Goal: Information Seeking & Learning: Learn about a topic

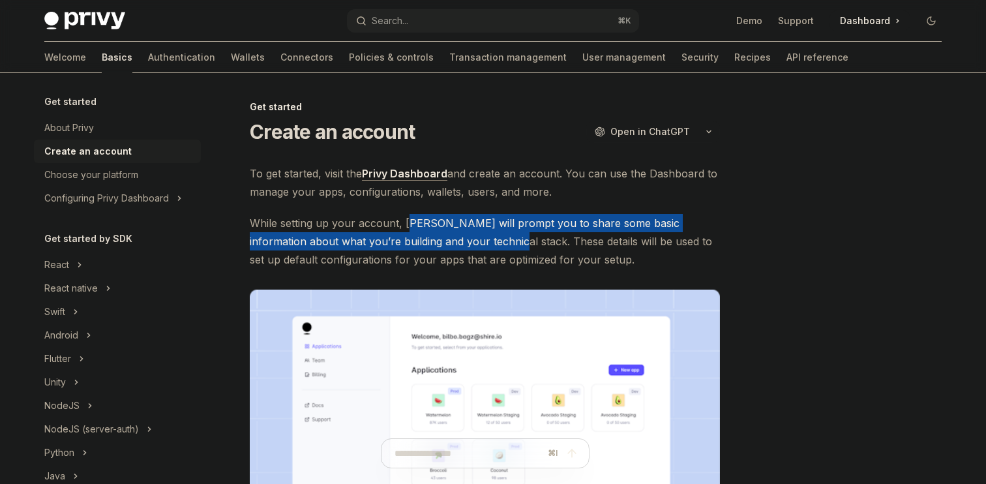
drag, startPoint x: 408, startPoint y: 224, endPoint x: 470, endPoint y: 238, distance: 63.6
click at [471, 239] on span "While setting up your account, Privy will prompt you to share some basic inform…" at bounding box center [485, 241] width 470 height 55
drag, startPoint x: 401, startPoint y: 220, endPoint x: 475, endPoint y: 240, distance: 77.1
click at [475, 240] on span "While setting up your account, Privy will prompt you to share some basic inform…" at bounding box center [485, 241] width 470 height 55
click at [467, 248] on div at bounding box center [467, 248] width 0 height 0
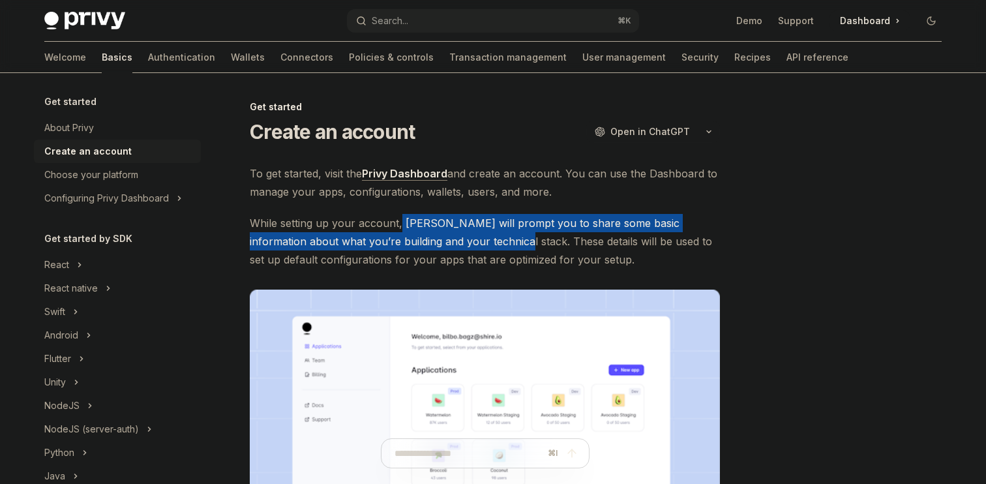
click at [509, 211] on div "To get started, visit the Privy Dashboard and create an account. You can use th…" at bounding box center [485, 394] width 470 height 461
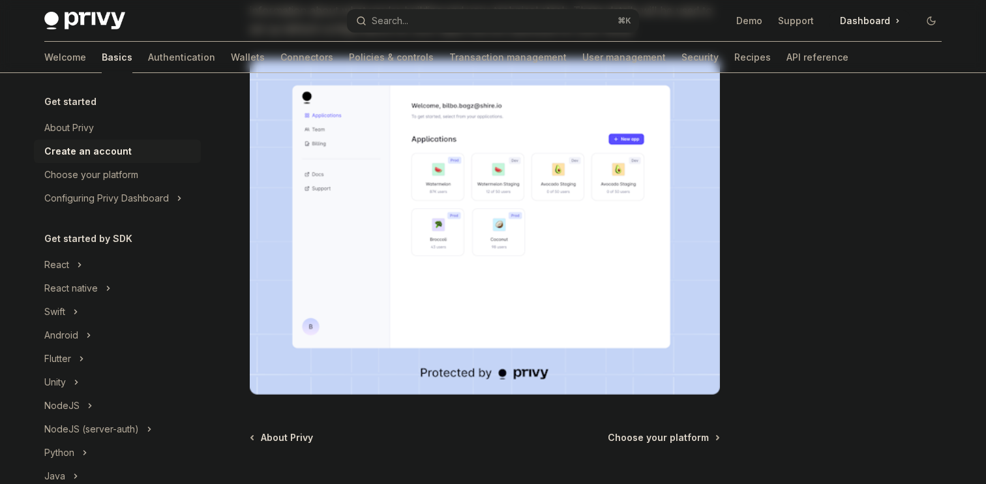
scroll to position [352, 0]
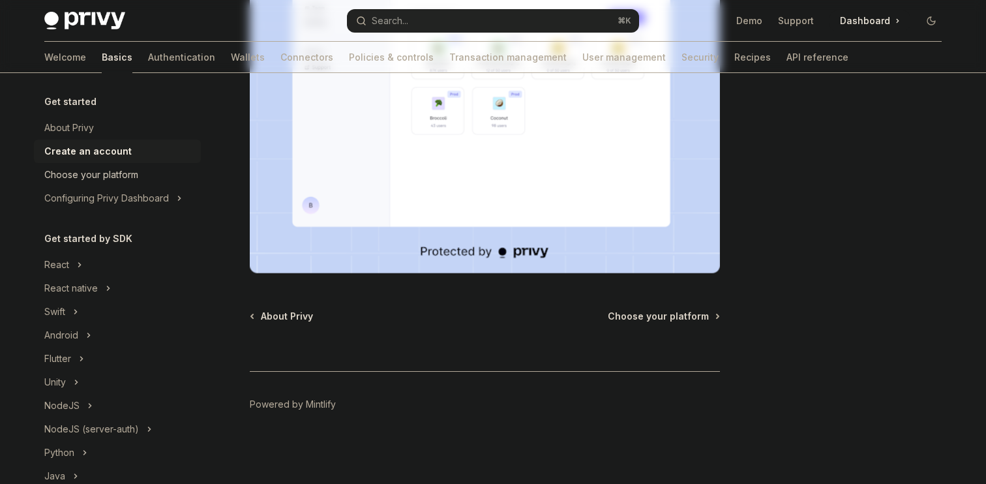
click at [110, 179] on div "Choose your platform" at bounding box center [91, 175] width 94 height 16
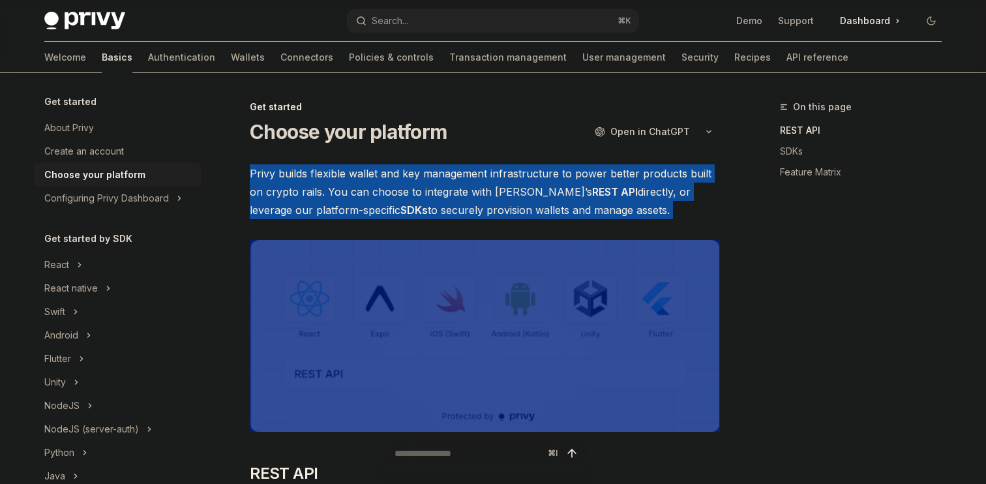
drag, startPoint x: 243, startPoint y: 166, endPoint x: 512, endPoint y: 220, distance: 274.1
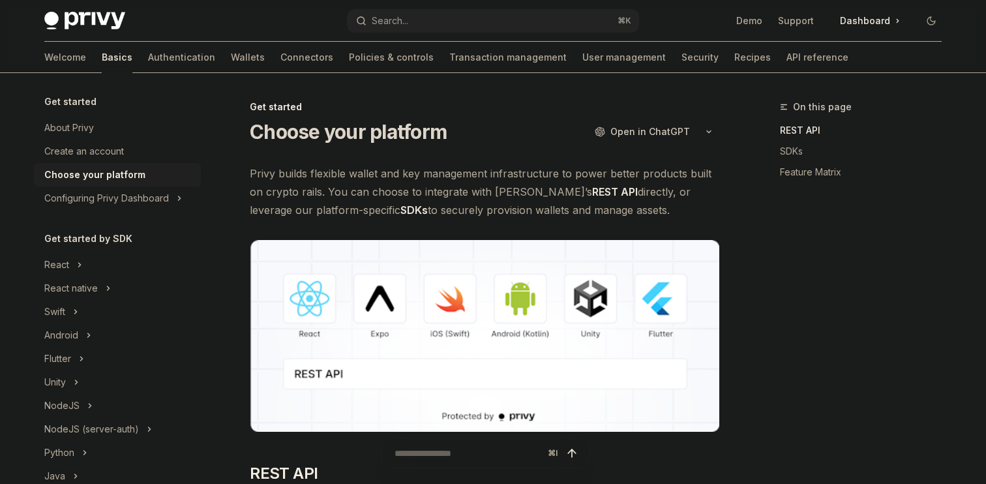
drag, startPoint x: 328, startPoint y: 194, endPoint x: 609, endPoint y: 218, distance: 281.5
click at [609, 218] on span "Privy builds flexible wallet and key management infrastructure to power better …" at bounding box center [485, 191] width 470 height 55
click at [600, 217] on div at bounding box center [600, 217] width 0 height 0
click at [609, 218] on span "Privy builds flexible wallet and key management infrastructure to power better …" at bounding box center [485, 191] width 470 height 55
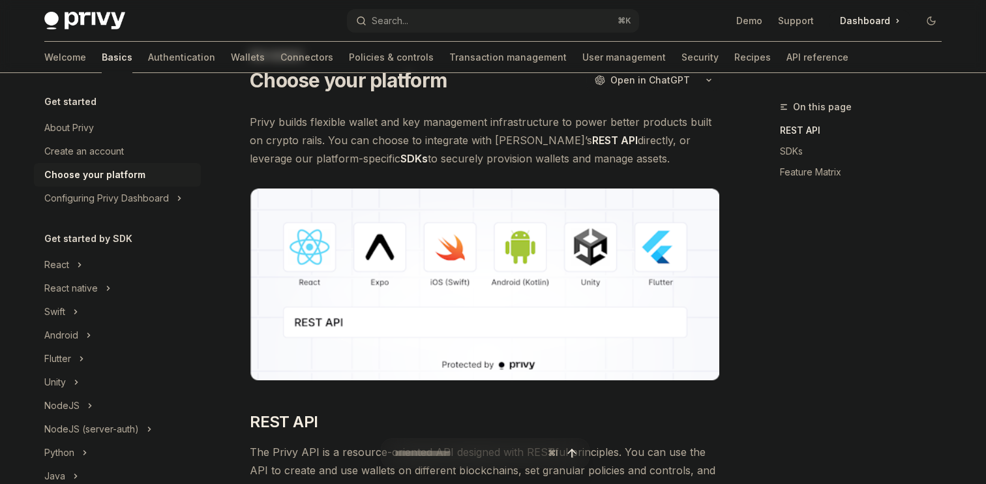
scroll to position [109, 0]
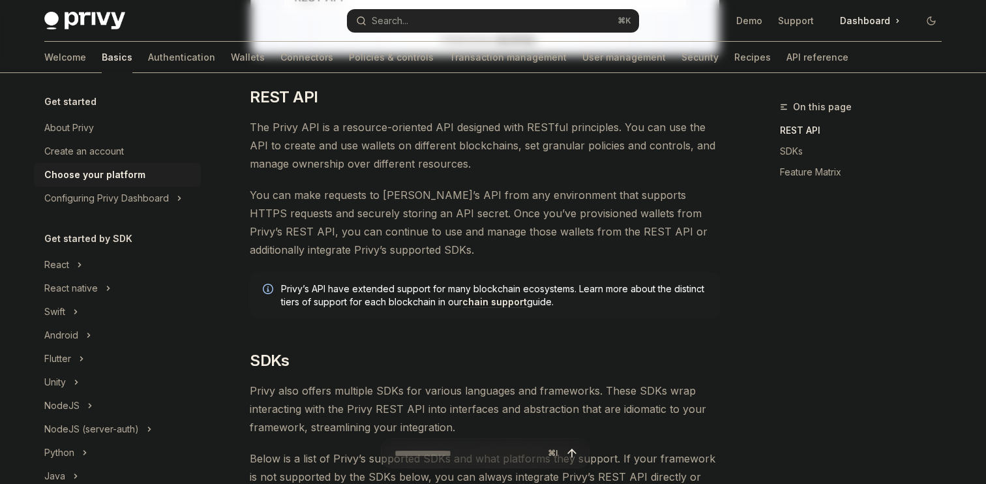
scroll to position [379, 0]
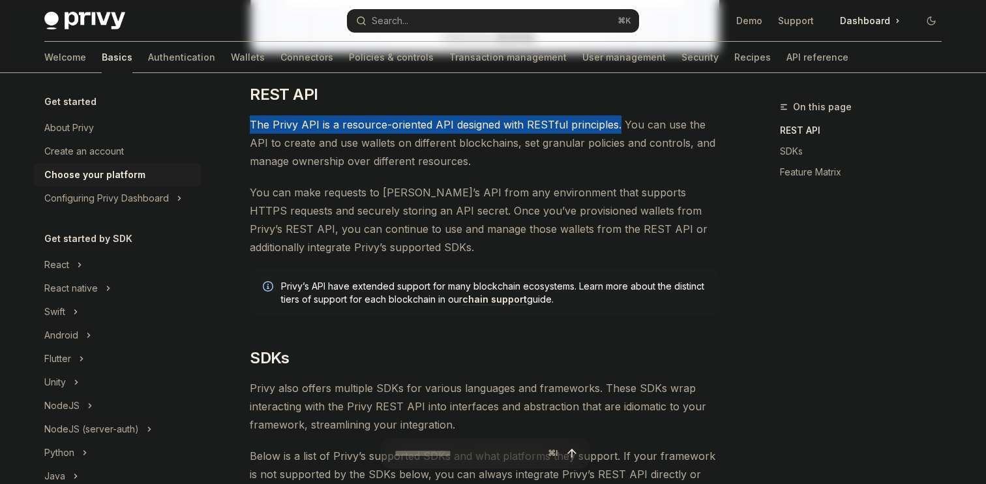
drag, startPoint x: 238, startPoint y: 123, endPoint x: 616, endPoint y: 122, distance: 377.6
click at [607, 100] on div at bounding box center [607, 100] width 0 height 0
click at [601, 215] on span "You can make requests to Privy’s API from any environment that supports HTTPS r…" at bounding box center [485, 219] width 470 height 73
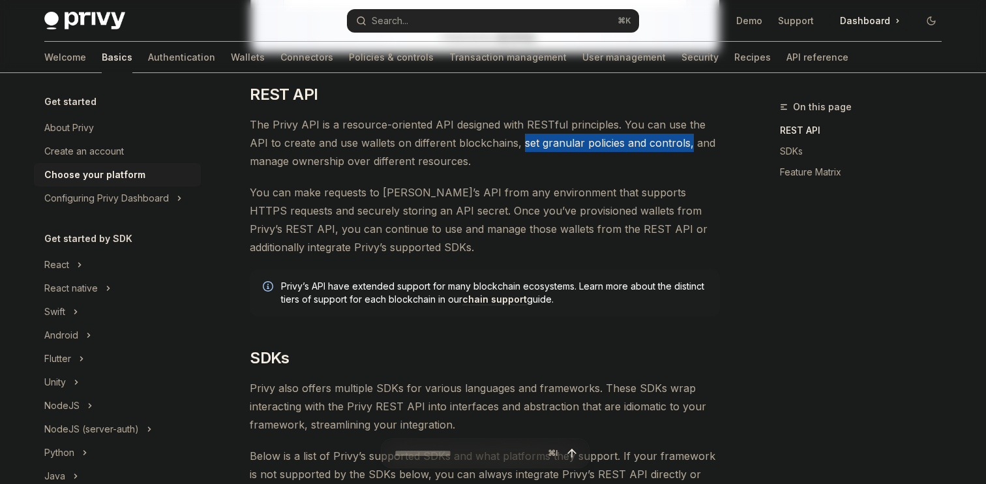
drag, startPoint x: 498, startPoint y: 145, endPoint x: 666, endPoint y: 149, distance: 167.7
click at [666, 149] on span "The Privy API is a resource-oriented API designed with RESTful principles. You …" at bounding box center [485, 142] width 470 height 55
click at [657, 150] on div at bounding box center [657, 150] width 0 height 0
click at [648, 308] on div "Privy’s API have extended support for many blockchain ecosystems. Learn more ab…" at bounding box center [485, 292] width 470 height 47
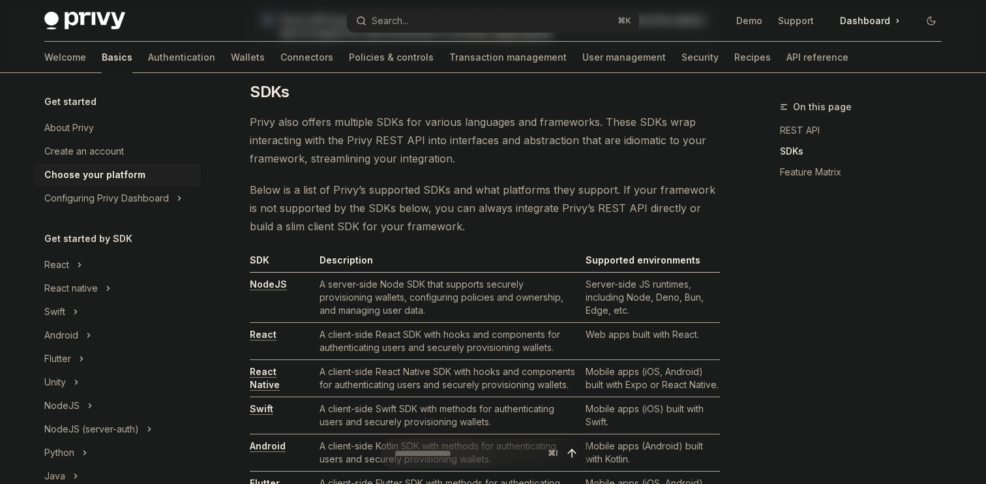
scroll to position [646, 0]
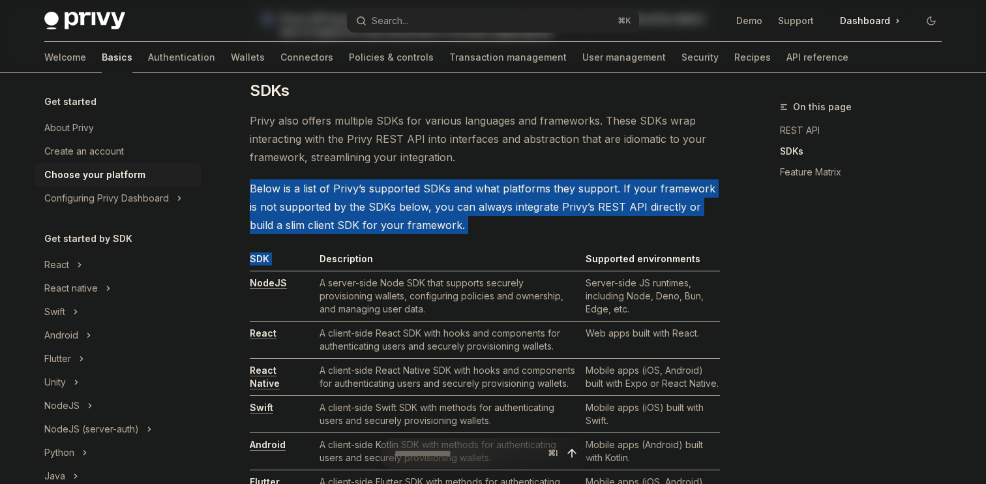
drag, startPoint x: 461, startPoint y: 235, endPoint x: 230, endPoint y: 187, distance: 235.9
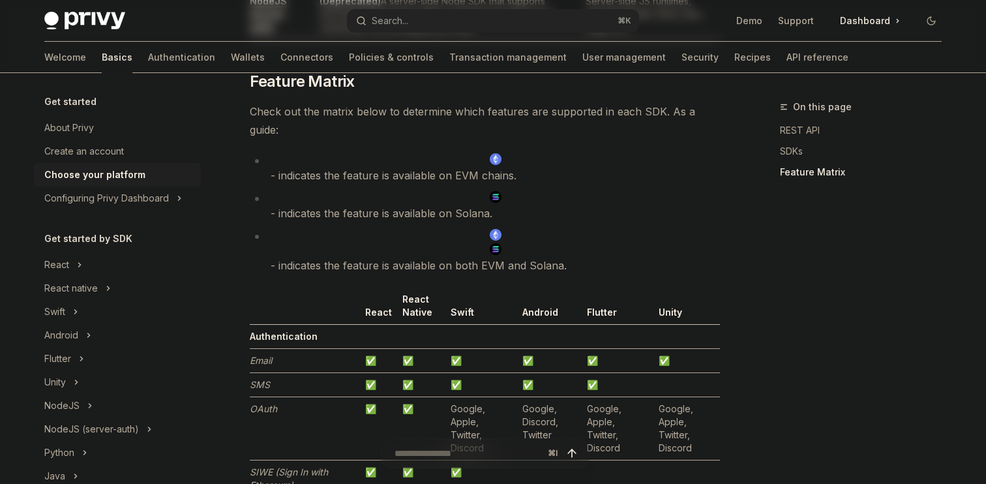
scroll to position [1194, 0]
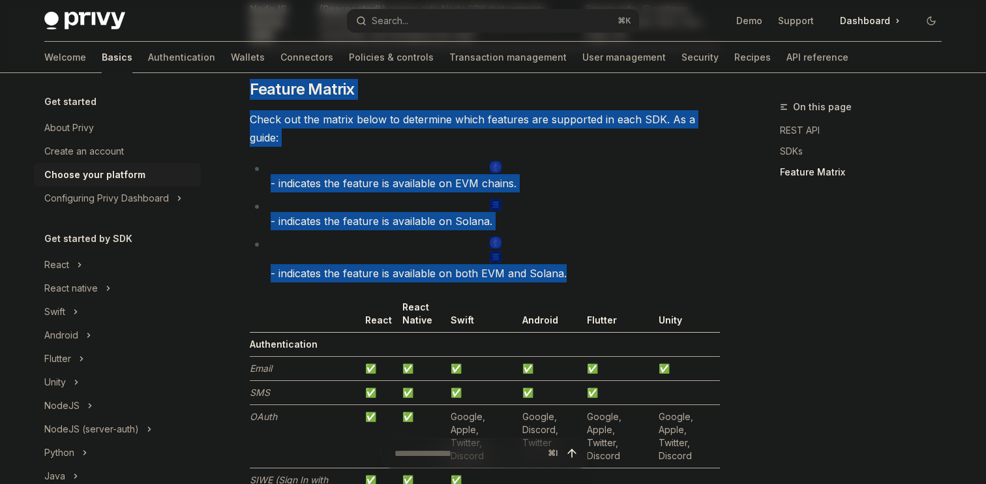
drag, startPoint x: 250, startPoint y: 94, endPoint x: 574, endPoint y: 282, distance: 374.4
click at [574, 282] on div "Privy builds flexible wallet and key management infrastructure to power better …" at bounding box center [485, 367] width 470 height 2793
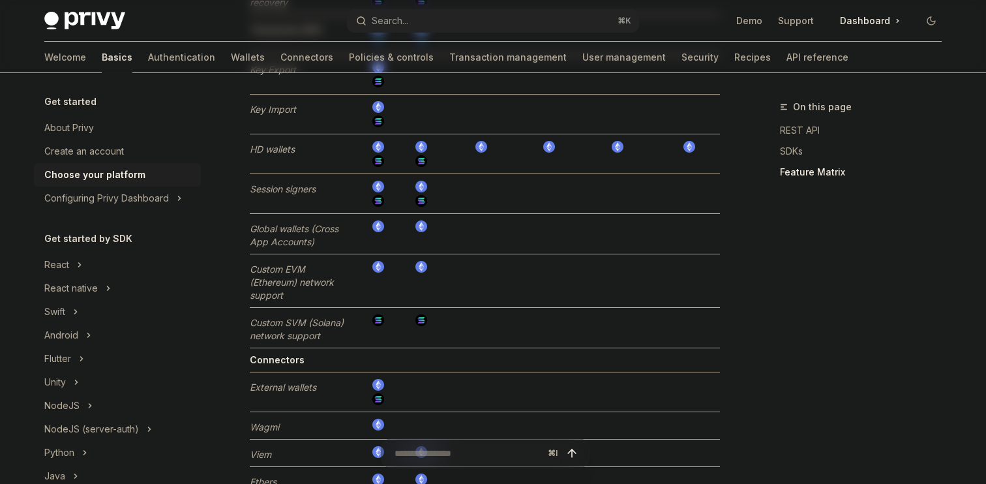
scroll to position [2615, 0]
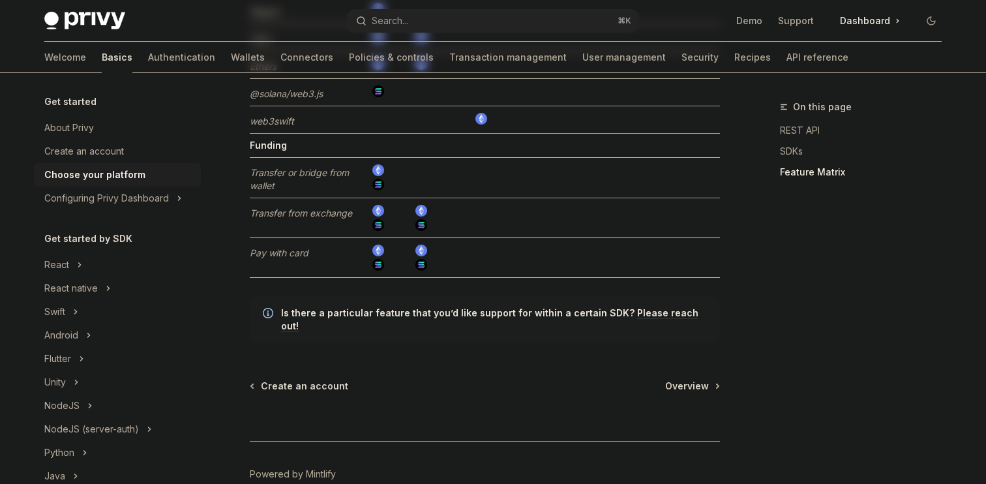
click at [181, 202] on icon "Toggle Configuring Privy Dashboard section" at bounding box center [179, 198] width 5 height 16
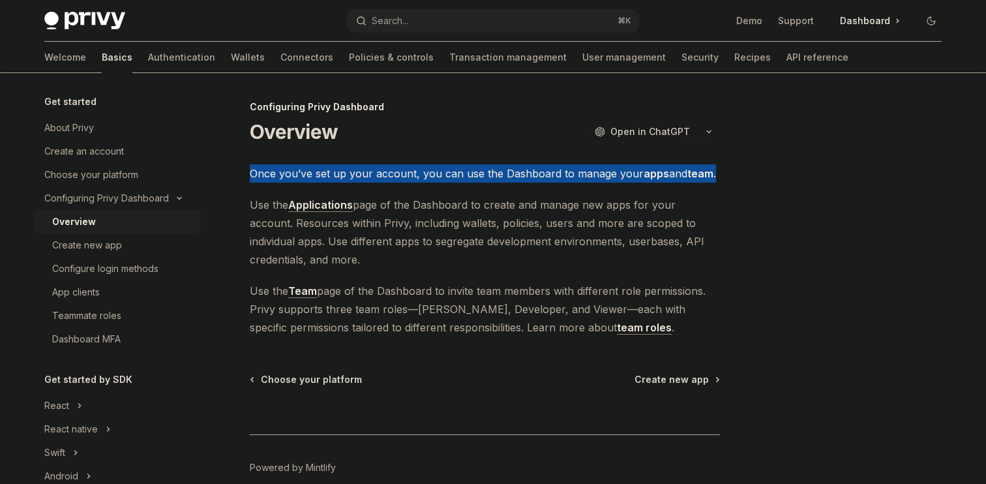
drag, startPoint x: 245, startPoint y: 181, endPoint x: 715, endPoint y: 177, distance: 469.6
click at [715, 177] on div "Configuring Privy Dashboard Overview OpenAI Open in ChatGPT OpenAI Open in Chat…" at bounding box center [363, 323] width 720 height 448
click at [482, 226] on span "Use the Applications page of the Dashboard to create and manage new apps for yo…" at bounding box center [485, 232] width 470 height 73
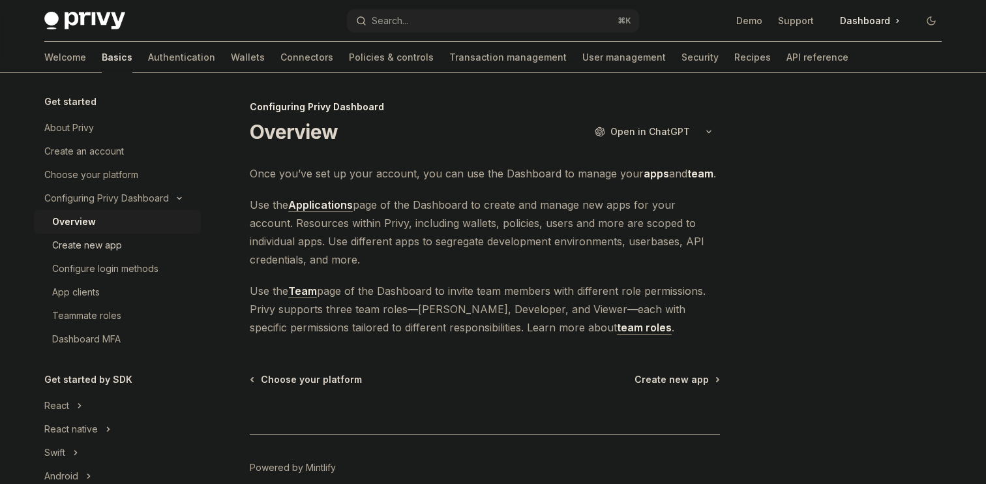
click at [132, 239] on div "Create new app" at bounding box center [122, 245] width 141 height 16
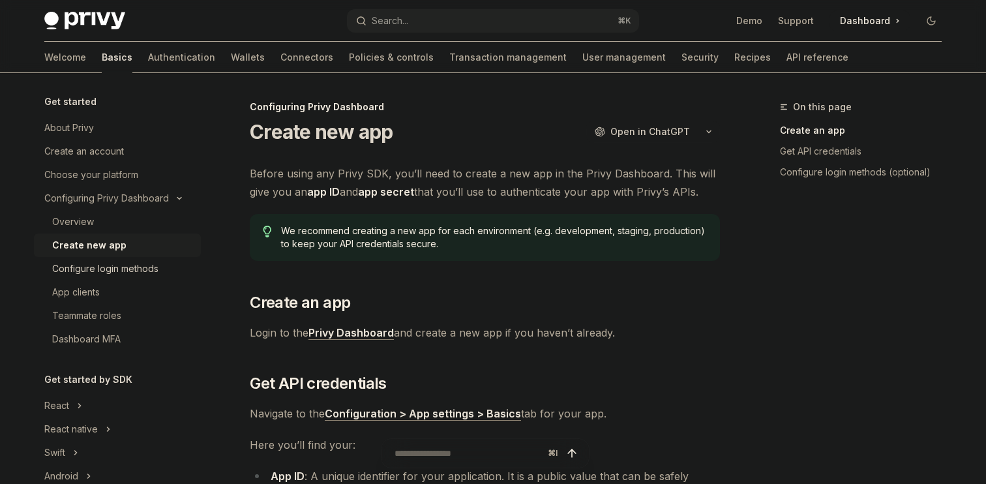
click at [123, 262] on div "Configure login methods" at bounding box center [105, 269] width 106 height 16
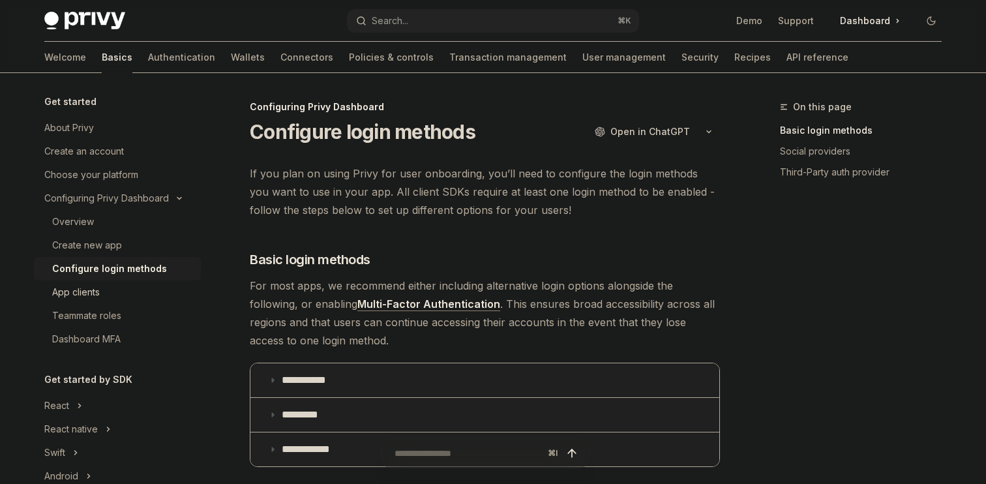
click at [105, 303] on link "App clients" at bounding box center [117, 291] width 167 height 23
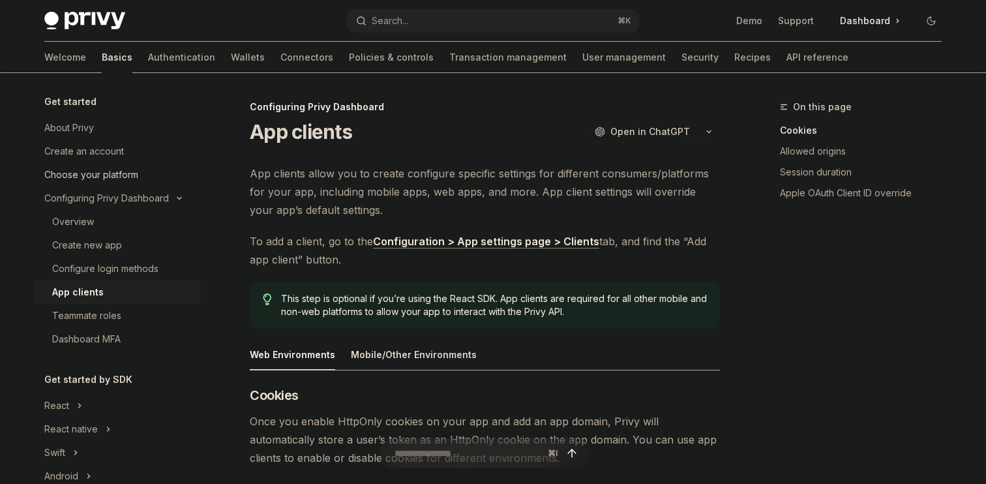
click at [130, 166] on link "Choose your platform" at bounding box center [117, 174] width 167 height 23
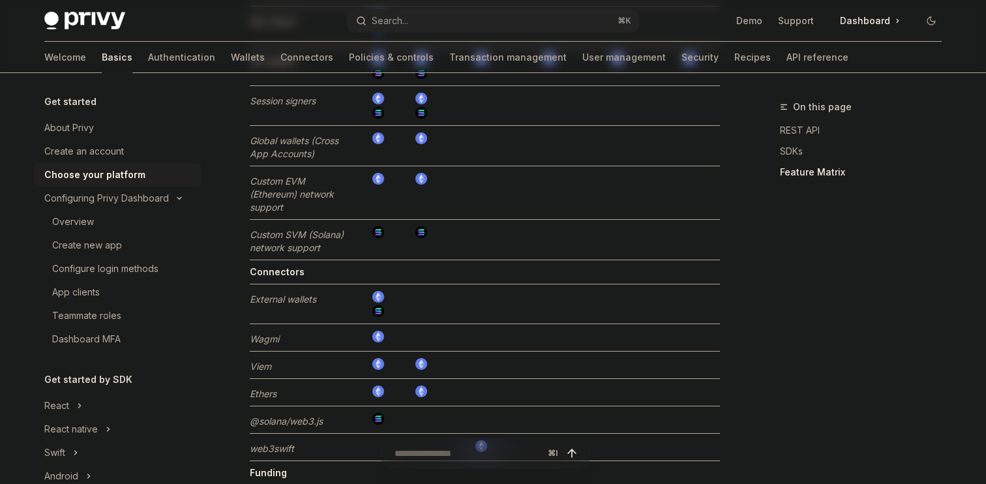
scroll to position [2337, 0]
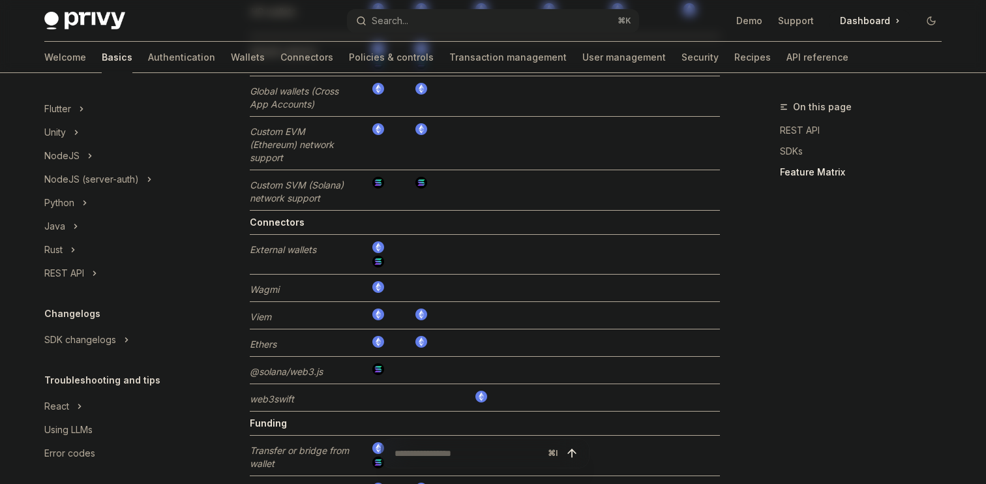
scroll to position [398, 0]
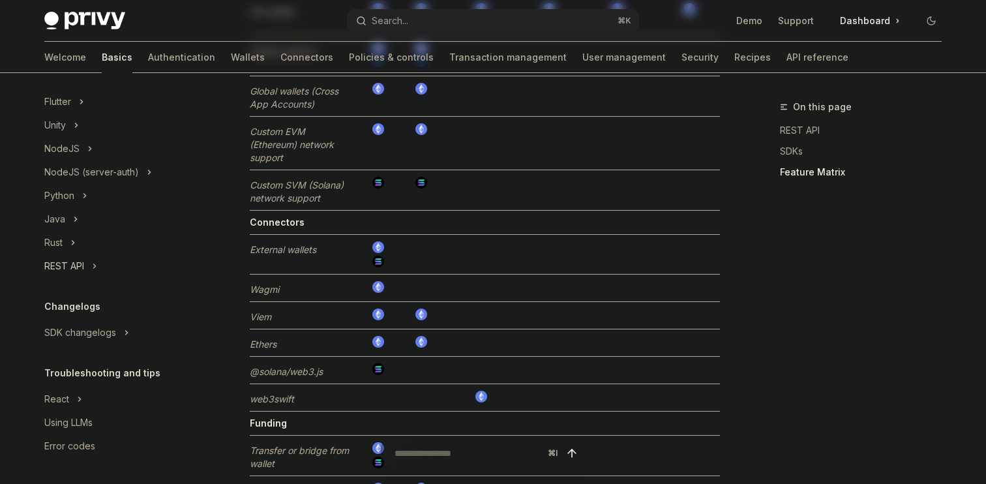
click at [95, 269] on icon "Toggle REST API section" at bounding box center [94, 266] width 5 height 16
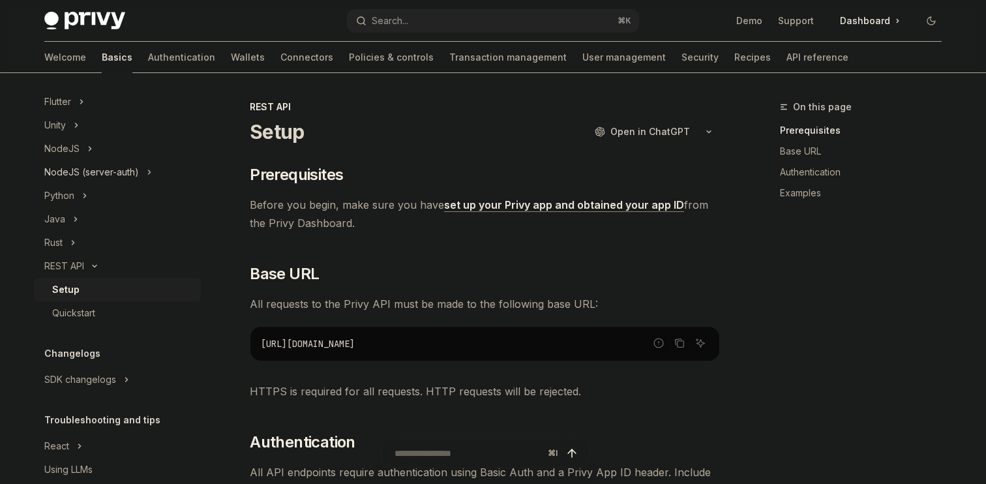
click at [104, 182] on button "NodeJS (server-auth)" at bounding box center [117, 171] width 167 height 23
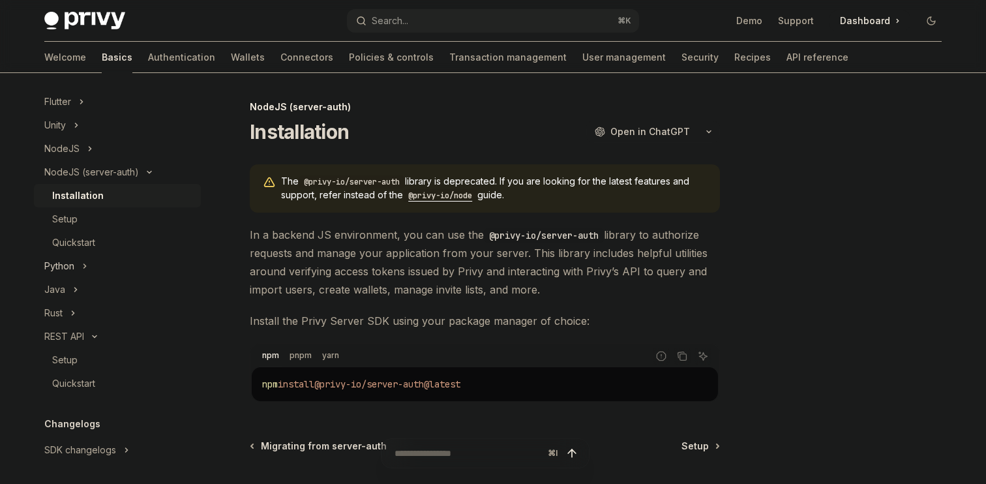
click at [82, 267] on button "Python" at bounding box center [117, 265] width 167 height 23
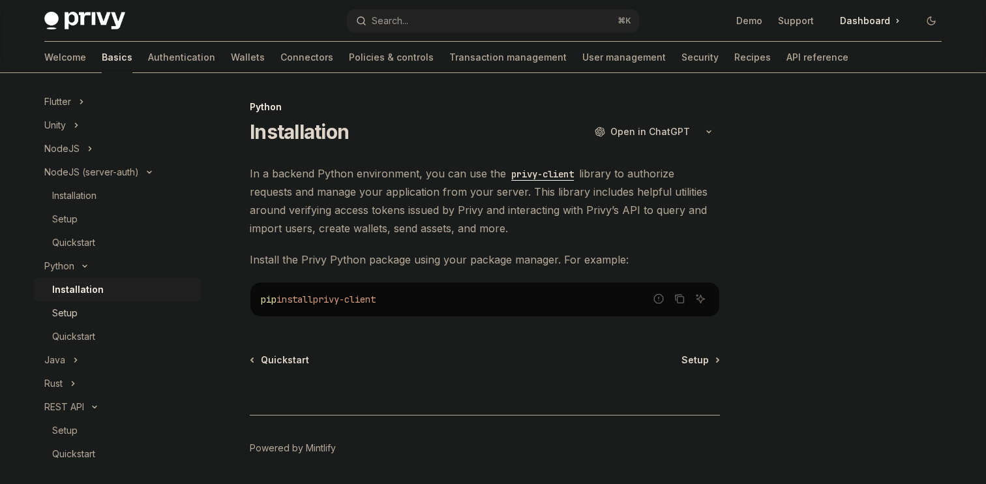
click at [80, 311] on div "Setup" at bounding box center [122, 313] width 141 height 16
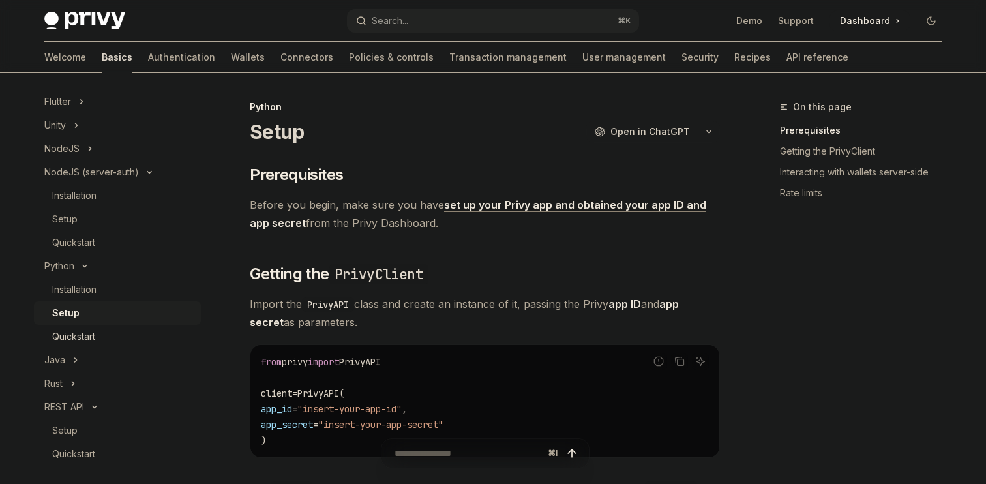
click at [98, 325] on link "Quickstart" at bounding box center [117, 336] width 167 height 23
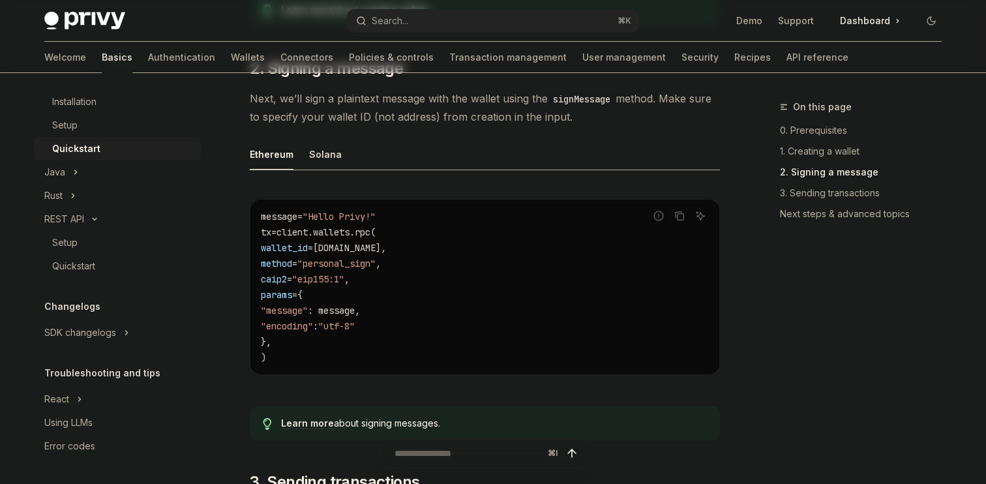
scroll to position [489, 0]
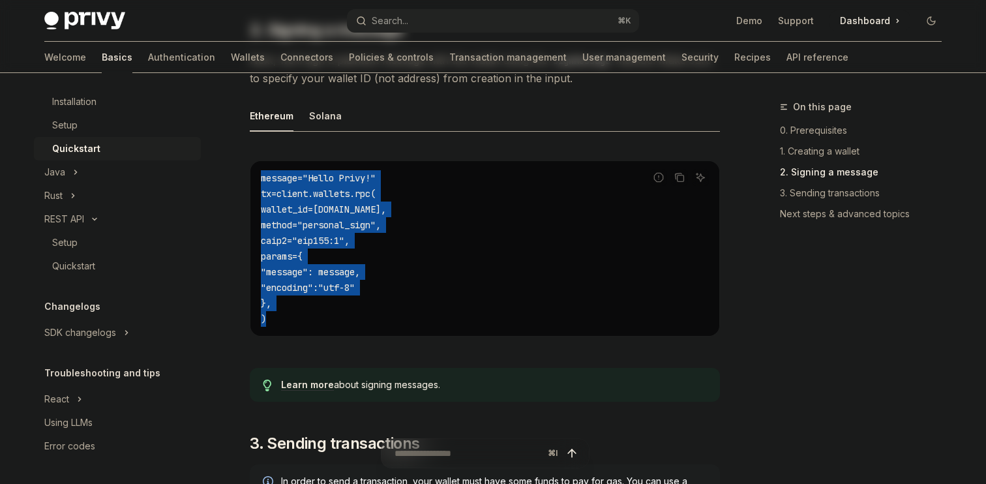
drag, startPoint x: 260, startPoint y: 170, endPoint x: 277, endPoint y: 333, distance: 164.0
click at [277, 332] on div "message = "Hello Privy!" tx = client.wallets.rpc( wallet_id = wallet.id, method…" at bounding box center [484, 248] width 469 height 175
click at [269, 325] on div at bounding box center [269, 325] width 0 height 0
click at [297, 342] on div "Report incorrect code Copy Ask AI message = "Hello Privy!" tx = client.wallets.…" at bounding box center [485, 252] width 470 height 210
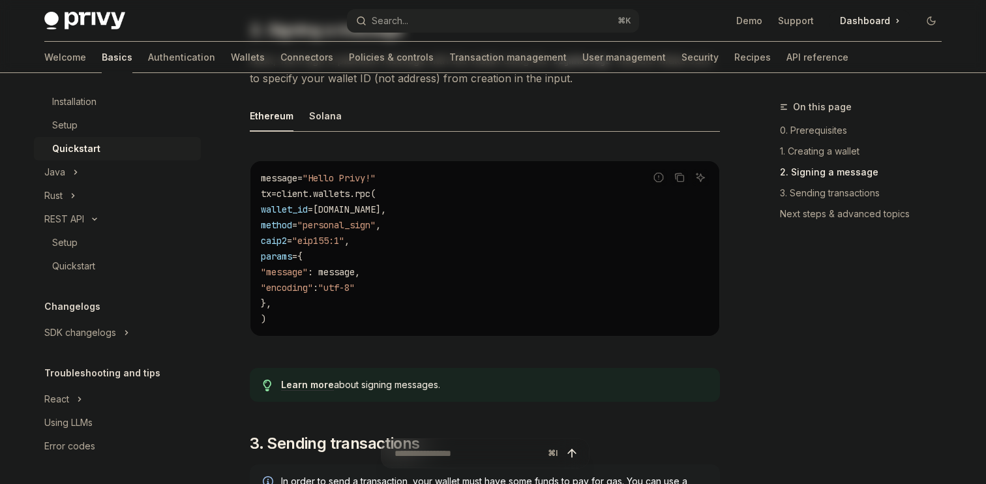
click at [297, 342] on div "Report incorrect code Copy Ask AI message = "Hello Privy!" tx = client.wallets.…" at bounding box center [485, 252] width 470 height 210
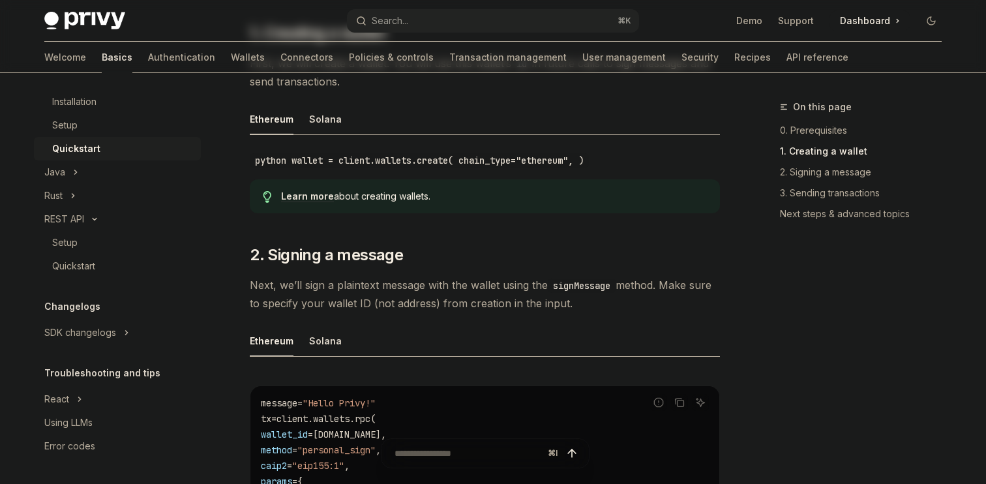
scroll to position [252, 0]
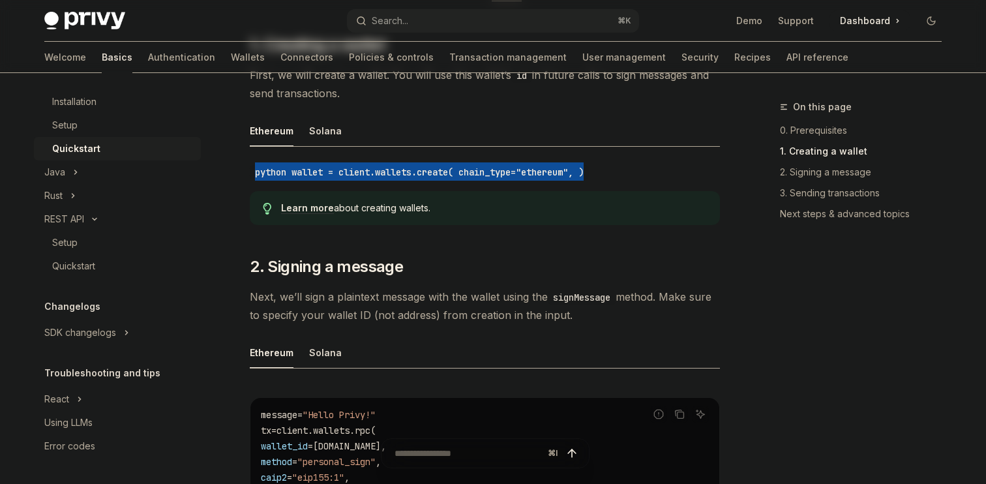
drag, startPoint x: 258, startPoint y: 167, endPoint x: 649, endPoint y: 167, distance: 391.3
click at [648, 167] on div "python wallet = client.wallets.create( chain_type="ethereum", )" at bounding box center [485, 171] width 470 height 18
click at [649, 167] on div "python wallet = client.wallets.create( chain_type="ethereum", )" at bounding box center [485, 171] width 470 height 18
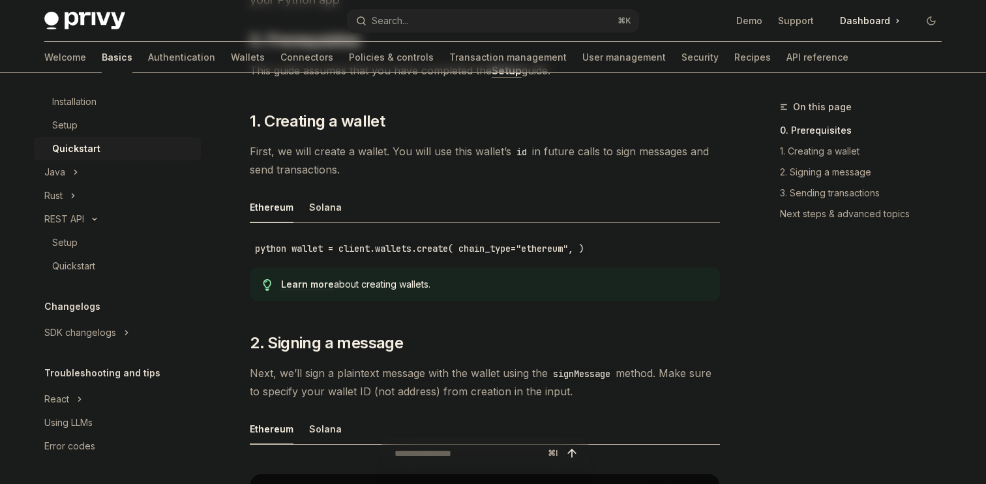
scroll to position [196, 0]
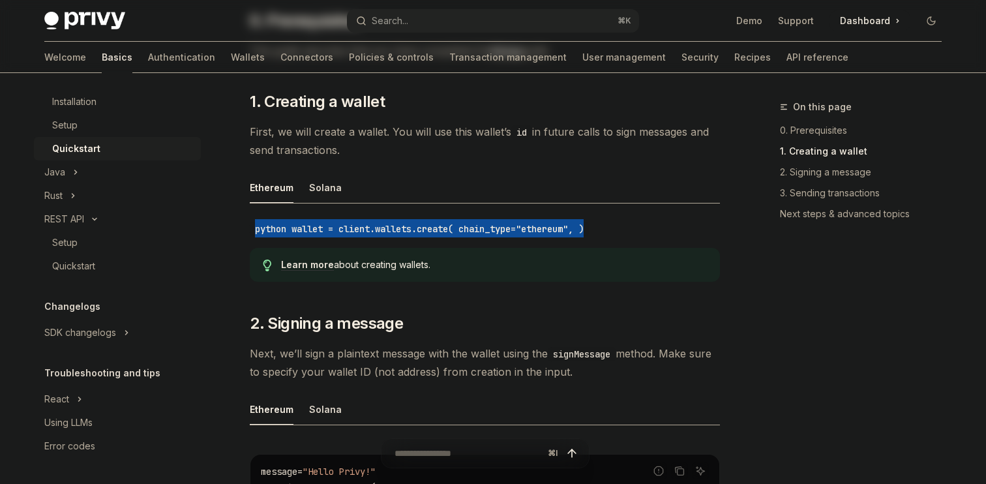
drag, startPoint x: 618, startPoint y: 230, endPoint x: 245, endPoint y: 232, distance: 373.1
drag, startPoint x: 241, startPoint y: 228, endPoint x: 663, endPoint y: 228, distance: 422.0
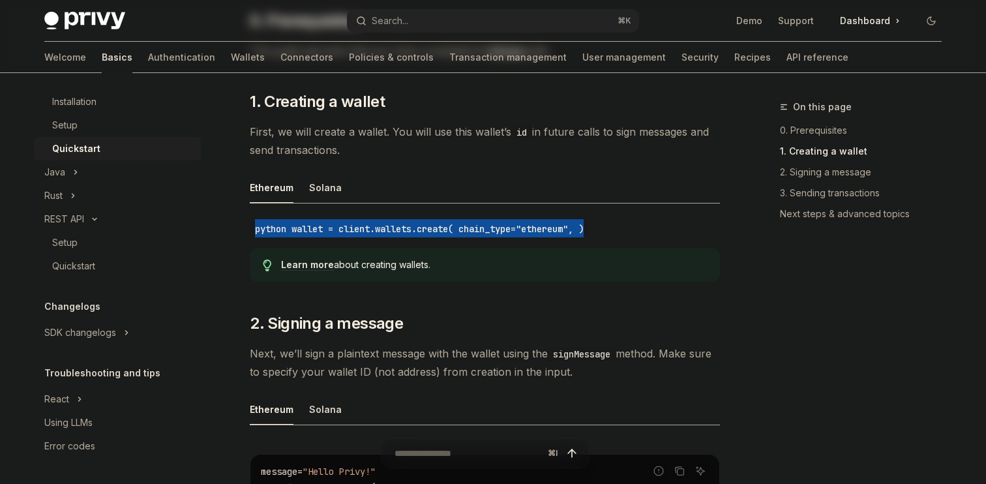
click at [663, 228] on div "python wallet = client.wallets.create( chain_type="ethereum", )" at bounding box center [485, 228] width 470 height 18
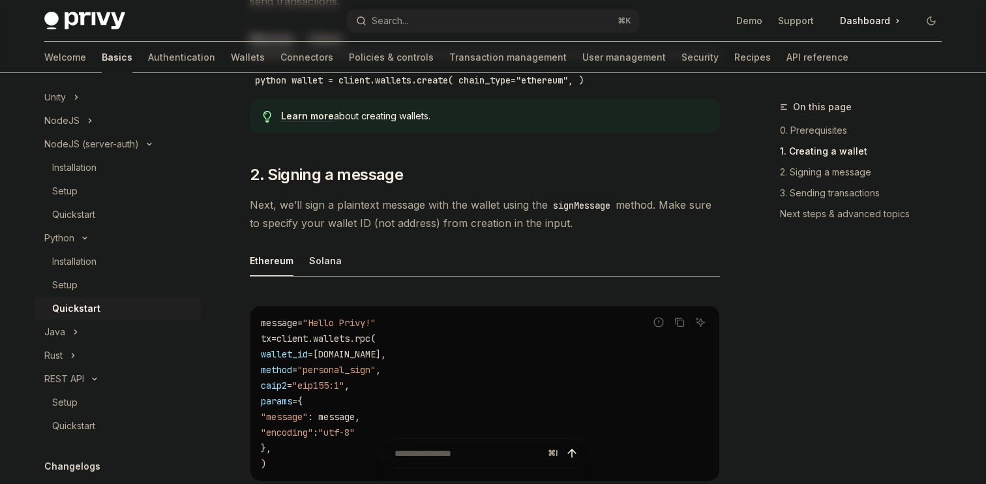
scroll to position [357, 0]
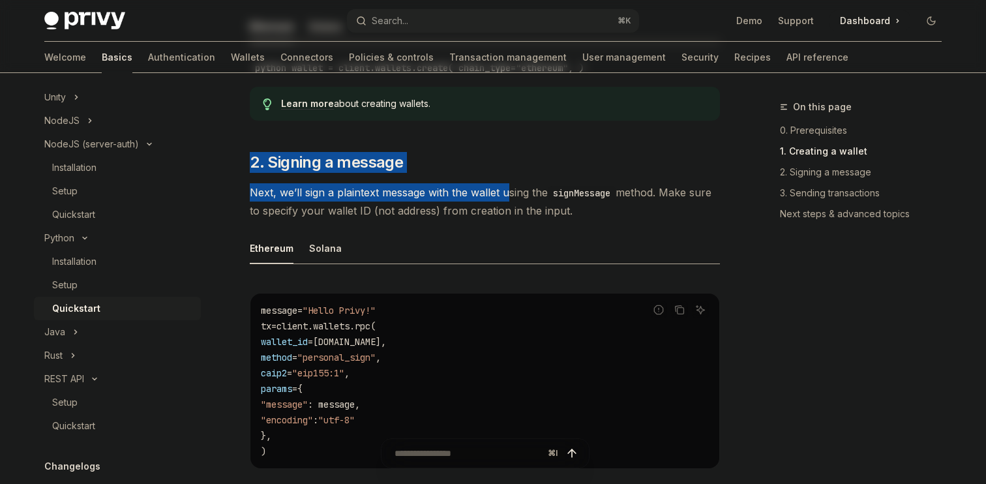
drag, startPoint x: 250, startPoint y: 145, endPoint x: 509, endPoint y: 196, distance: 263.1
click at [509, 196] on span "Next, we’ll sign a plaintext message with the wallet using the signMessage meth…" at bounding box center [485, 201] width 470 height 37
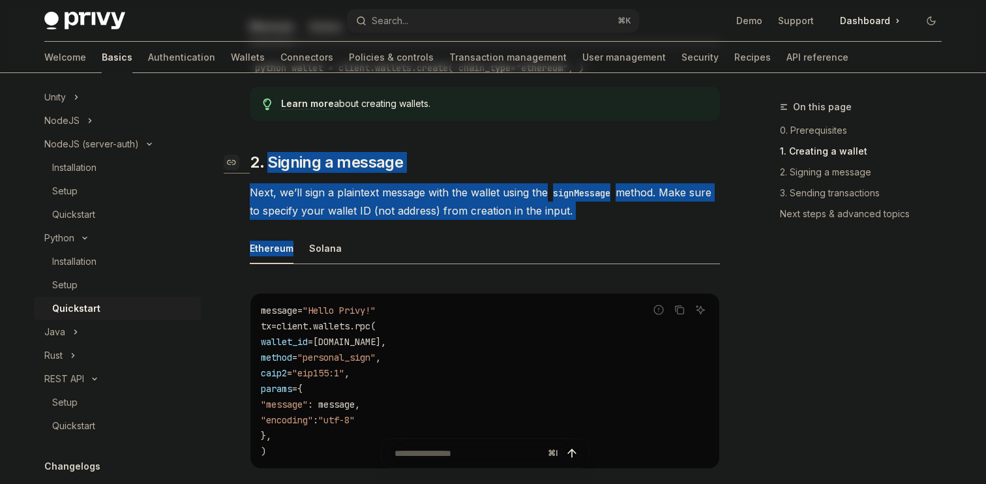
drag, startPoint x: 578, startPoint y: 220, endPoint x: 260, endPoint y: 153, distance: 325.3
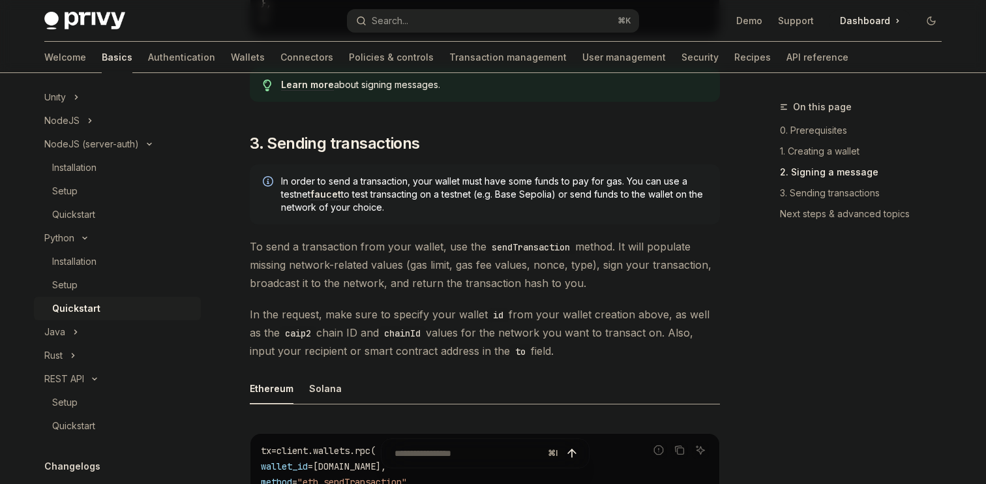
scroll to position [783, 0]
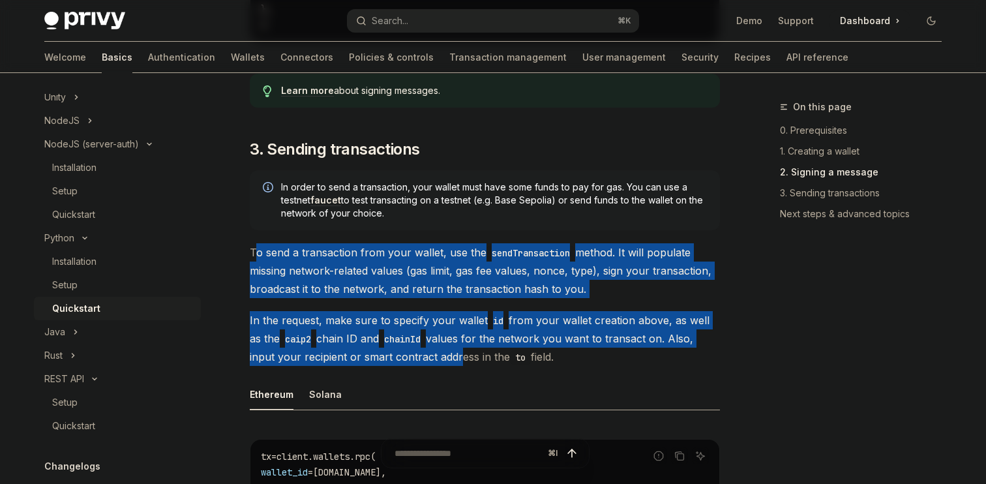
drag, startPoint x: 253, startPoint y: 245, endPoint x: 453, endPoint y: 355, distance: 228.0
click at [453, 355] on div "​ 0. Prerequisites This guide assumes that you have completed the Setup guide. …" at bounding box center [485, 198] width 470 height 1550
click at [453, 355] on span "In the request, make sure to specify your wallet id from your wallet creation a…" at bounding box center [485, 338] width 470 height 55
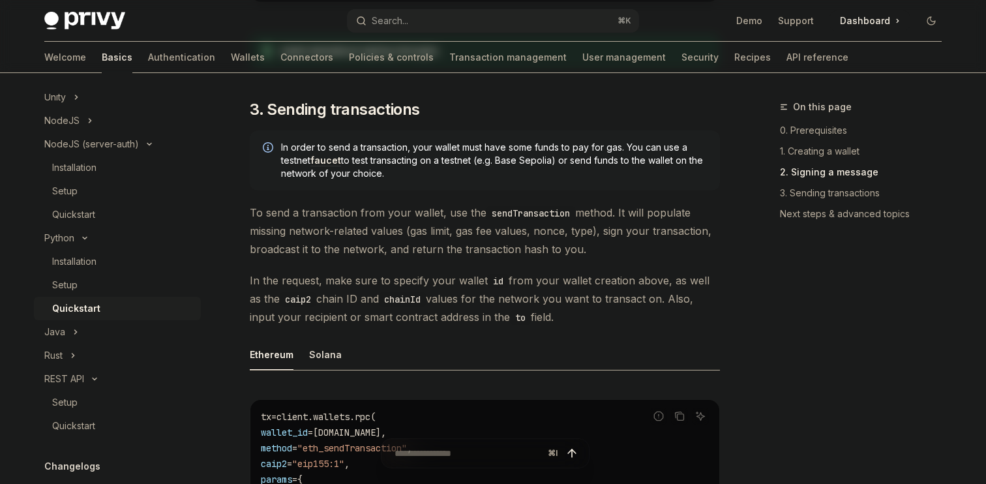
scroll to position [827, 0]
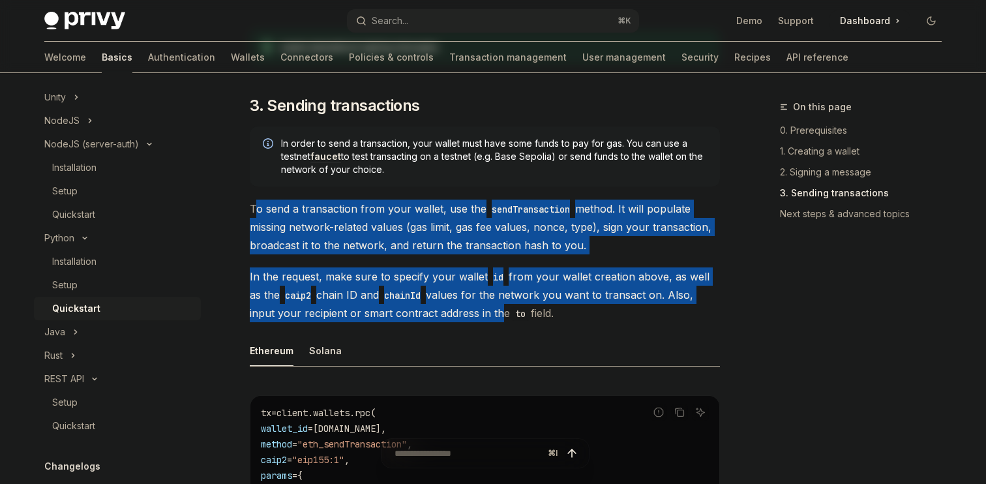
drag, startPoint x: 256, startPoint y: 209, endPoint x: 502, endPoint y: 323, distance: 271.4
click at [499, 322] on div "​ 0. Prerequisites This guide assumes that you have completed the Setup guide. …" at bounding box center [485, 154] width 470 height 1550
click at [502, 323] on div "​ 0. Prerequisites This guide assumes that you have completed the Setup guide. …" at bounding box center [485, 154] width 470 height 1550
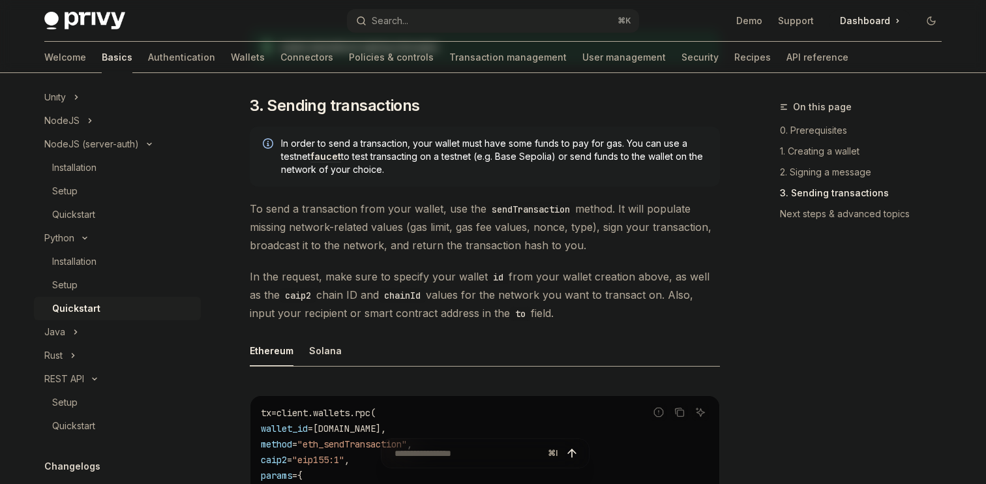
drag, startPoint x: 564, startPoint y: 310, endPoint x: 279, endPoint y: 198, distance: 305.9
click at [279, 198] on div "​ 0. Prerequisites This guide assumes that you have completed the Setup guide. …" at bounding box center [485, 154] width 470 height 1550
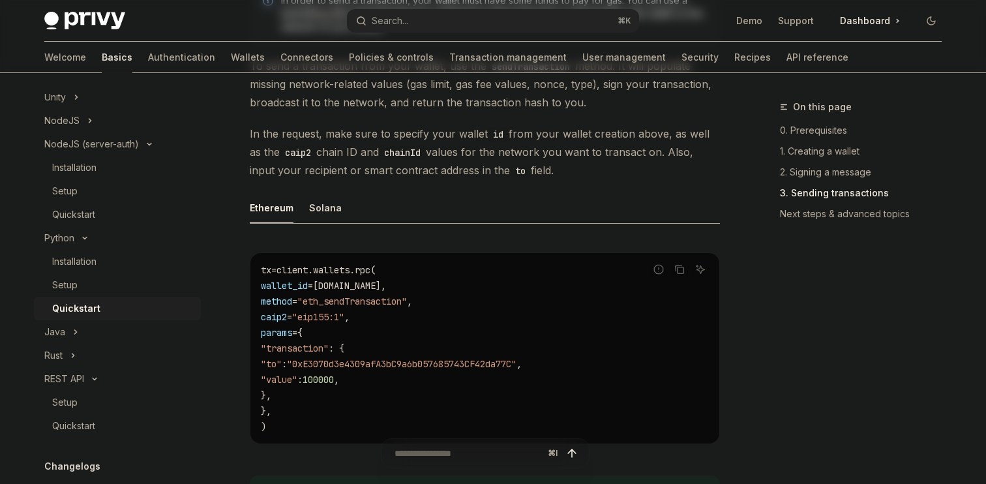
scroll to position [973, 0]
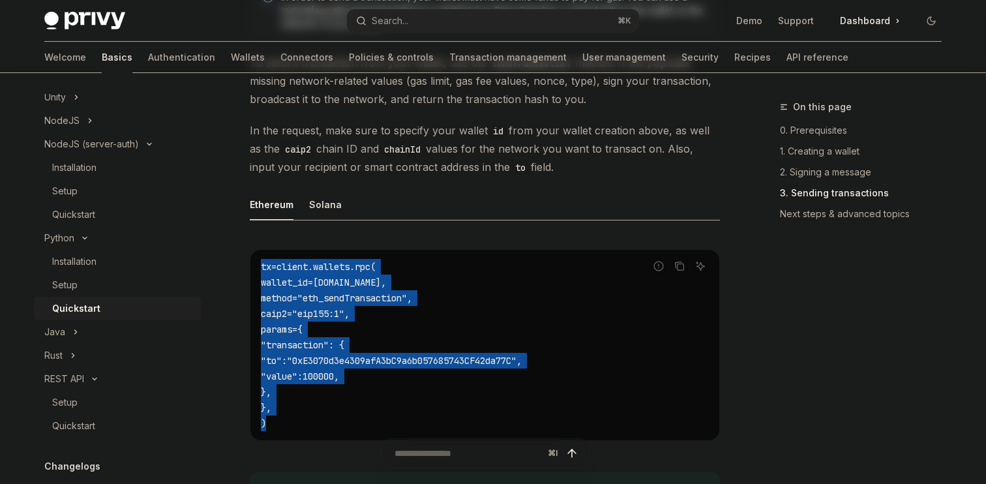
drag, startPoint x: 262, startPoint y: 270, endPoint x: 282, endPoint y: 436, distance: 167.0
click at [282, 435] on div "Python Quickstart OpenAI Open in ChatGPT Learn how to authenticate users, creat…" at bounding box center [363, 60] width 720 height 1868
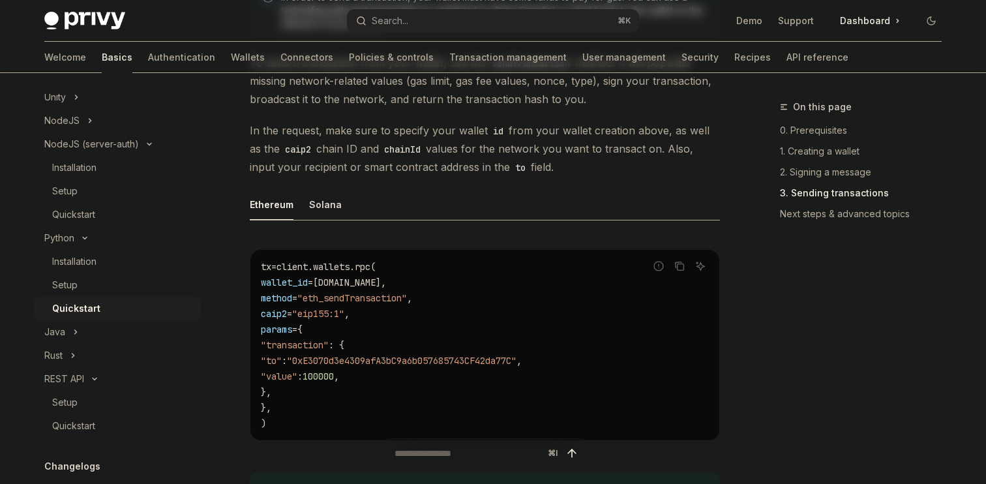
click at [282, 436] on div "⌘ I" at bounding box center [485, 460] width 470 height 48
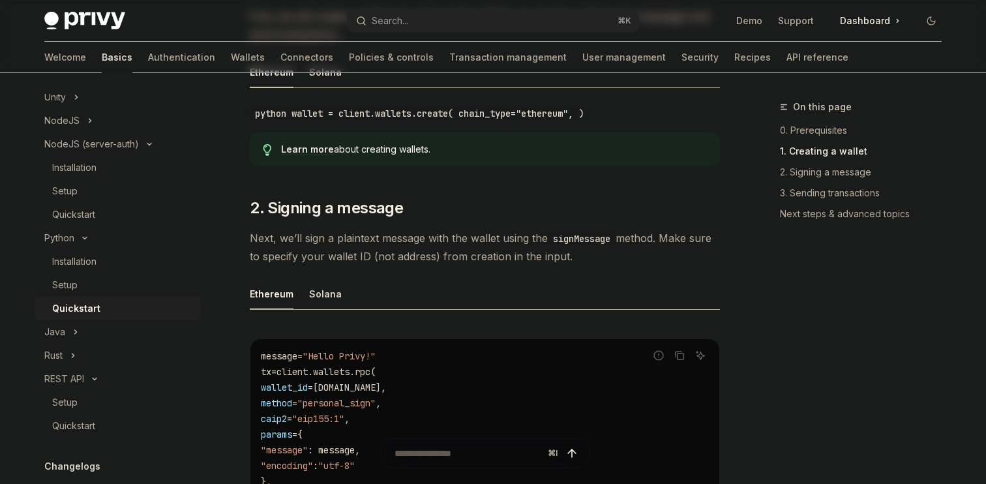
scroll to position [309, 0]
drag, startPoint x: 266, startPoint y: 97, endPoint x: 532, endPoint y: 104, distance: 266.2
click at [532, 104] on div "Ethereum Solana python wallet = client.wallets.create( chain_type="ethereum", )" at bounding box center [485, 91] width 470 height 65
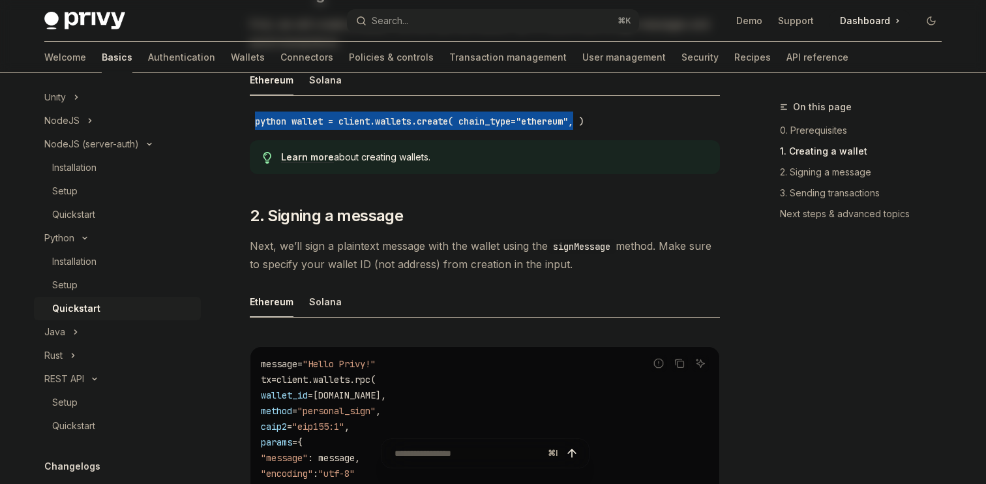
drag, startPoint x: 243, startPoint y: 120, endPoint x: 591, endPoint y: 119, distance: 348.3
click at [589, 119] on code "python wallet = client.wallets.create( chain_type="ethereum", )" at bounding box center [419, 121] width 339 height 14
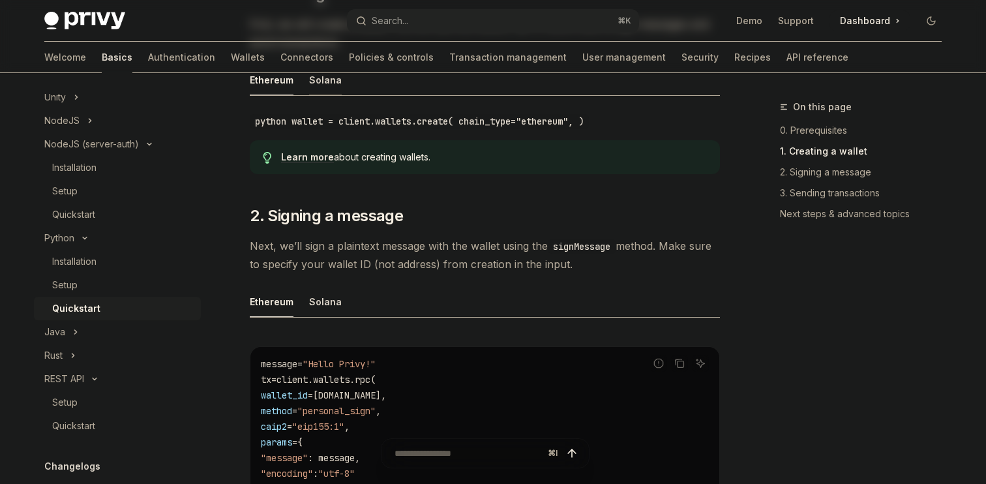
click at [332, 86] on div "Solana" at bounding box center [325, 80] width 33 height 31
click at [311, 80] on div "Solana" at bounding box center [325, 80] width 33 height 31
click at [293, 77] on ul "Ethereum Solana" at bounding box center [485, 80] width 470 height 31
click at [285, 77] on div "Ethereum" at bounding box center [272, 80] width 44 height 31
click at [314, 80] on div "Solana" at bounding box center [325, 80] width 33 height 31
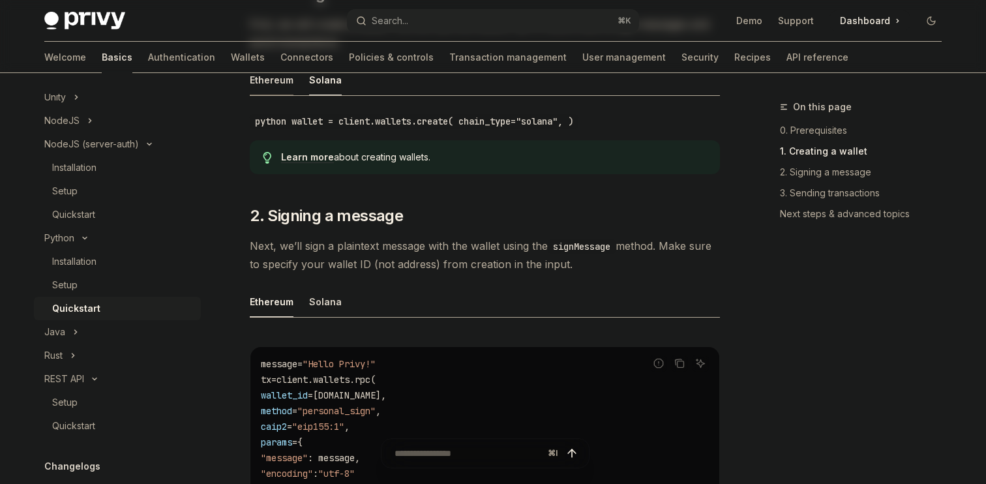
click at [284, 80] on div "Ethereum" at bounding box center [272, 80] width 44 height 31
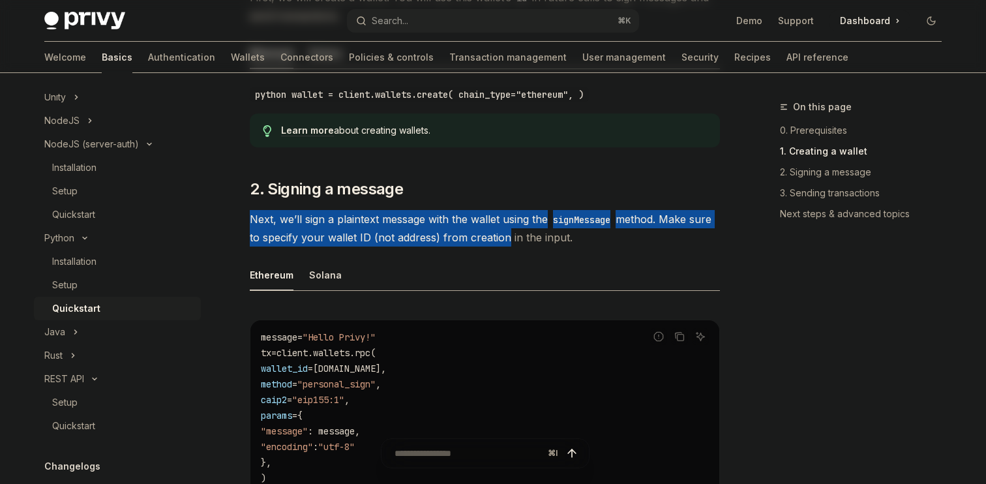
drag, startPoint x: 248, startPoint y: 217, endPoint x: 515, endPoint y: 242, distance: 267.3
click at [515, 242] on span "Next, we’ll sign a plaintext message with the wallet using the signMessage meth…" at bounding box center [485, 228] width 470 height 37
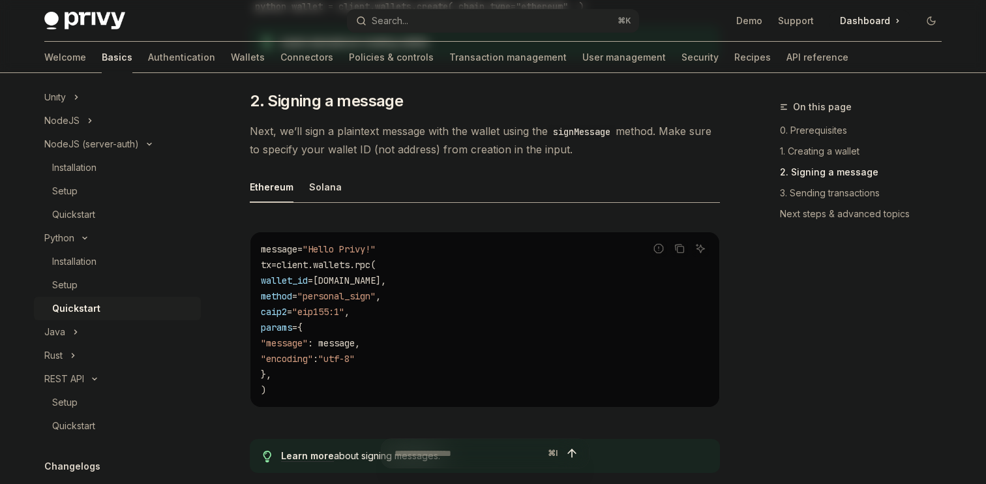
scroll to position [419, 0]
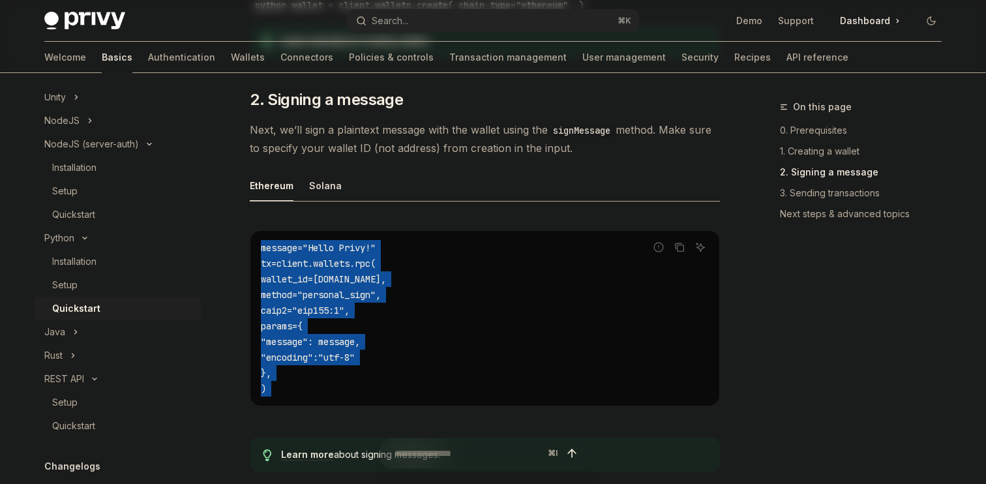
drag, startPoint x: 263, startPoint y: 251, endPoint x: 303, endPoint y: 432, distance: 184.9
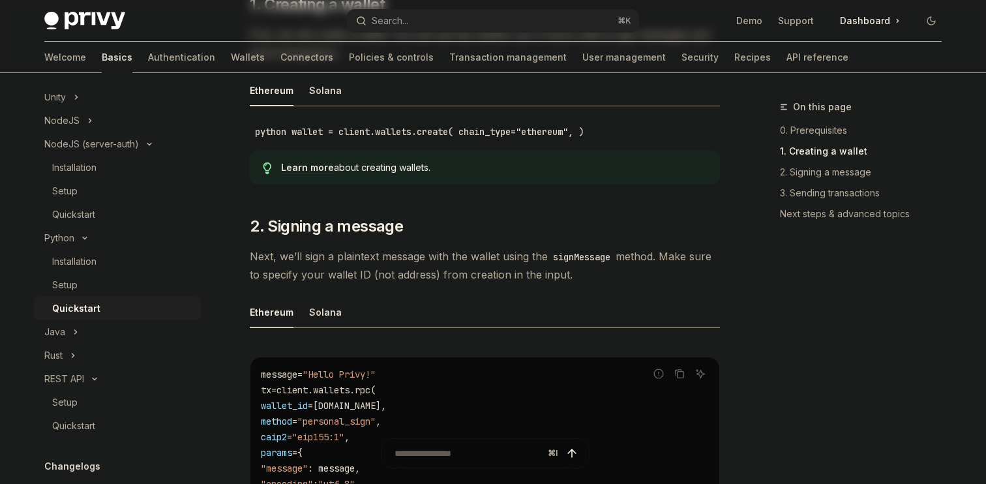
scroll to position [295, 0]
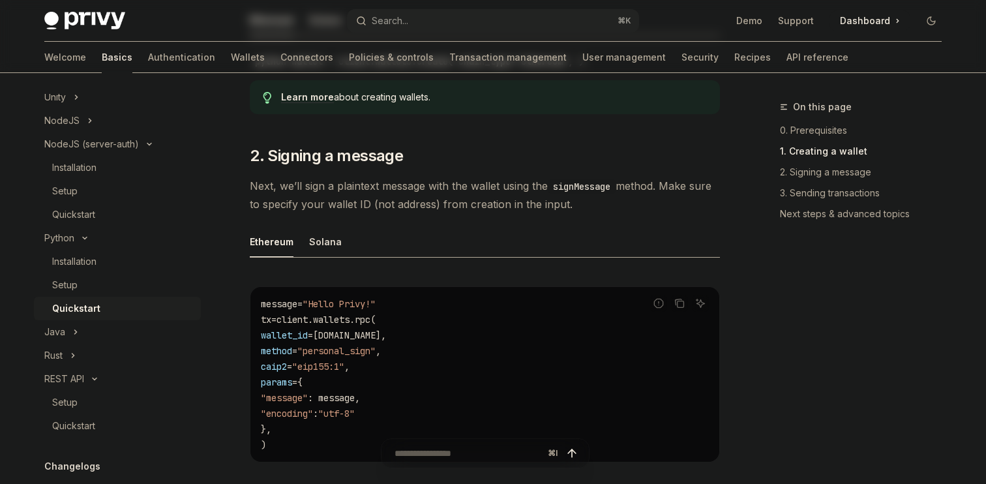
drag, startPoint x: 264, startPoint y: 327, endPoint x: 294, endPoint y: 432, distance: 108.6
click at [294, 432] on code "message = "Hello Privy!" tx = client.wallets.rpc( wallet_id = wallet.id, method…" at bounding box center [485, 374] width 448 height 157
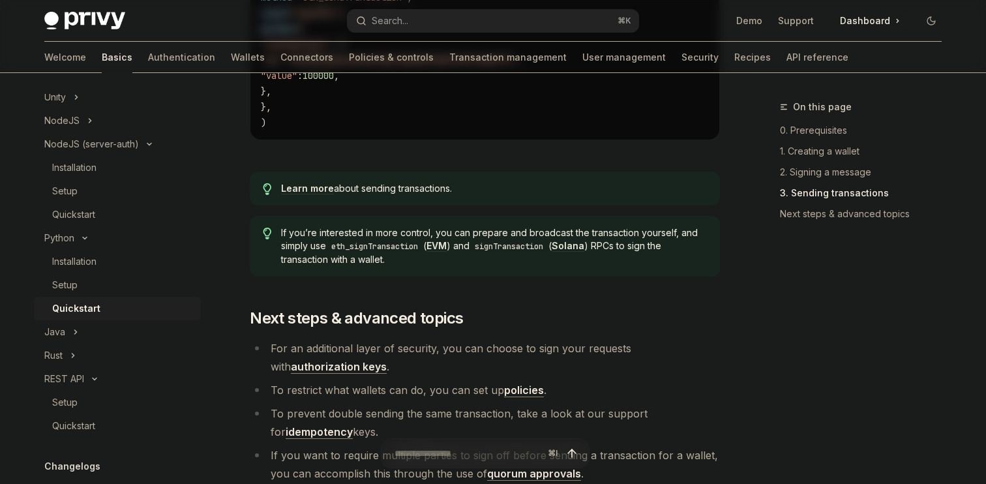
scroll to position [1482, 0]
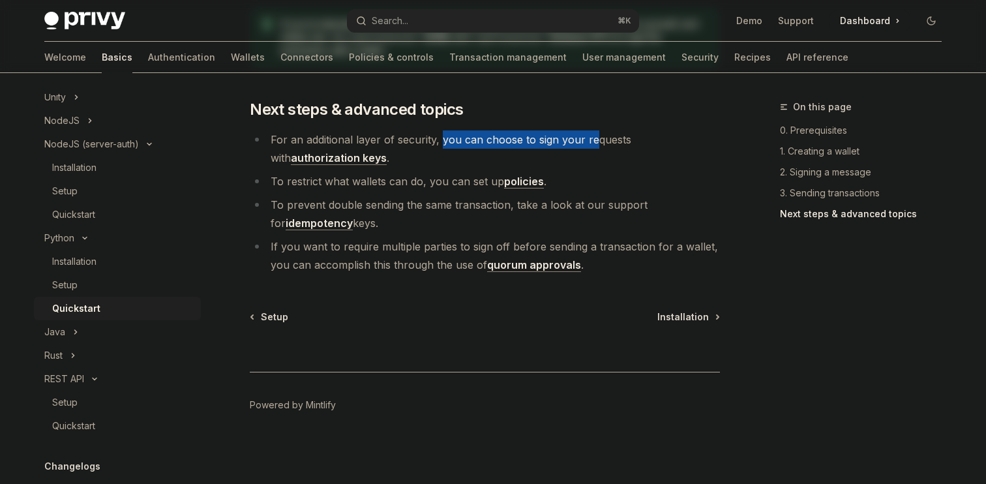
drag, startPoint x: 442, startPoint y: 141, endPoint x: 595, endPoint y: 140, distance: 153.9
click at [595, 140] on li "For an additional layer of security, you can choose to sign your requests with …" at bounding box center [485, 148] width 470 height 37
drag, startPoint x: 415, startPoint y: 138, endPoint x: 605, endPoint y: 138, distance: 189.8
click at [605, 138] on li "For an additional layer of security, you can choose to sign your requests with …" at bounding box center [485, 148] width 470 height 37
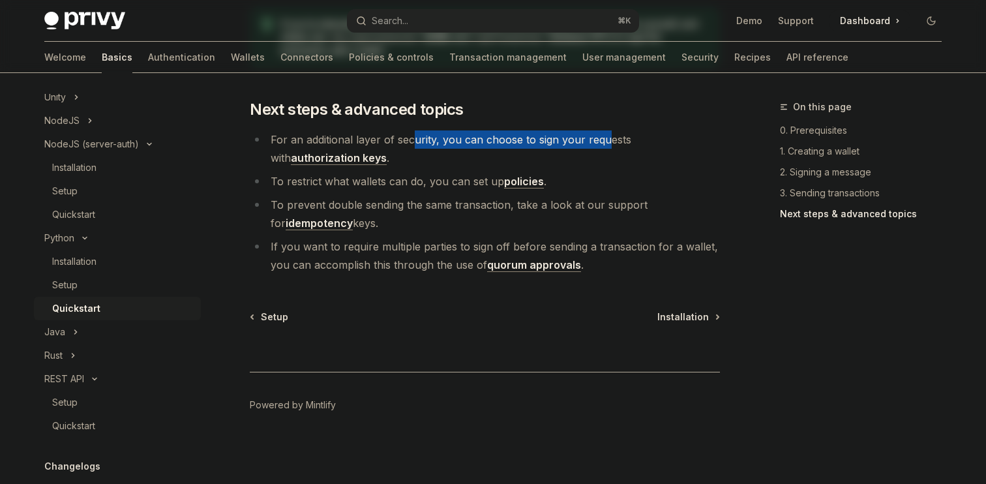
click at [605, 138] on li "For an additional layer of security, you can choose to sign your requests with …" at bounding box center [485, 148] width 470 height 37
drag, startPoint x: 439, startPoint y: 142, endPoint x: 581, endPoint y: 141, distance: 142.2
click at [581, 141] on li "For an additional layer of security, you can choose to sign your requests with …" at bounding box center [485, 148] width 470 height 37
drag, startPoint x: 434, startPoint y: 137, endPoint x: 581, endPoint y: 137, distance: 147.4
click at [581, 137] on li "For an additional layer of security, you can choose to sign your requests with …" at bounding box center [485, 148] width 470 height 37
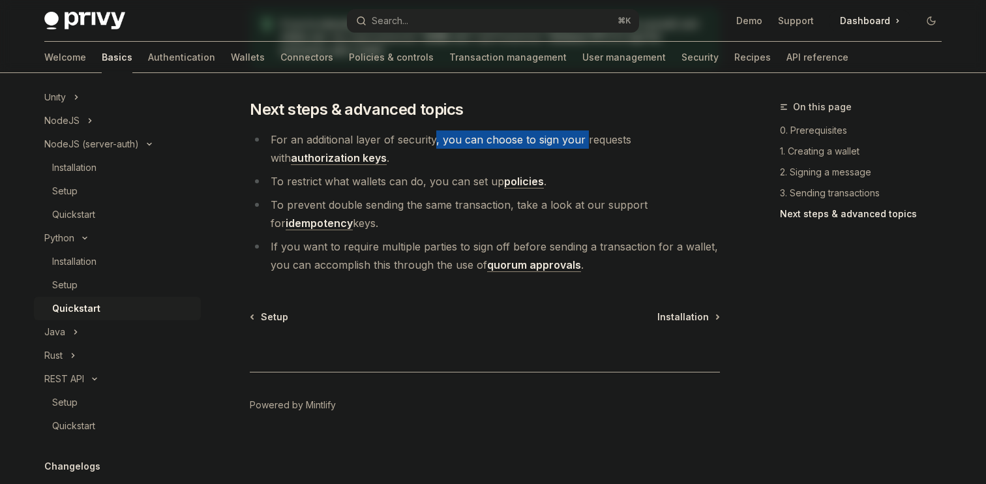
click at [581, 137] on li "For an additional layer of security, you can choose to sign your requests with …" at bounding box center [485, 148] width 470 height 37
click at [387, 151] on link "authorization keys" at bounding box center [339, 158] width 96 height 14
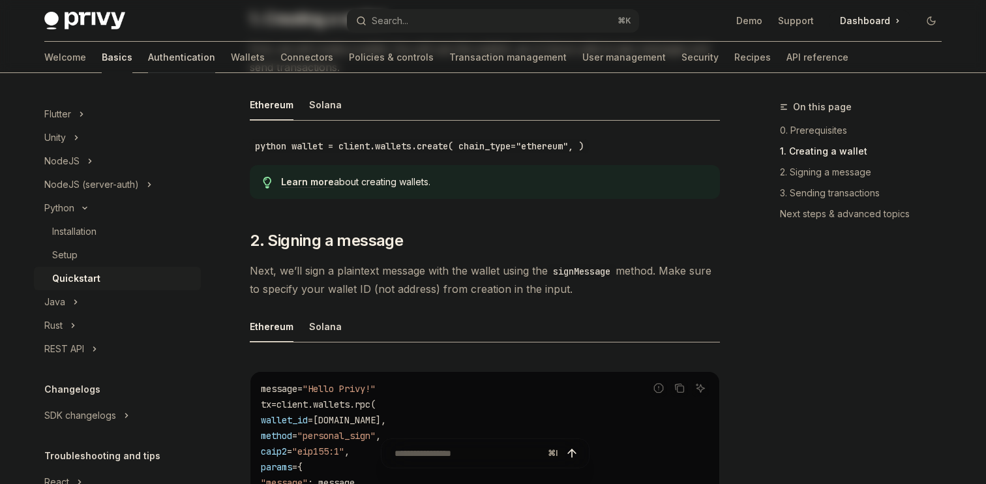
scroll to position [282, 0]
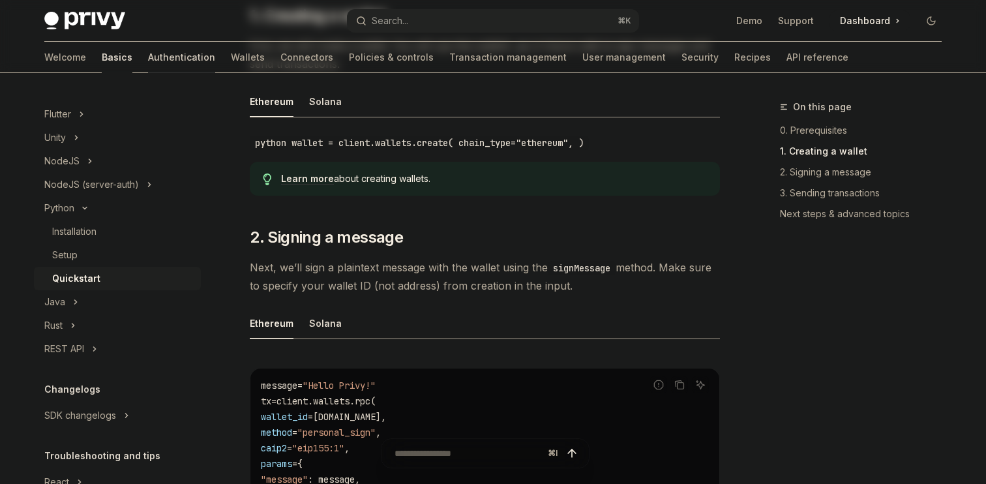
click at [148, 56] on link "Authentication" at bounding box center [181, 57] width 67 height 31
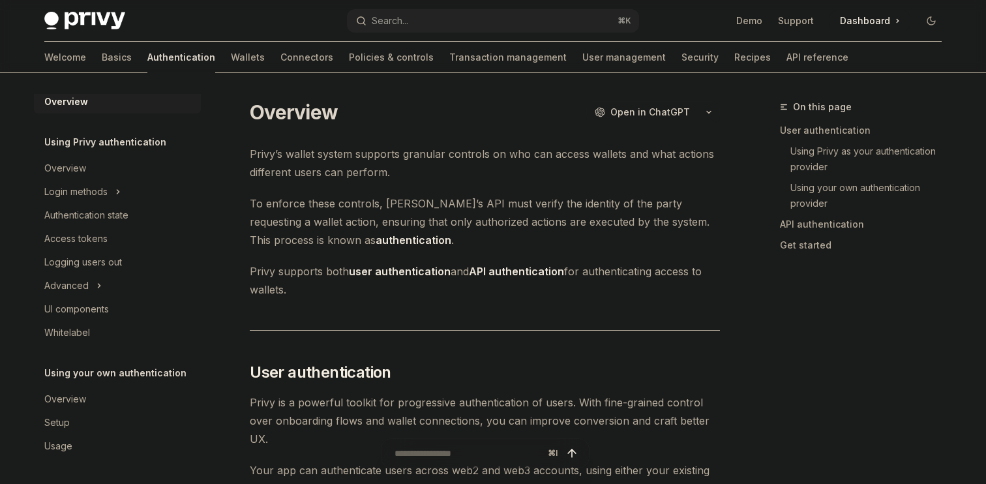
scroll to position [4, 0]
click at [102, 64] on link "Basics" at bounding box center [117, 57] width 30 height 31
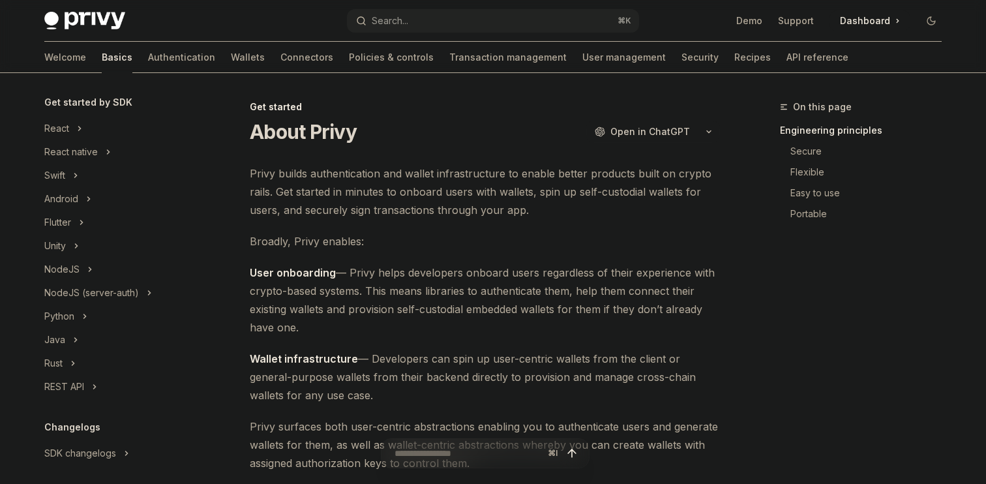
scroll to position [257, 0]
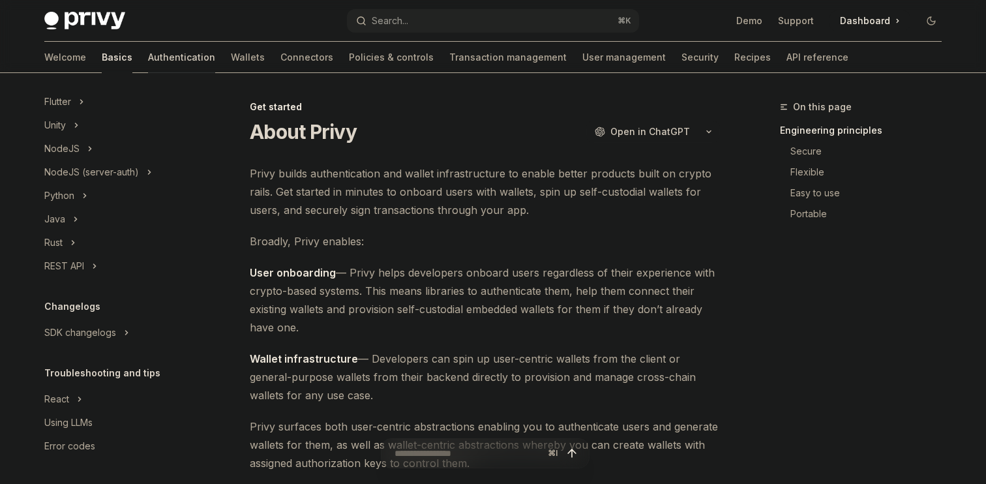
click at [148, 66] on link "Authentication" at bounding box center [181, 57] width 67 height 31
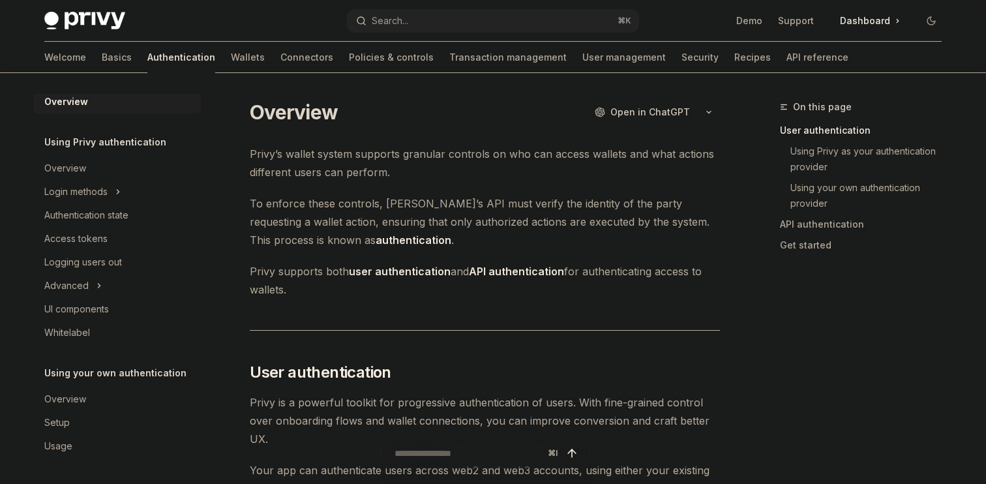
scroll to position [4, 0]
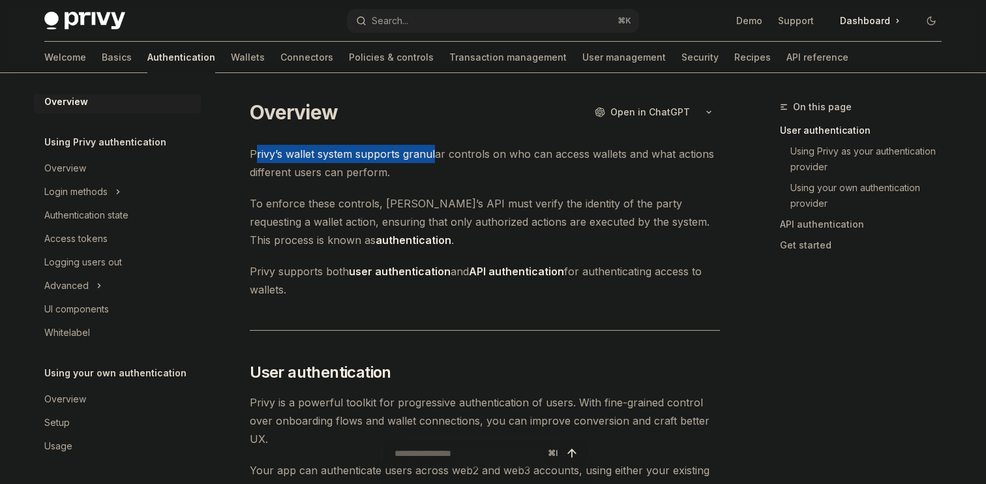
drag, startPoint x: 255, startPoint y: 151, endPoint x: 438, endPoint y: 157, distance: 182.7
click at [438, 157] on span "Privy’s wallet system supports granular controls on who can access wallets and …" at bounding box center [485, 163] width 470 height 37
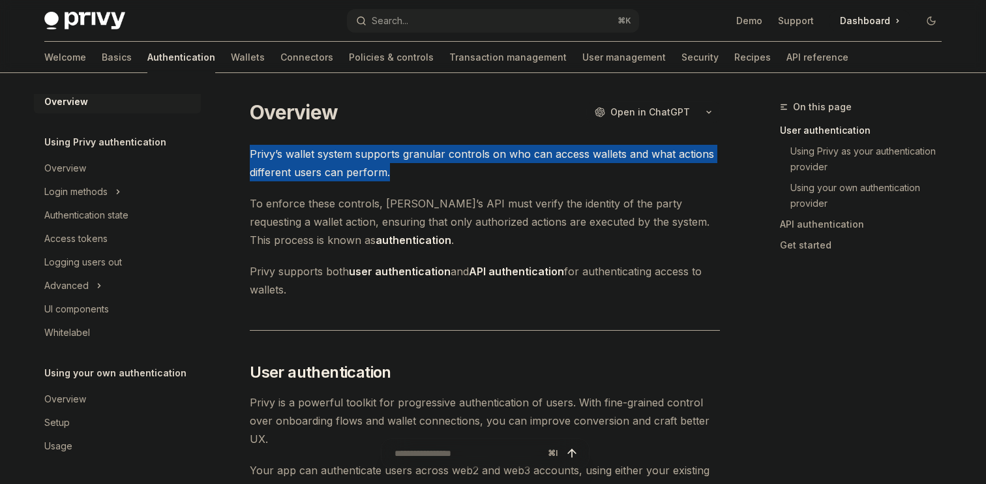
drag, startPoint x: 412, startPoint y: 170, endPoint x: 230, endPoint y: 139, distance: 184.5
click at [221, 129] on div at bounding box center [221, 129] width 0 height 0
click at [288, 194] on span "To enforce these controls, Privy’s API must verify the identity of the party re…" at bounding box center [485, 221] width 470 height 55
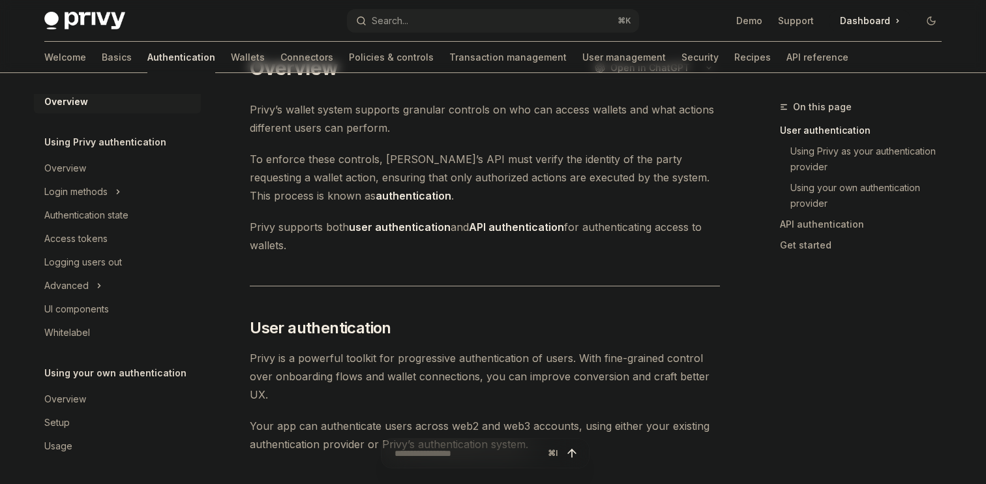
scroll to position [45, 0]
drag, startPoint x: 243, startPoint y: 159, endPoint x: 265, endPoint y: 166, distance: 23.1
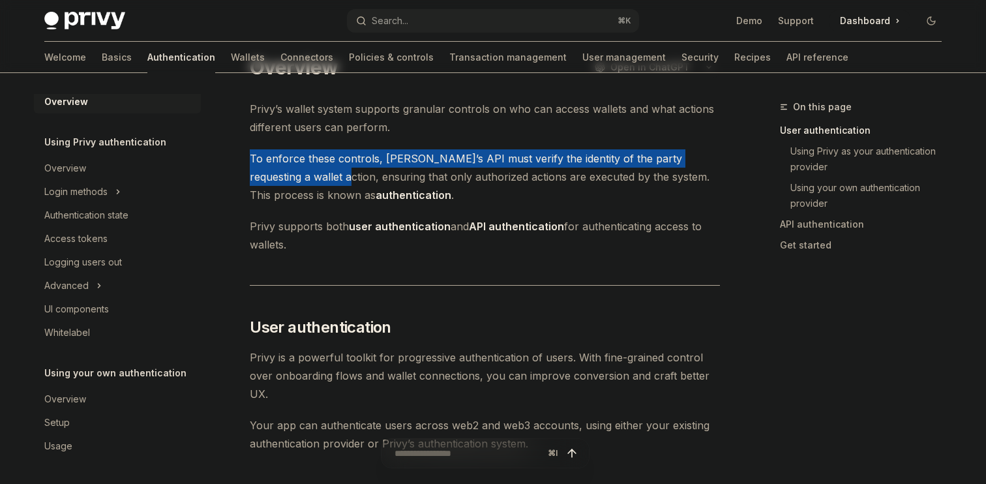
drag, startPoint x: 291, startPoint y: 177, endPoint x: 250, endPoint y: 157, distance: 45.5
click at [250, 157] on span "To enforce these controls, Privy’s API must verify the identity of the party re…" at bounding box center [485, 176] width 470 height 55
drag, startPoint x: 247, startPoint y: 157, endPoint x: 284, endPoint y: 175, distance: 41.4
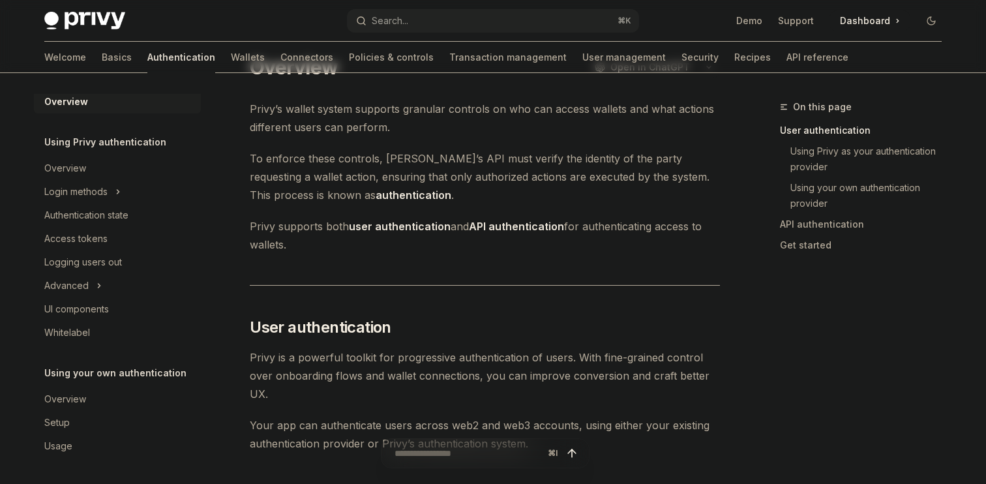
click at [284, 183] on span "To enforce these controls, Privy’s API must verify the identity of the party re…" at bounding box center [485, 176] width 470 height 55
click at [254, 162] on span "To enforce these controls, Privy’s API must verify the identity of the party re…" at bounding box center [485, 176] width 470 height 55
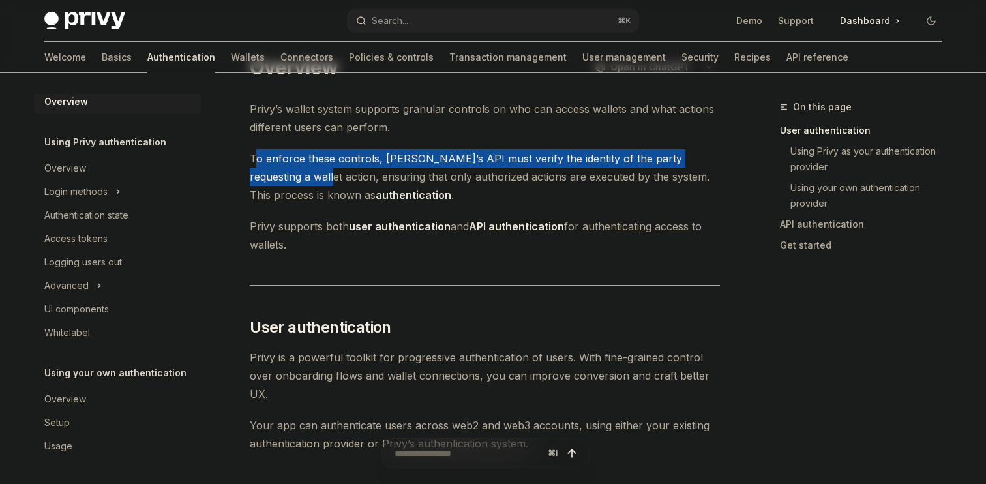
drag, startPoint x: 254, startPoint y: 162, endPoint x: 278, endPoint y: 174, distance: 27.1
click at [277, 174] on span "To enforce these controls, Privy’s API must verify the identity of the party re…" at bounding box center [485, 176] width 470 height 55
drag, startPoint x: 243, startPoint y: 158, endPoint x: 284, endPoint y: 175, distance: 44.2
click at [275, 184] on div at bounding box center [275, 184] width 0 height 0
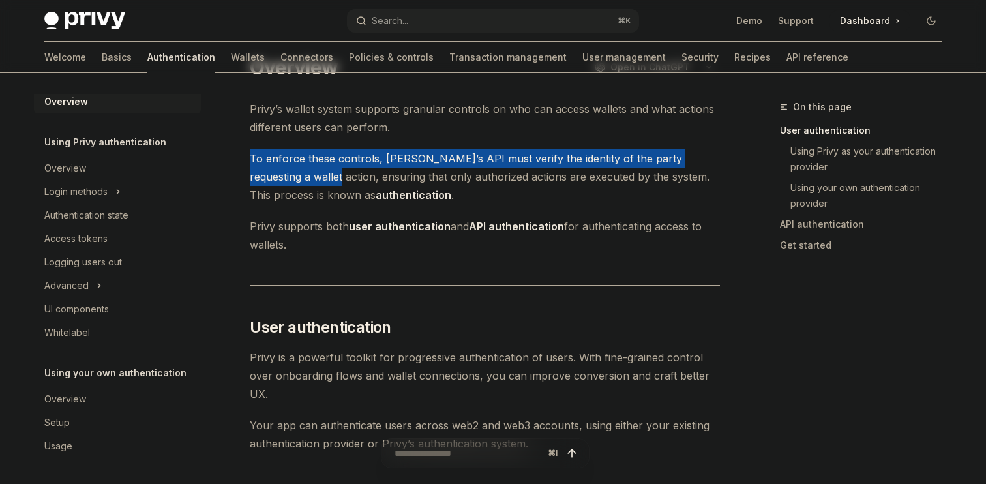
drag, startPoint x: 422, startPoint y: 308, endPoint x: 546, endPoint y: 333, distance: 126.5
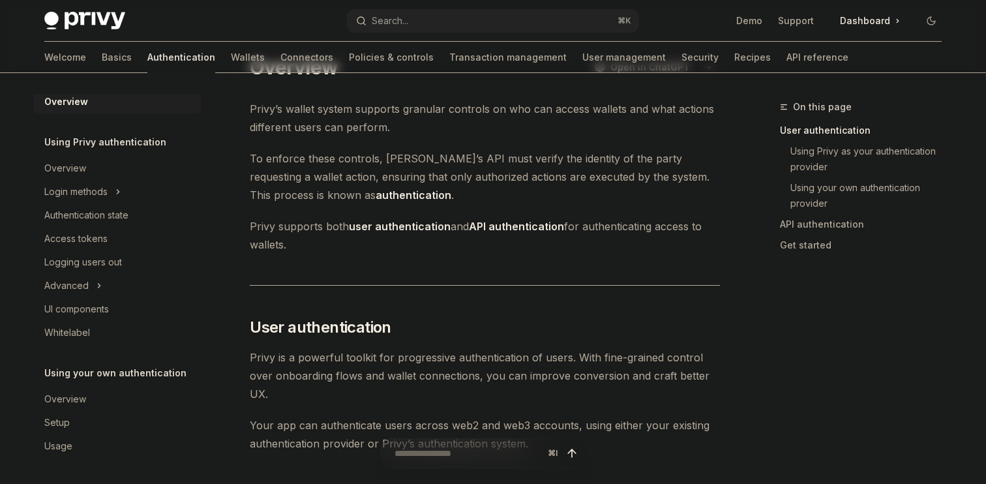
drag, startPoint x: 562, startPoint y: 327, endPoint x: 376, endPoint y: 293, distance: 189.6
click at [259, 322] on span "User authentication" at bounding box center [321, 327] width 142 height 21
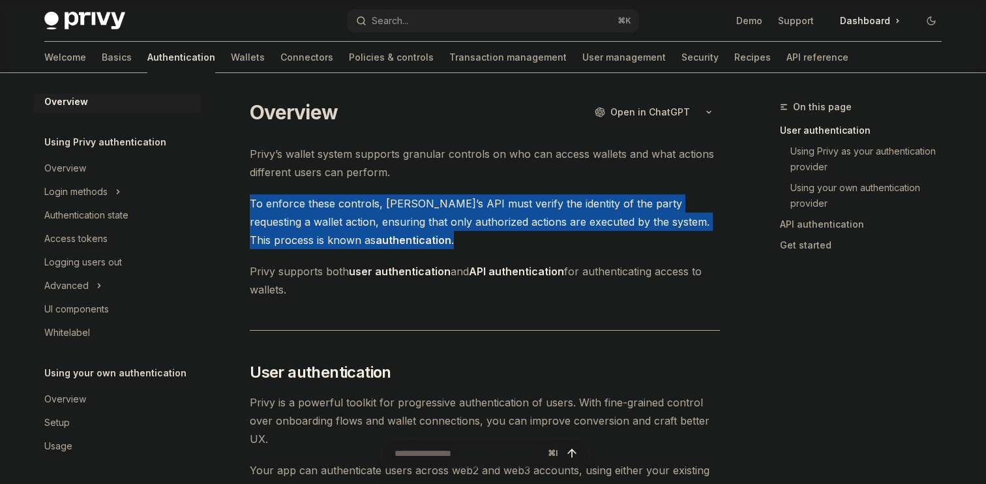
drag, startPoint x: 247, startPoint y: 207, endPoint x: 400, endPoint y: 245, distance: 158.0
click at [391, 247] on div at bounding box center [391, 247] width 0 height 0
click at [331, 263] on span "Privy supports both user authentication and API authentication for authenticati…" at bounding box center [485, 280] width 470 height 37
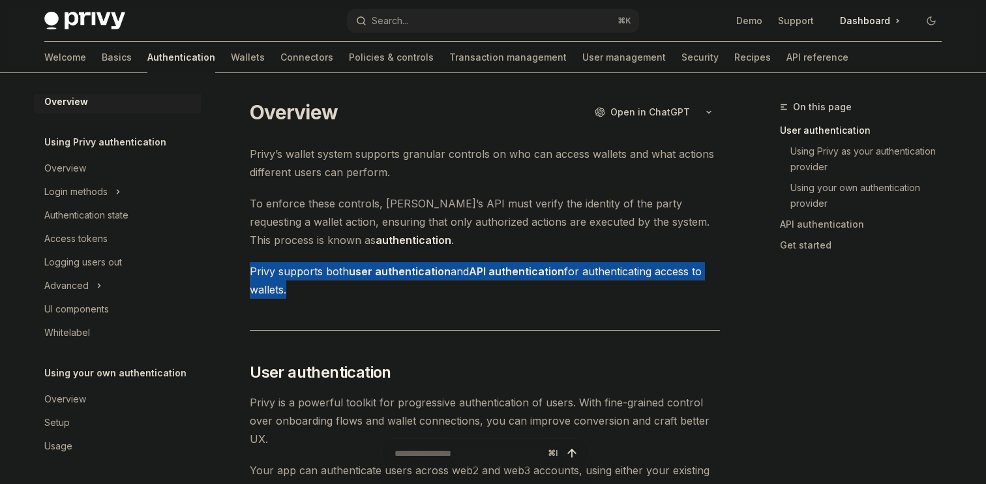
drag, startPoint x: 249, startPoint y: 269, endPoint x: 330, endPoint y: 301, distance: 87.0
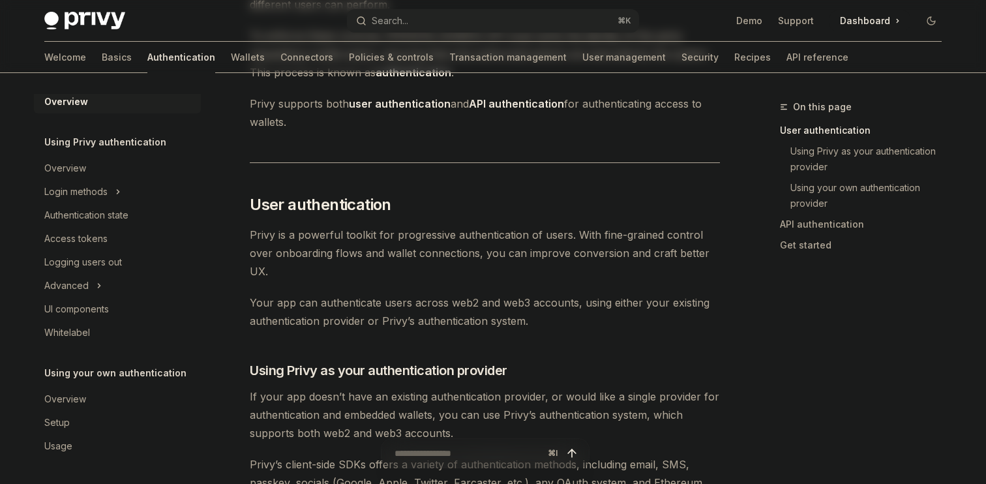
scroll to position [183, 0]
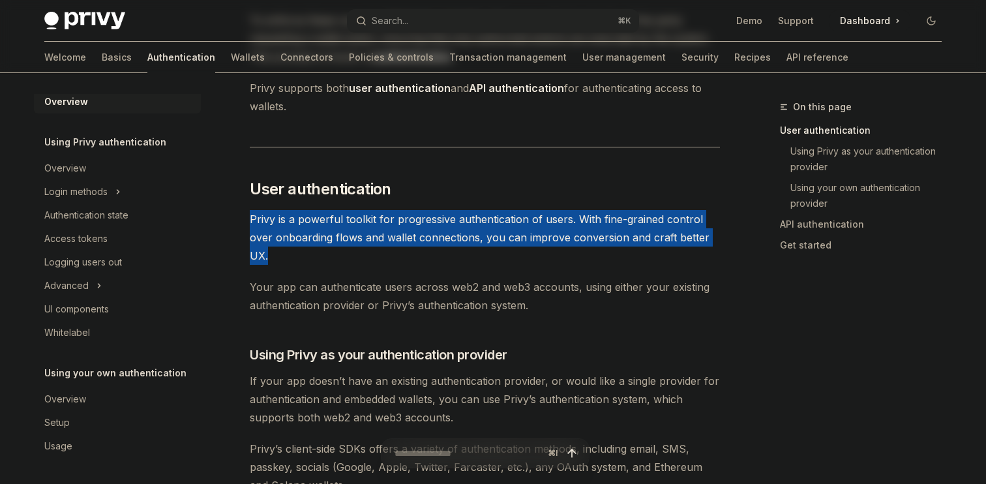
drag, startPoint x: 249, startPoint y: 224, endPoint x: 276, endPoint y: 256, distance: 41.7
click at [267, 263] on div at bounding box center [267, 263] width 0 height 0
click at [276, 278] on span "Your app can authenticate users across web2 and web3 accounts, using either you…" at bounding box center [485, 296] width 470 height 37
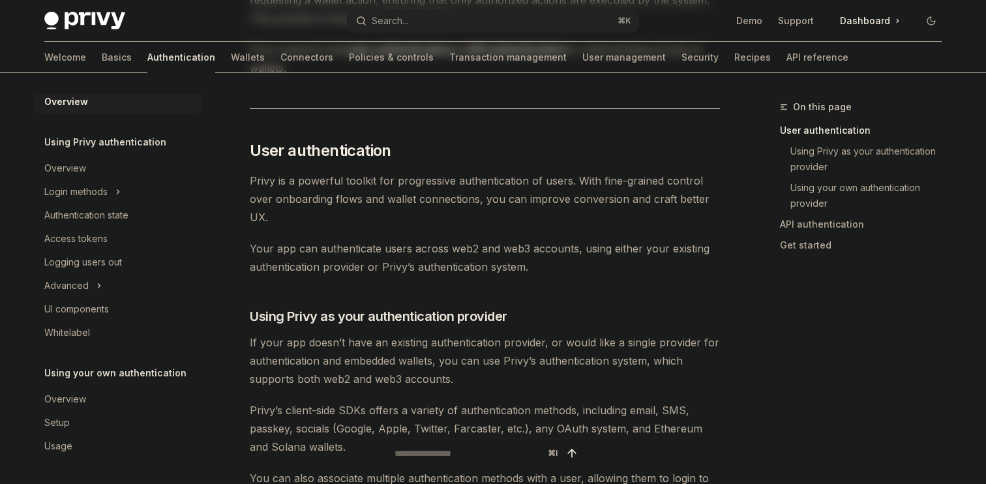
scroll to position [223, 0]
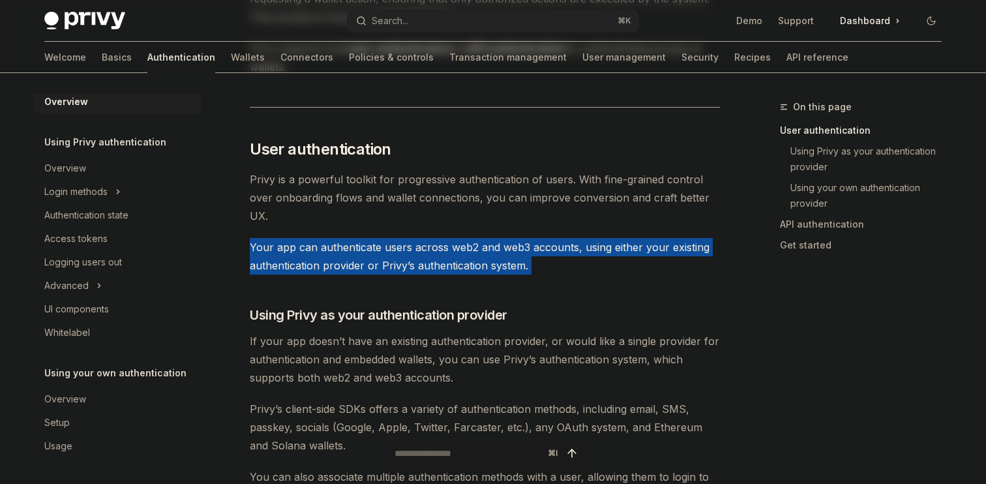
drag, startPoint x: 253, startPoint y: 253, endPoint x: 560, endPoint y: 284, distance: 308.8
click at [552, 273] on div at bounding box center [552, 273] width 0 height 0
click at [506, 316] on span "Using Privy as your authentication provider" at bounding box center [379, 315] width 258 height 18
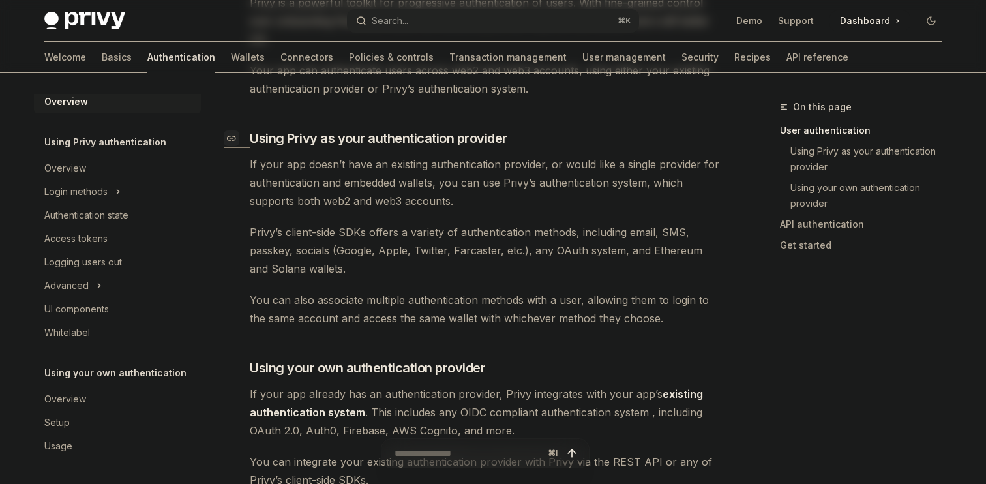
scroll to position [384, 0]
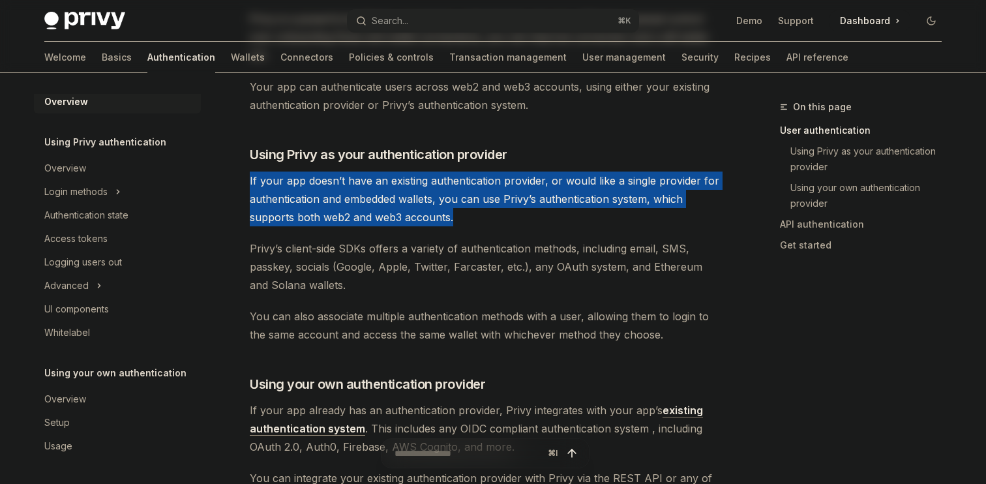
drag, startPoint x: 243, startPoint y: 181, endPoint x: 455, endPoint y: 217, distance: 215.1
click at [455, 217] on div "Overview OpenAI Open in ChatGPT OpenAI Open in ChatGPT Privy’s wallet system su…" at bounding box center [363, 493] width 720 height 1555
click at [447, 224] on div at bounding box center [447, 224] width 0 height 0
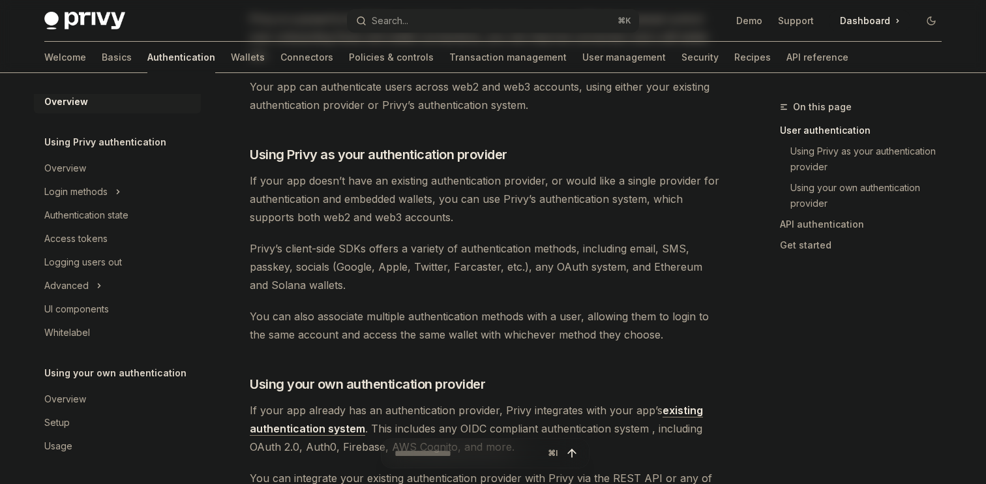
click at [637, 293] on span "Privy’s client-side SDKs offers a variety of authentication methods, including …" at bounding box center [485, 266] width 470 height 55
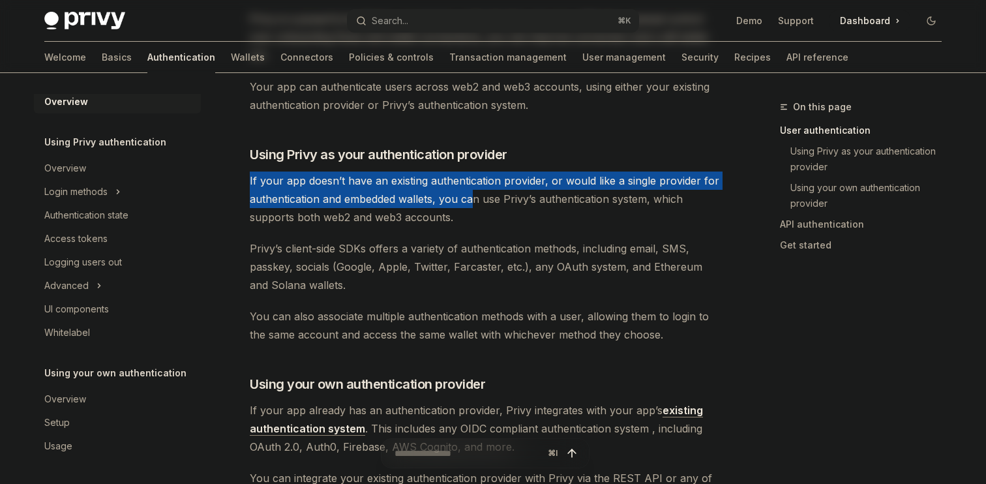
drag, startPoint x: 266, startPoint y: 180, endPoint x: 474, endPoint y: 206, distance: 209.0
click at [474, 206] on div "Overview OpenAI Open in ChatGPT OpenAI Open in ChatGPT Privy’s wallet system su…" at bounding box center [363, 493] width 720 height 1555
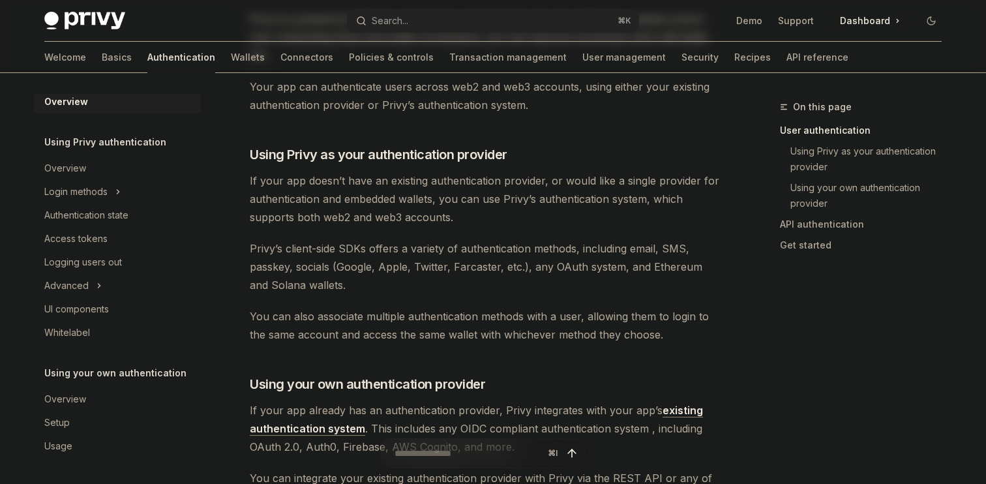
click at [526, 205] on span "If your app doesn’t have an existing authentication provider, or would like a s…" at bounding box center [485, 199] width 470 height 55
click at [462, 211] on span "If your app doesn’t have an existing authentication provider, or would like a s…" at bounding box center [485, 199] width 470 height 55
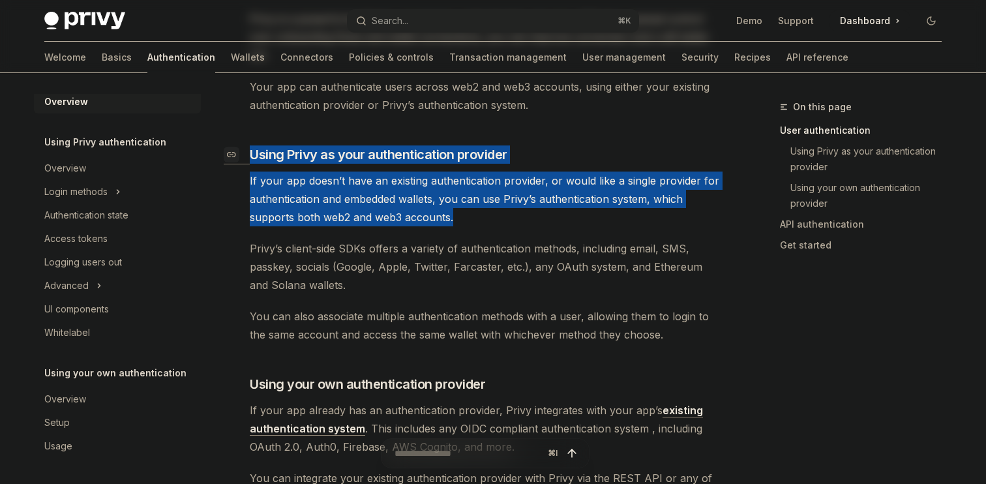
drag, startPoint x: 369, startPoint y: 181, endPoint x: 253, endPoint y: 149, distance: 119.8
click at [253, 149] on div "Privy’s wallet system supports granular controls on who can access wallets and …" at bounding box center [485, 410] width 470 height 1299
copy div "Using Privy as your authentication provider If your app doesn’t have an existin…"
click at [355, 301] on div "Privy’s wallet system supports granular controls on who can access wallets and …" at bounding box center [485, 410] width 470 height 1299
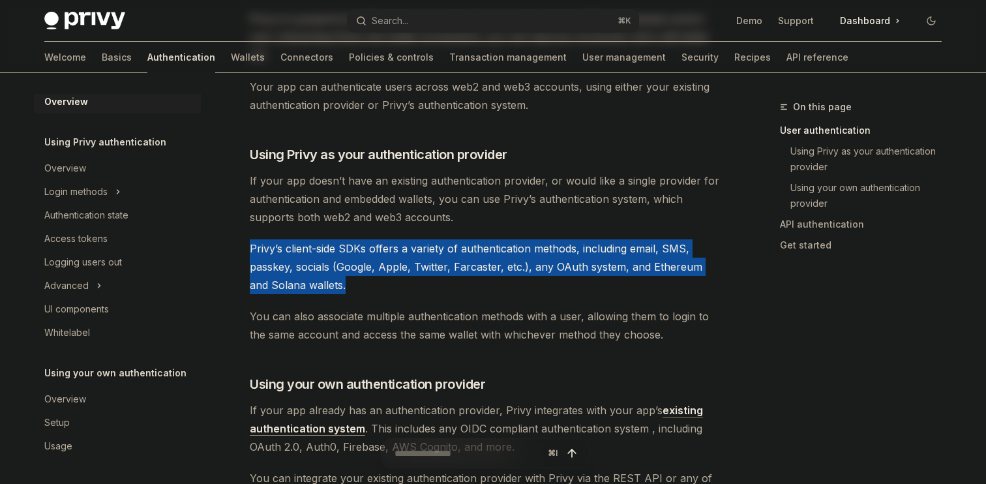
drag, startPoint x: 249, startPoint y: 243, endPoint x: 329, endPoint y: 281, distance: 88.1
click at [329, 281] on div "Overview OpenAI Open in ChatGPT OpenAI Open in ChatGPT Privy’s wallet system su…" at bounding box center [363, 493] width 720 height 1555
click at [320, 292] on div at bounding box center [320, 292] width 0 height 0
click at [333, 296] on div "Privy’s wallet system supports granular controls on who can access wallets and …" at bounding box center [485, 410] width 470 height 1299
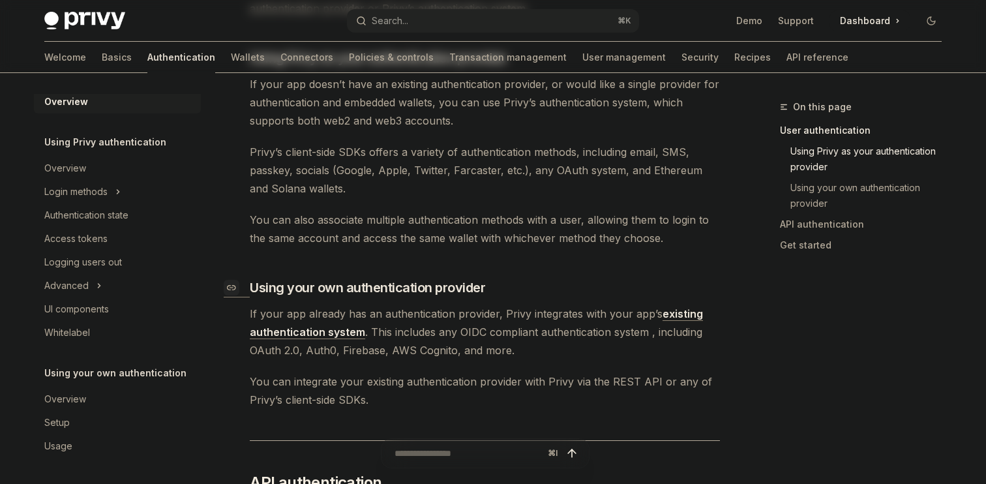
scroll to position [482, 0]
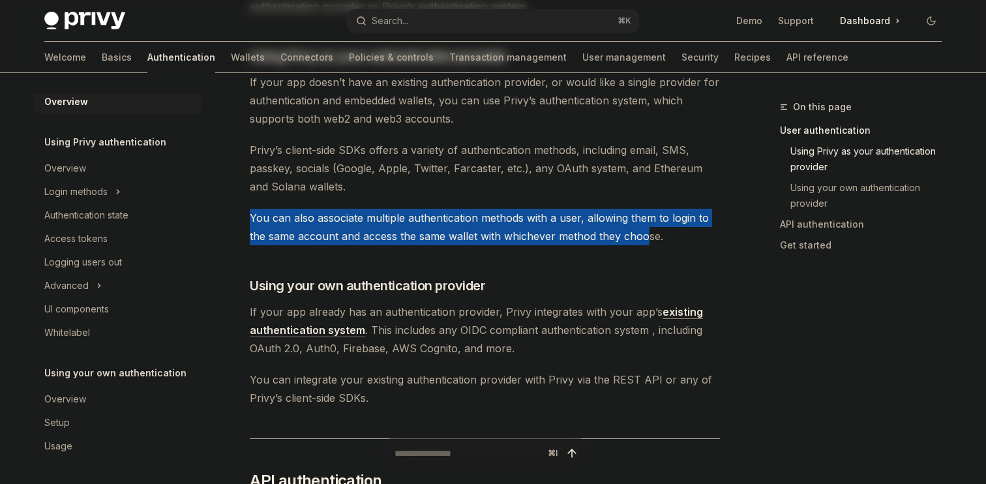
drag, startPoint x: 256, startPoint y: 215, endPoint x: 658, endPoint y: 245, distance: 402.9
click at [655, 243] on div "Overview OpenAI Open in ChatGPT OpenAI Open in ChatGPT Privy’s wallet system su…" at bounding box center [363, 394] width 720 height 1555
click at [677, 245] on div "Privy’s wallet system supports granular controls on who can access wallets and …" at bounding box center [485, 312] width 470 height 1299
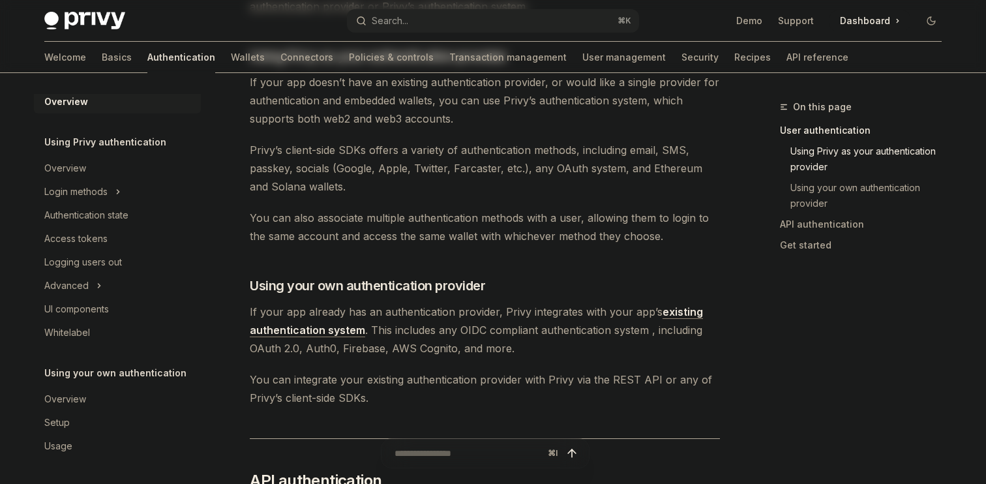
click at [665, 245] on div "Privy’s wallet system supports granular controls on who can access wallets and …" at bounding box center [485, 312] width 470 height 1299
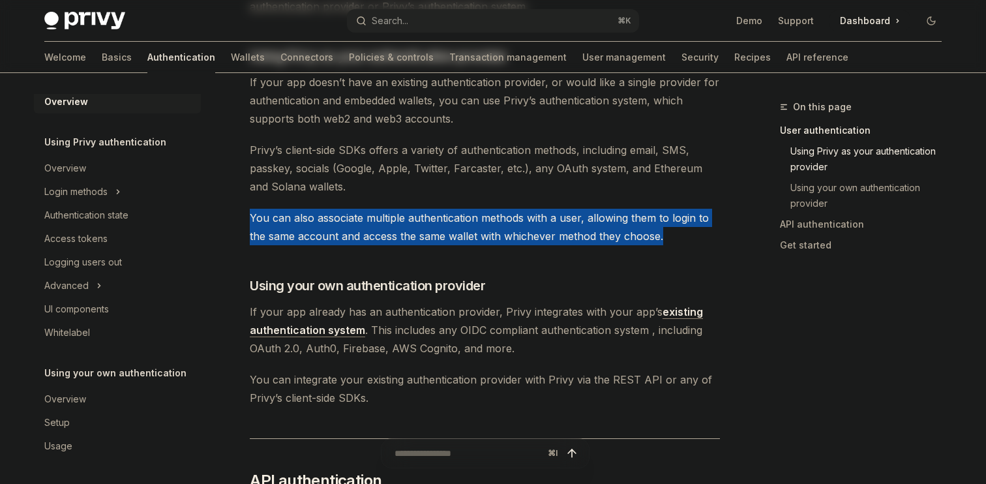
drag, startPoint x: 676, startPoint y: 243, endPoint x: 248, endPoint y: 214, distance: 428.9
click at [248, 214] on div "Overview OpenAI Open in ChatGPT OpenAI Open in ChatGPT Privy’s wallet system su…" at bounding box center [363, 394] width 720 height 1555
click at [239, 193] on div at bounding box center [239, 193] width 0 height 0
drag, startPoint x: 352, startPoint y: 378, endPoint x: 433, endPoint y: 407, distance: 86.4
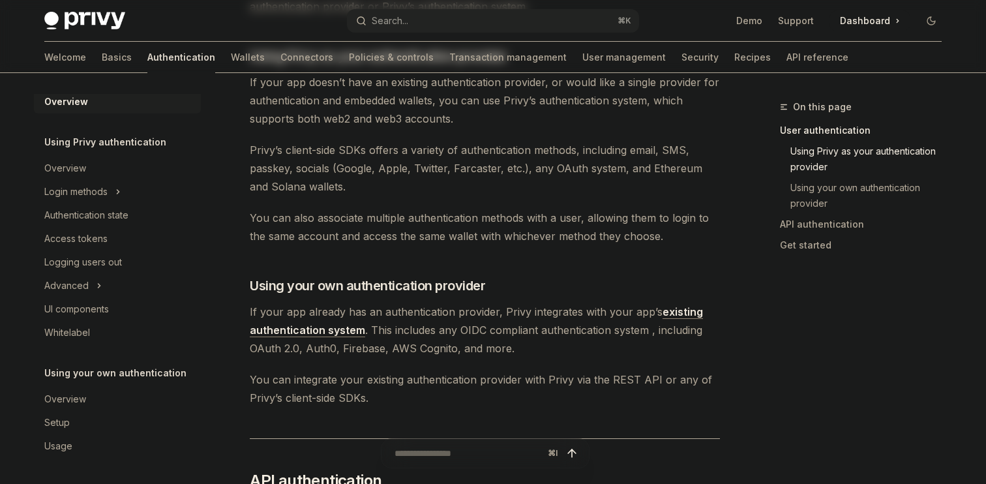
drag, startPoint x: 392, startPoint y: 383, endPoint x: 539, endPoint y: 423, distance: 152.7
click at [648, 418] on div "Privy’s wallet system supports granular controls on who can access wallets and …" at bounding box center [485, 312] width 470 height 1299
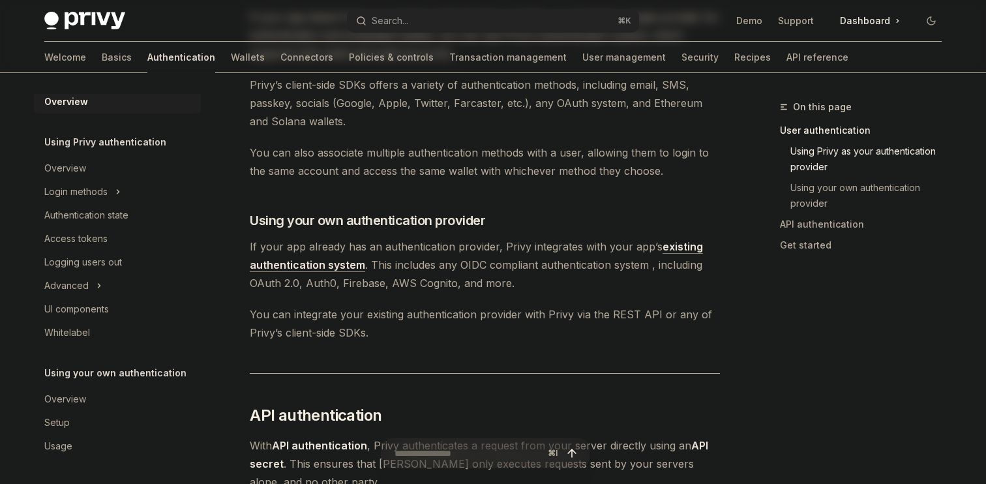
scroll to position [625, 0]
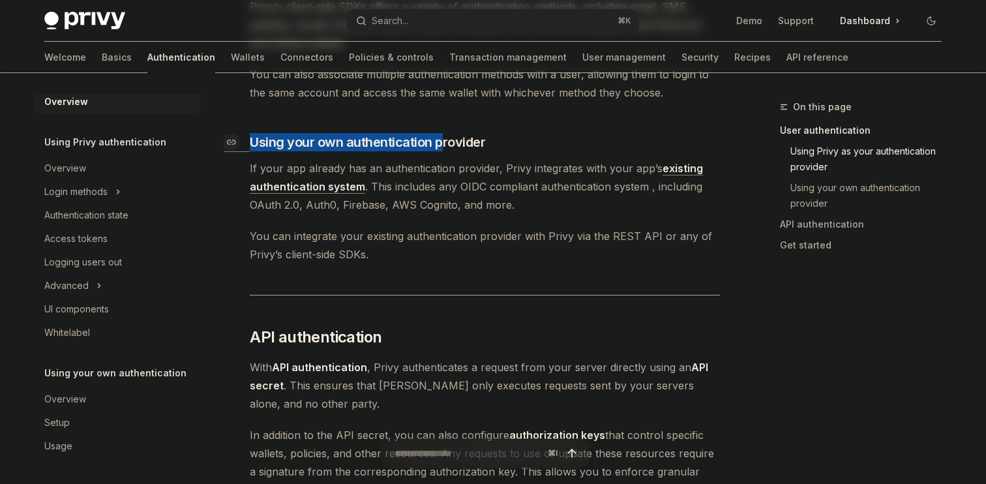
drag, startPoint x: 251, startPoint y: 138, endPoint x: 444, endPoint y: 145, distance: 192.6
click at [443, 145] on span "Using your own authentication provider" at bounding box center [367, 142] width 235 height 18
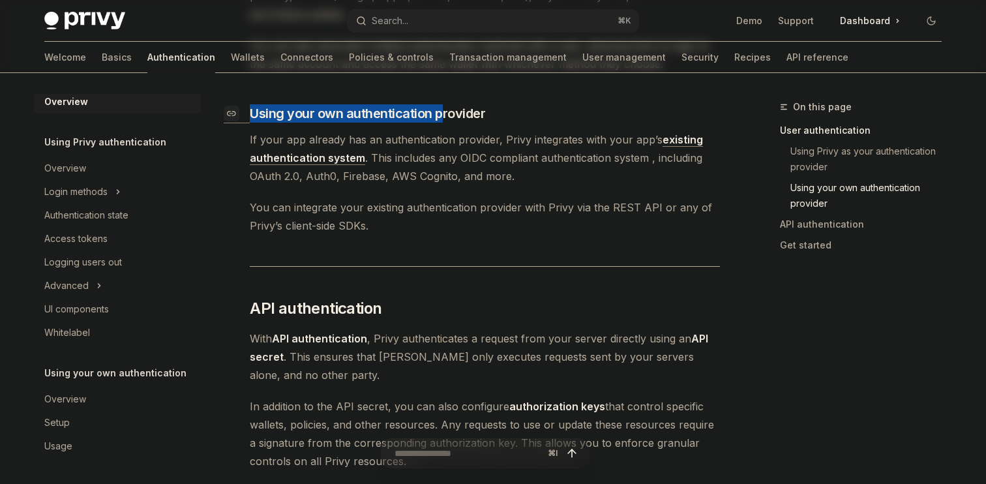
scroll to position [659, 0]
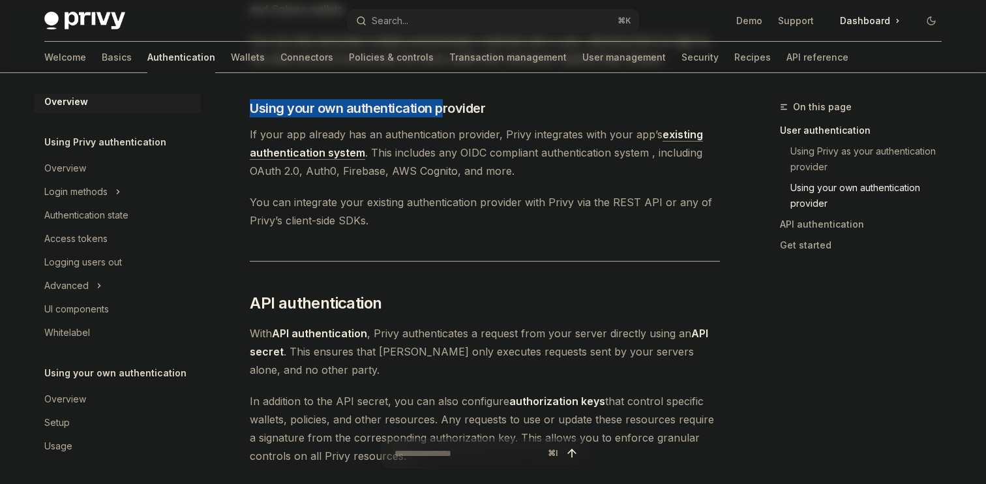
click at [479, 165] on span "If your app already has an authentication provider, Privy integrates with your …" at bounding box center [485, 152] width 470 height 55
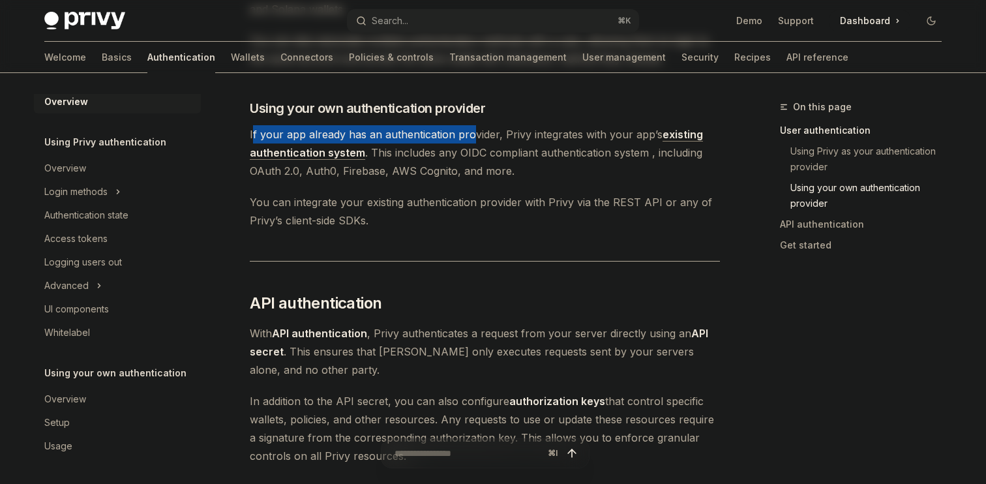
drag, startPoint x: 253, startPoint y: 130, endPoint x: 468, endPoint y: 128, distance: 215.2
click at [468, 128] on span "If your app already has an authentication provider, Privy integrates with your …" at bounding box center [485, 152] width 470 height 55
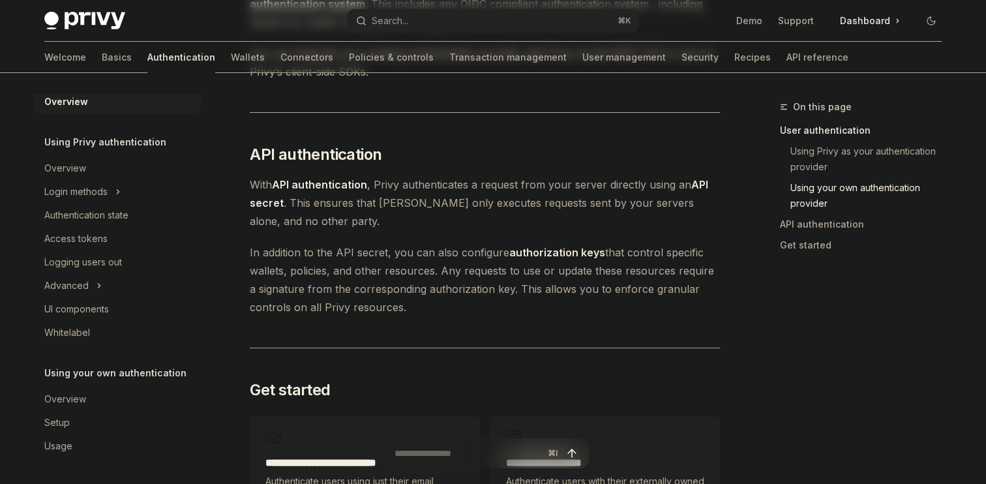
scroll to position [807, 0]
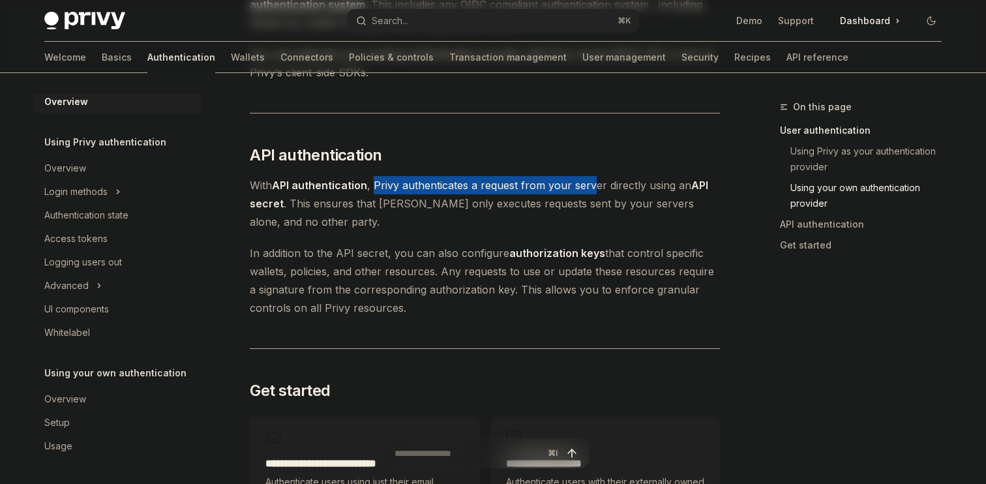
drag, startPoint x: 376, startPoint y: 187, endPoint x: 594, endPoint y: 187, distance: 217.8
click at [594, 187] on span "With API authentication , Privy authenticates a request from your server direct…" at bounding box center [485, 203] width 470 height 55
drag, startPoint x: 369, startPoint y: 186, endPoint x: 570, endPoint y: 188, distance: 201.5
click at [570, 188] on span "With API authentication , Privy authenticates a request from your server direct…" at bounding box center [485, 203] width 470 height 55
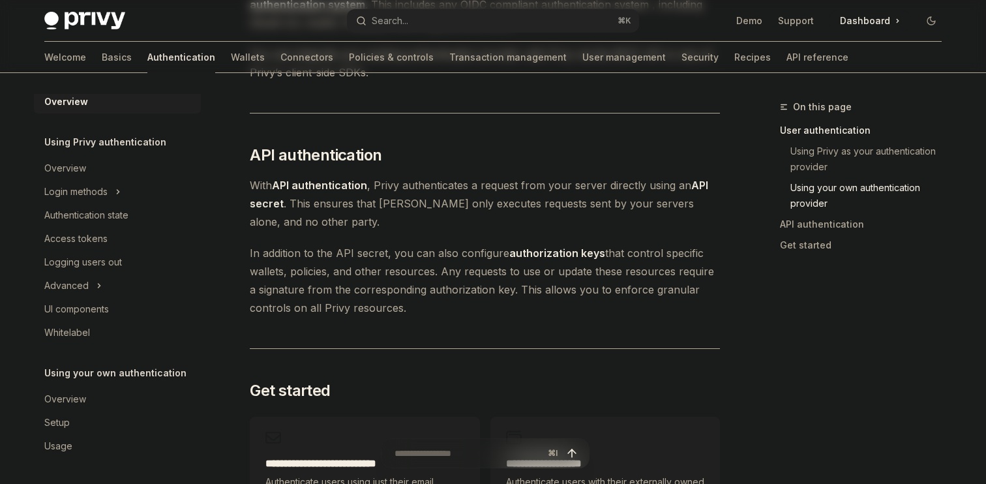
click at [611, 187] on span "With API authentication , Privy authenticates a request from your server direct…" at bounding box center [485, 203] width 470 height 55
drag, startPoint x: 288, startPoint y: 203, endPoint x: 288, endPoint y: 214, distance: 10.4
click at [288, 213] on span "With API authentication , Privy authenticates a request from your server direct…" at bounding box center [485, 203] width 470 height 55
click at [353, 224] on span "With API authentication , Privy authenticates a request from your server direct…" at bounding box center [485, 203] width 470 height 55
drag, startPoint x: 556, startPoint y: 206, endPoint x: 534, endPoint y: 222, distance: 27.1
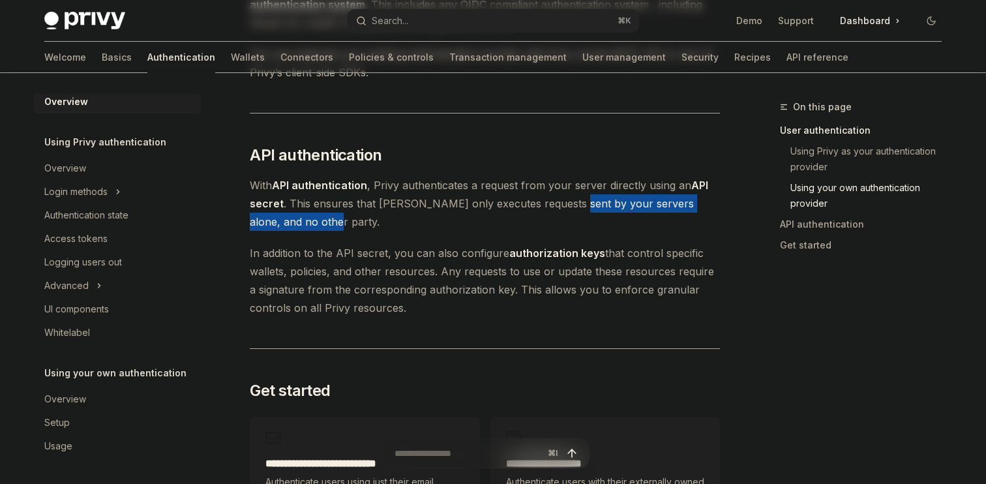
click at [534, 222] on span "With API authentication , Privy authenticates a request from your server direct…" at bounding box center [485, 203] width 470 height 55
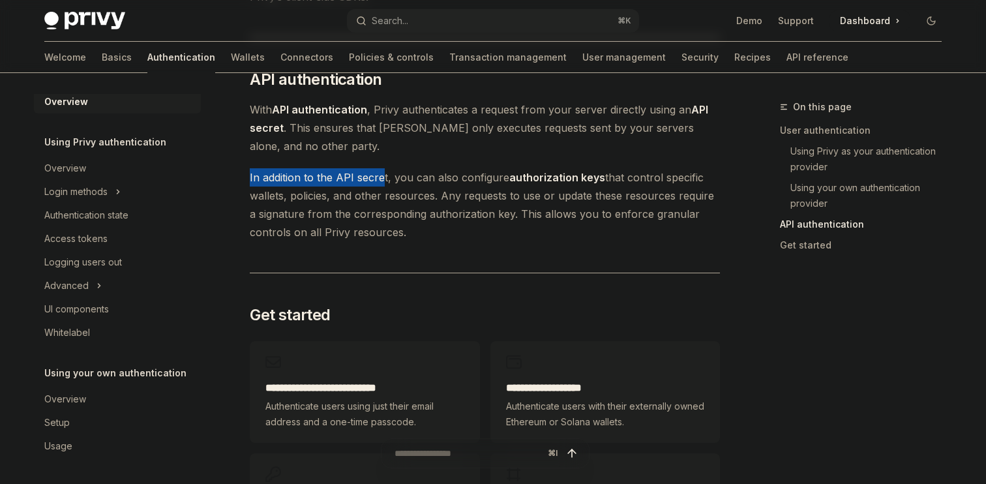
drag, startPoint x: 241, startPoint y: 184, endPoint x: 385, endPoint y: 180, distance: 144.8
drag, startPoint x: 395, startPoint y: 181, endPoint x: 235, endPoint y: 173, distance: 160.0
click at [227, 153] on div at bounding box center [227, 153] width 0 height 0
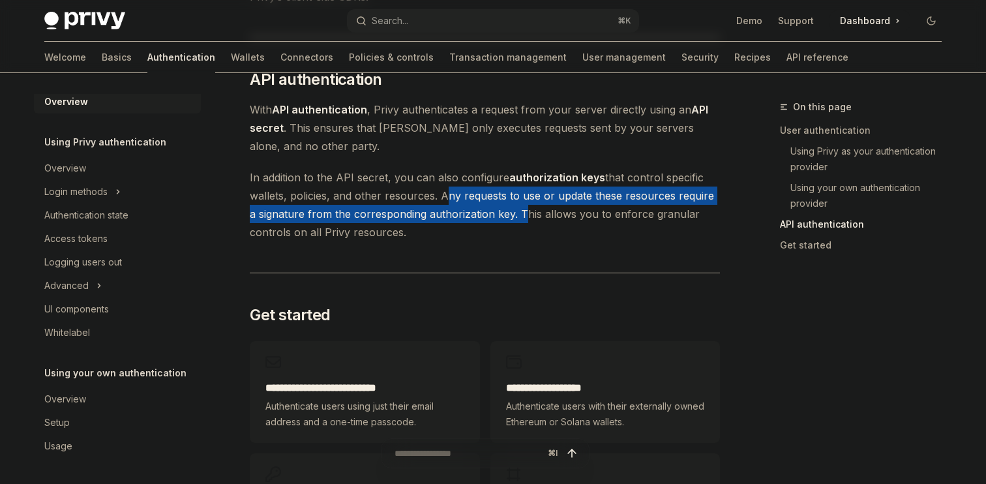
drag, startPoint x: 438, startPoint y: 192, endPoint x: 509, endPoint y: 215, distance: 74.7
click at [509, 215] on span "In addition to the API secret, you can also configure authorization keys that c…" at bounding box center [485, 204] width 470 height 73
click at [500, 221] on div at bounding box center [500, 221] width 0 height 0
click at [509, 224] on span "In addition to the API secret, you can also configure authorization keys that c…" at bounding box center [485, 204] width 470 height 73
drag, startPoint x: 509, startPoint y: 217, endPoint x: 492, endPoint y: 239, distance: 27.4
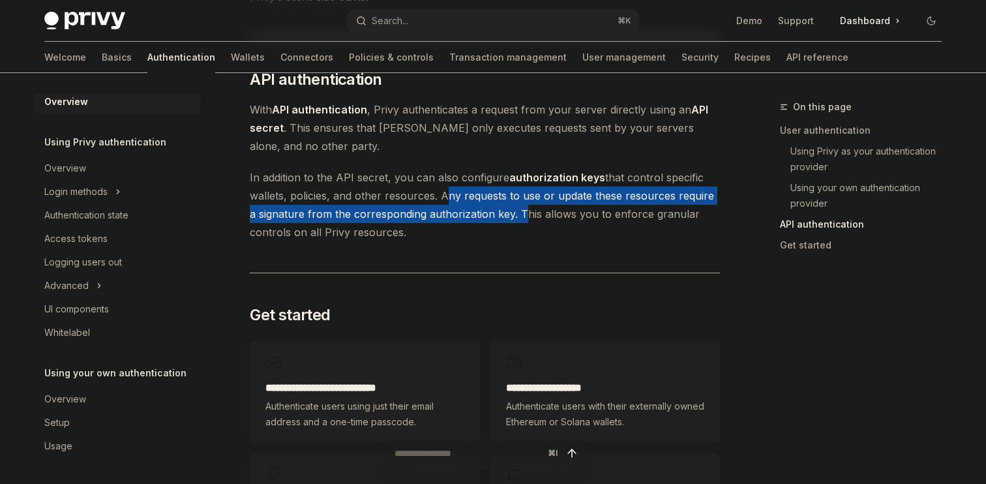
click at [492, 239] on span "In addition to the API secret, you can also configure authorization keys that c…" at bounding box center [485, 204] width 470 height 73
click at [484, 239] on div at bounding box center [484, 239] width 0 height 0
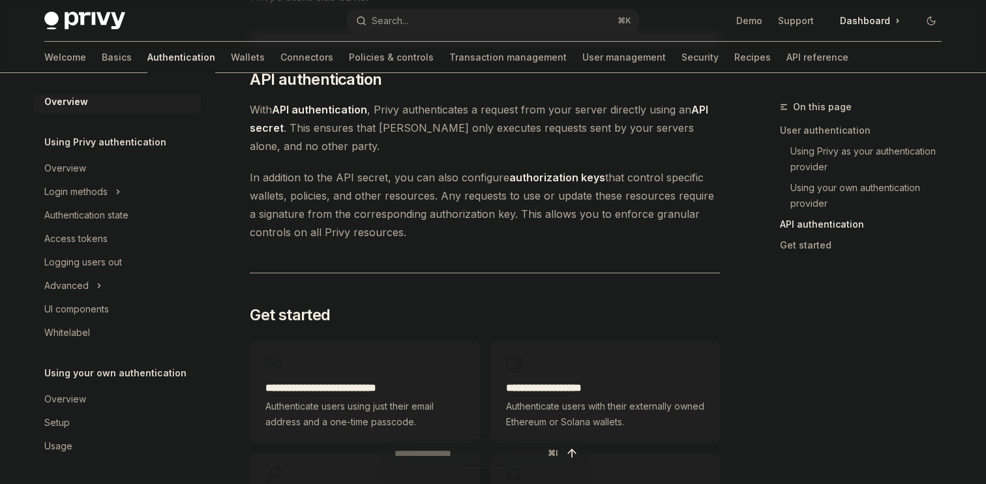
click at [492, 226] on span "In addition to the API secret, you can also configure authorization keys that c…" at bounding box center [485, 204] width 470 height 73
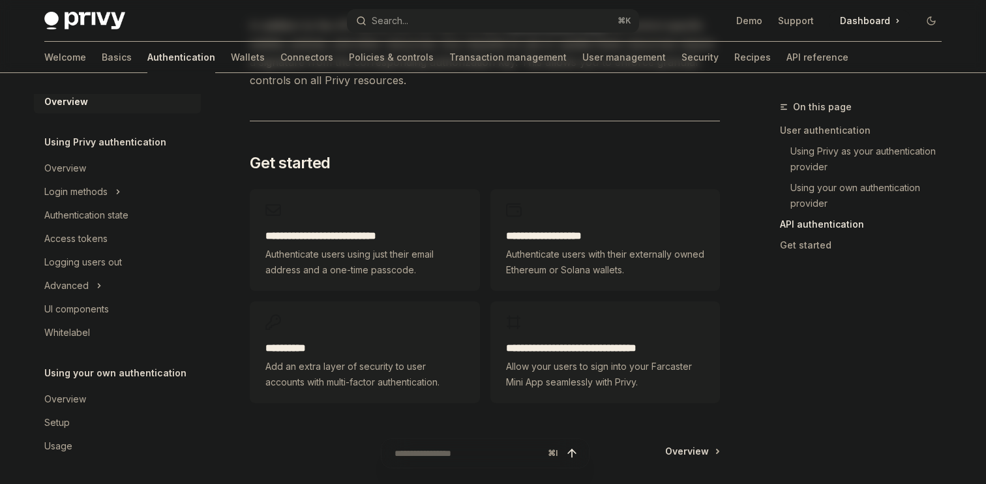
scroll to position [1113, 0]
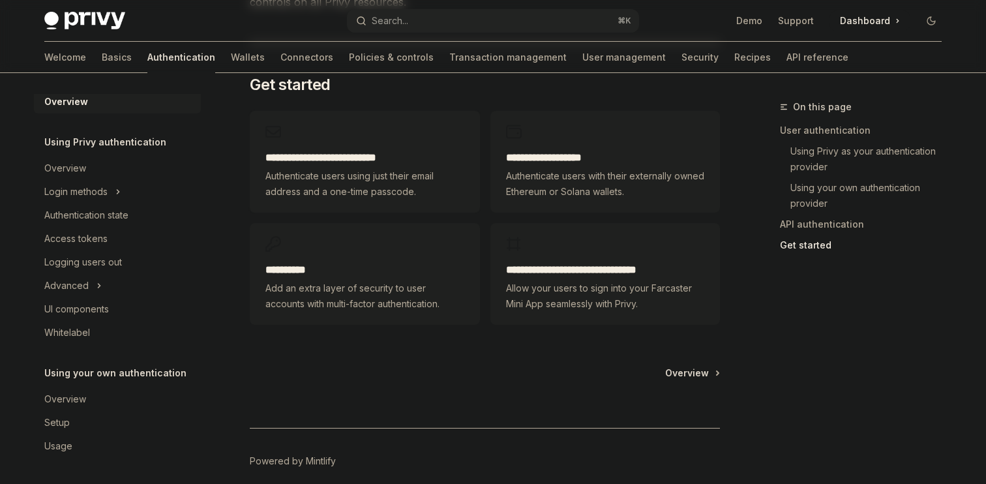
click at [342, 151] on h2 "**********" at bounding box center [364, 158] width 198 height 16
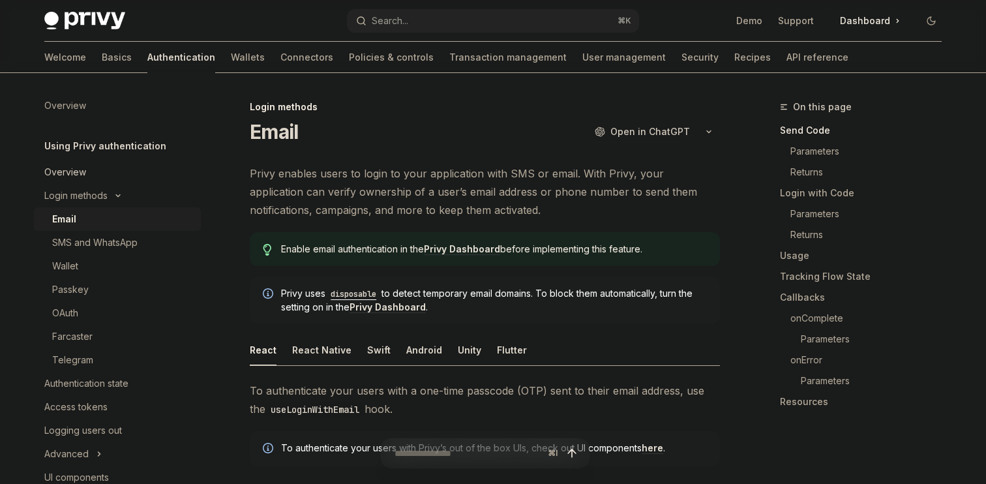
click at [119, 176] on div "Overview" at bounding box center [118, 172] width 149 height 16
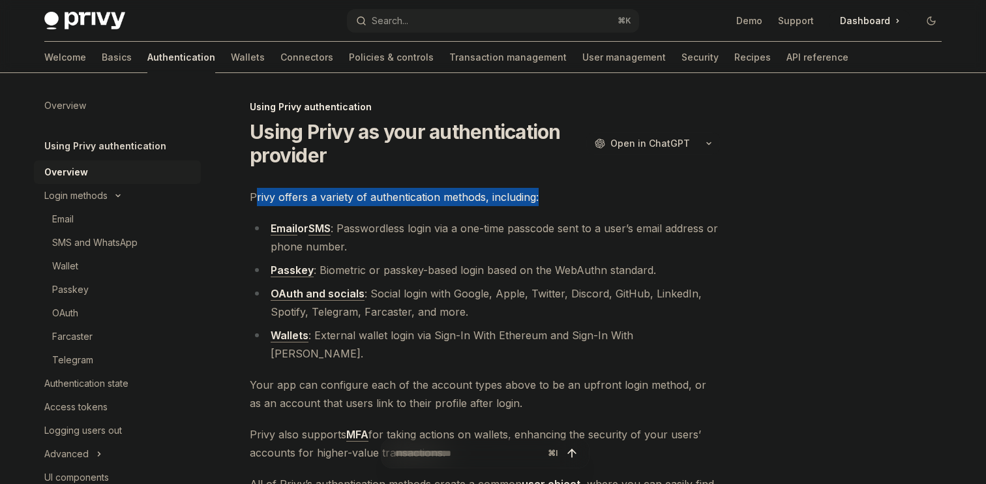
drag, startPoint x: 258, startPoint y: 197, endPoint x: 541, endPoint y: 197, distance: 282.4
click at [541, 197] on span "Privy offers a variety of authentication methods, including:" at bounding box center [485, 197] width 470 height 18
click at [532, 204] on div at bounding box center [532, 204] width 0 height 0
click at [447, 376] on span "Your app can configure each of the account types above to be an upfront login m…" at bounding box center [485, 394] width 470 height 37
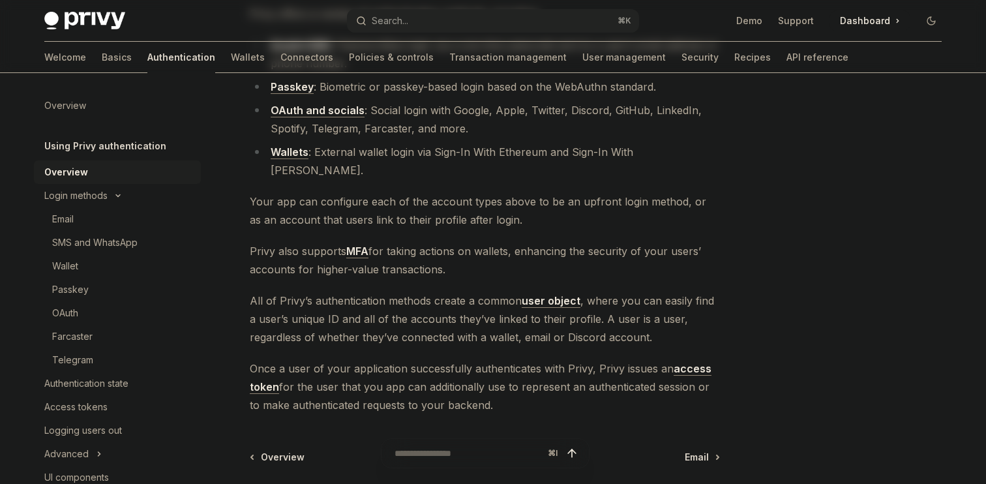
scroll to position [184, 0]
drag, startPoint x: 247, startPoint y: 235, endPoint x: 461, endPoint y: 258, distance: 215.9
click at [461, 258] on div "Using Privy authentication Using Privy as your authentication provider OpenAI O…" at bounding box center [363, 269] width 720 height 709
click at [463, 291] on span "All of Privy’s authentication methods create a common user object , where you c…" at bounding box center [485, 318] width 470 height 55
click at [56, 220] on div "Email" at bounding box center [63, 219] width 22 height 16
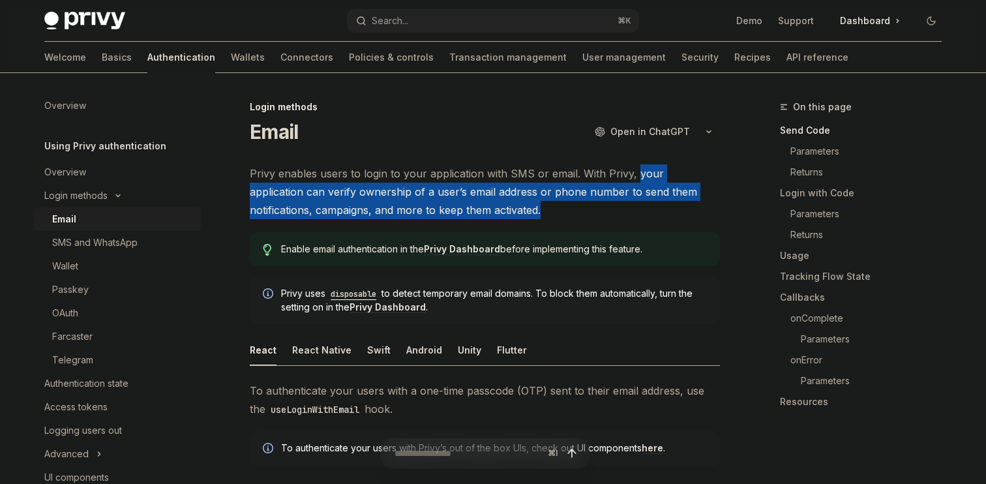
drag, startPoint x: 633, startPoint y: 177, endPoint x: 603, endPoint y: 202, distance: 39.4
click at [603, 202] on span "Privy enables users to login to your application with SMS or email. With Privy,…" at bounding box center [485, 191] width 470 height 55
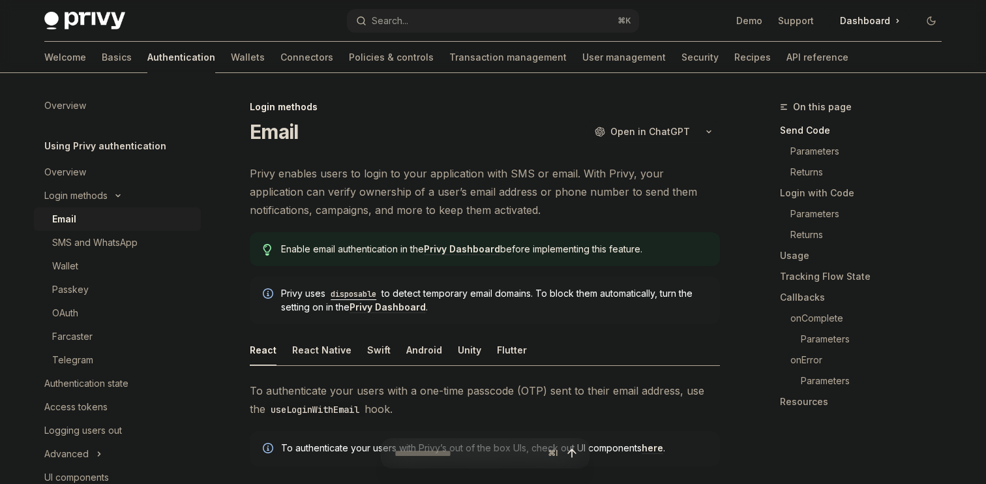
click at [603, 216] on span "Privy enables users to login to your application with SMS or email. With Privy,…" at bounding box center [485, 191] width 470 height 55
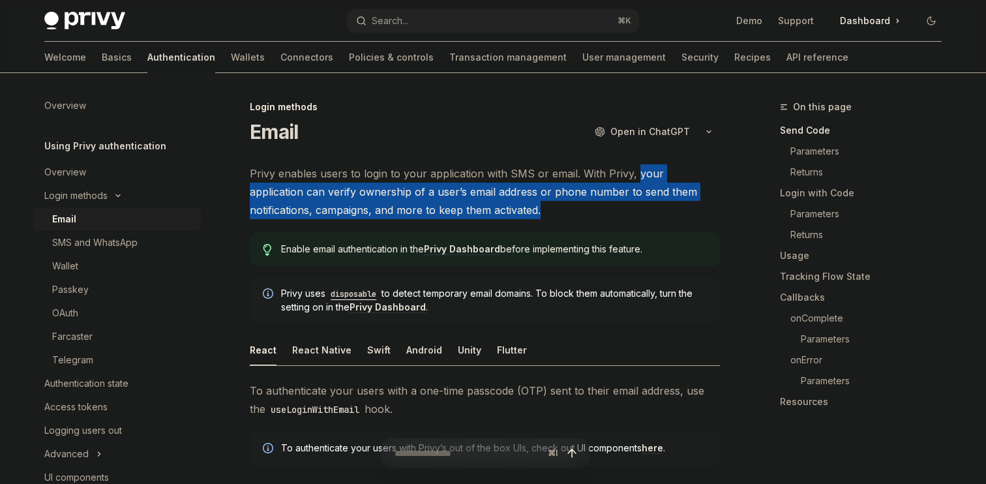
drag, startPoint x: 634, startPoint y: 175, endPoint x: 596, endPoint y: 226, distance: 63.4
click at [590, 256] on div at bounding box center [590, 256] width 0 height 0
click at [645, 347] on ul "React React Native Swift Android Unity Flutter" at bounding box center [485, 350] width 470 height 31
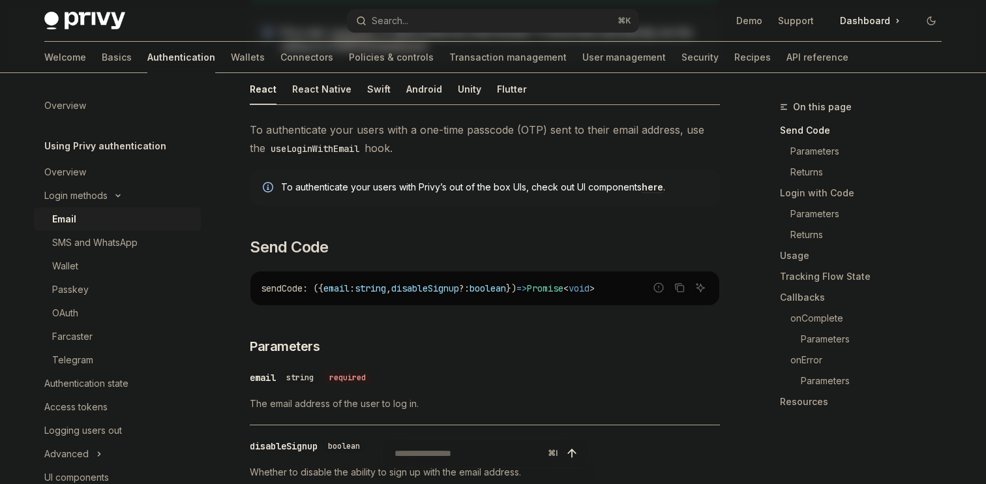
scroll to position [262, 0]
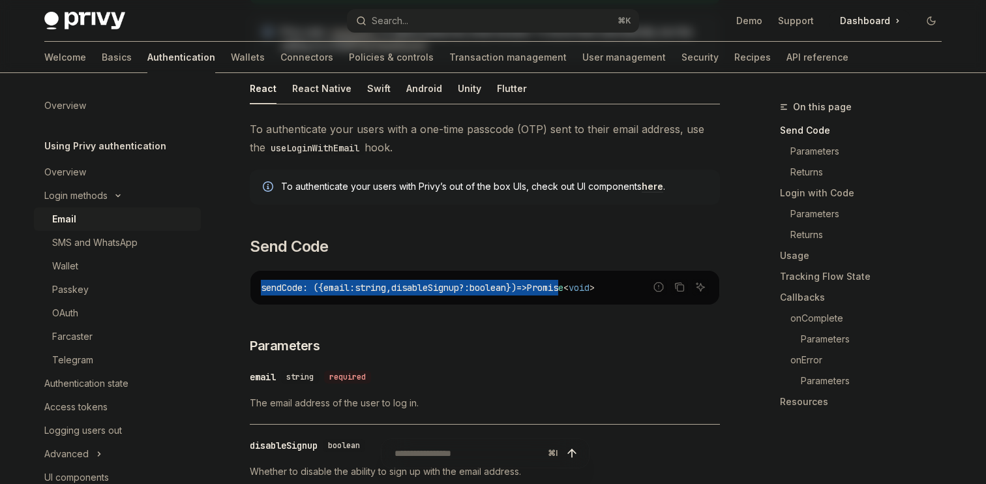
drag, startPoint x: 256, startPoint y: 283, endPoint x: 595, endPoint y: 283, distance: 338.5
click at [594, 283] on div "sendCode : ({ email : string , disableSignup ?: boolean }) => Promise < void >" at bounding box center [484, 288] width 469 height 34
click at [564, 283] on span "Promise" at bounding box center [545, 288] width 37 height 12
drag, startPoint x: 637, startPoint y: 289, endPoint x: 247, endPoint y: 278, distance: 390.8
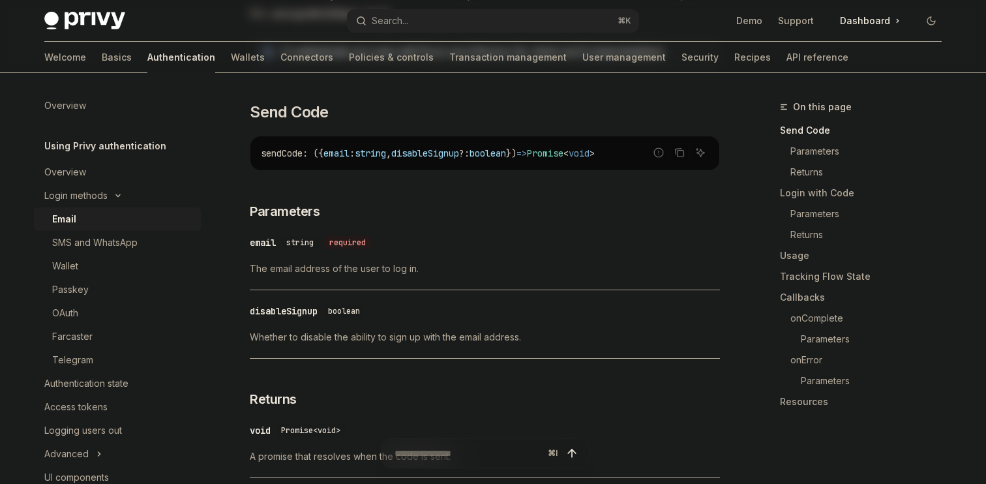
scroll to position [397, 0]
drag, startPoint x: 238, startPoint y: 271, endPoint x: 427, endPoint y: 271, distance: 188.5
click at [427, 271] on span "The email address of the user to log in." at bounding box center [485, 268] width 470 height 16
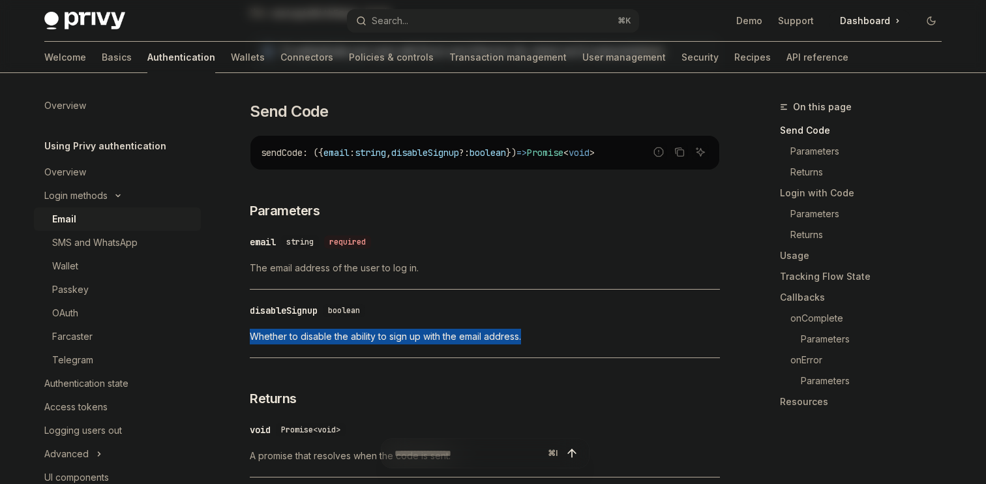
drag, startPoint x: 237, startPoint y: 338, endPoint x: 574, endPoint y: 338, distance: 337.2
click at [574, 338] on span "Whether to disable the ability to sign up with the email address." at bounding box center [485, 337] width 470 height 16
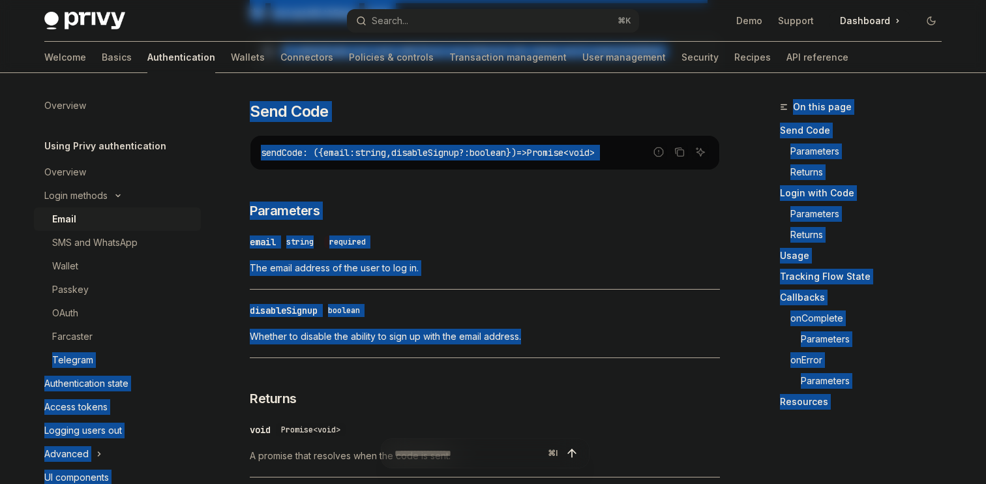
drag, startPoint x: 221, startPoint y: 335, endPoint x: 579, endPoint y: 335, distance: 357.4
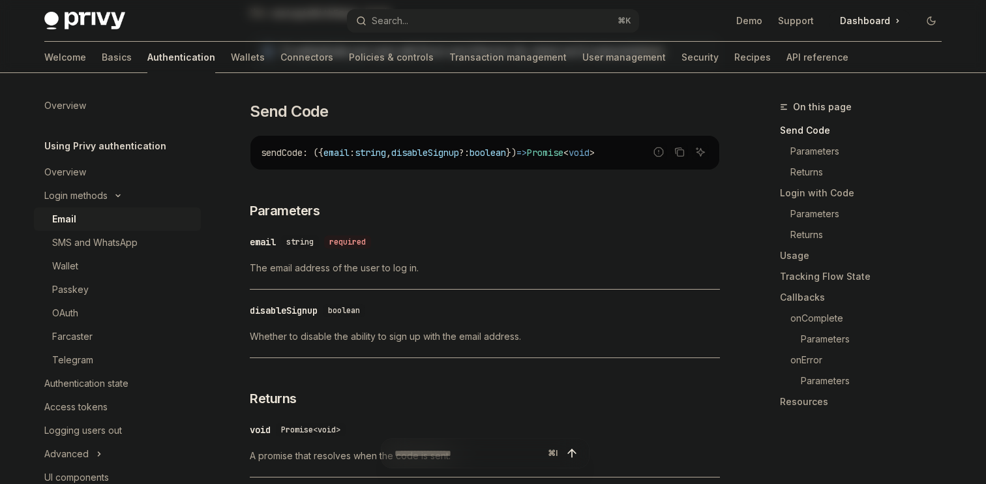
click at [571, 335] on span "Whether to disable the ability to sign up with the email address." at bounding box center [485, 337] width 470 height 16
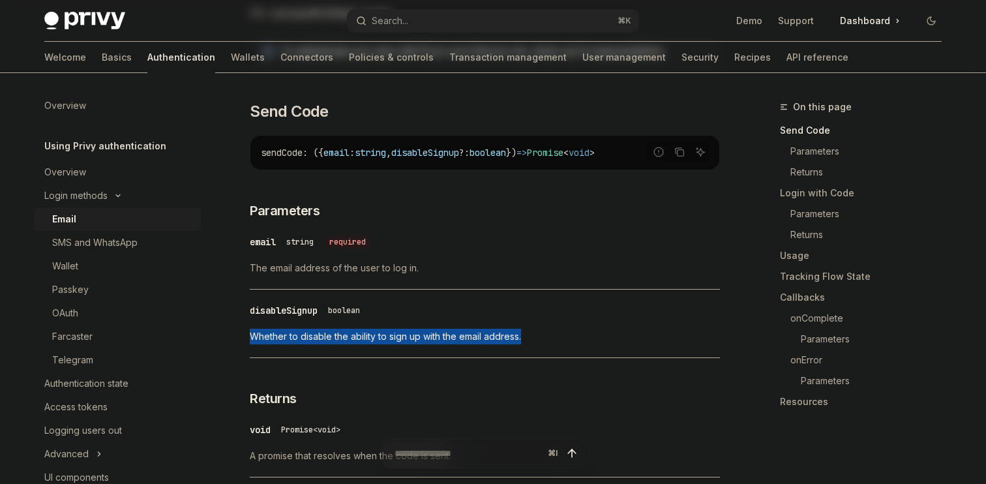
drag, startPoint x: 558, startPoint y: 335, endPoint x: 259, endPoint y: 325, distance: 299.5
click at [259, 325] on div "​ disableSignup boolean Whether to disable the ability to sign up with the emai…" at bounding box center [485, 327] width 470 height 62
click at [250, 312] on div at bounding box center [250, 312] width 0 height 0
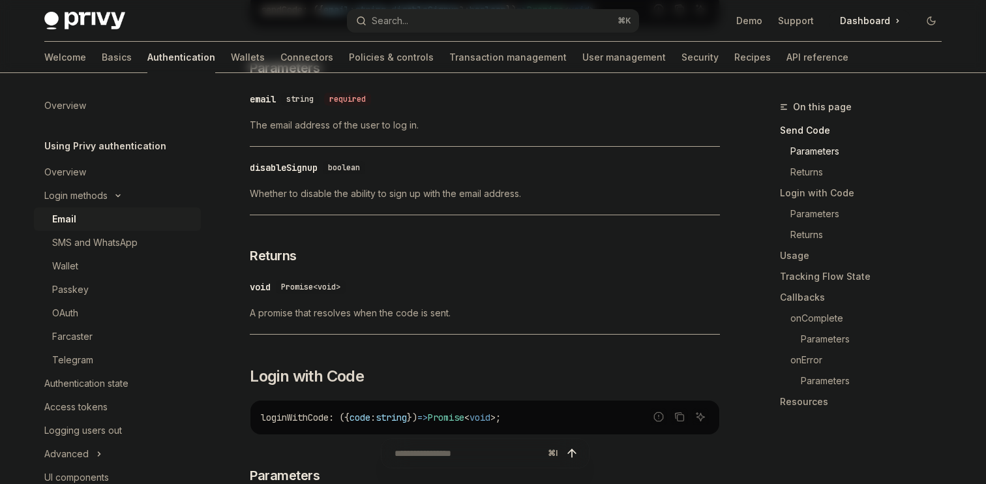
scroll to position [541, 0]
drag, startPoint x: 248, startPoint y: 311, endPoint x: 475, endPoint y: 311, distance: 227.0
click at [475, 311] on span "A promise that resolves when the code is sent." at bounding box center [485, 312] width 470 height 16
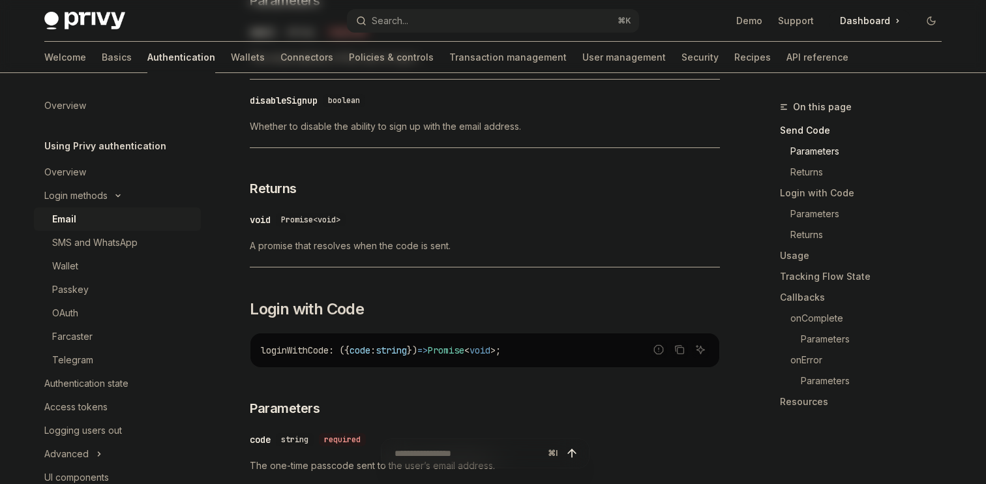
scroll to position [654, 0]
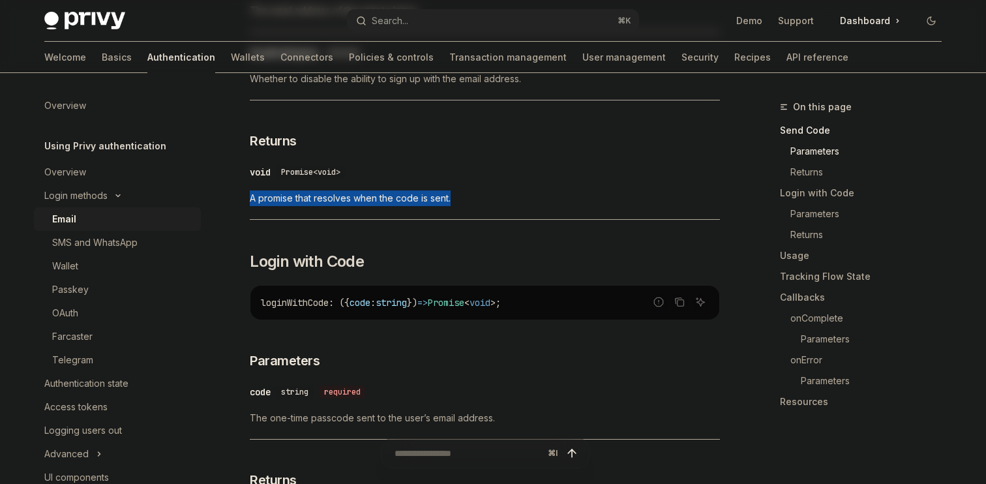
drag, startPoint x: 247, startPoint y: 197, endPoint x: 464, endPoint y: 197, distance: 217.2
click at [456, 174] on div at bounding box center [456, 174] width 0 height 0
click at [461, 185] on div "​ void Promise<void> A promise that resolves when the code is sent." at bounding box center [485, 189] width 470 height 62
drag, startPoint x: 250, startPoint y: 199, endPoint x: 465, endPoint y: 199, distance: 214.6
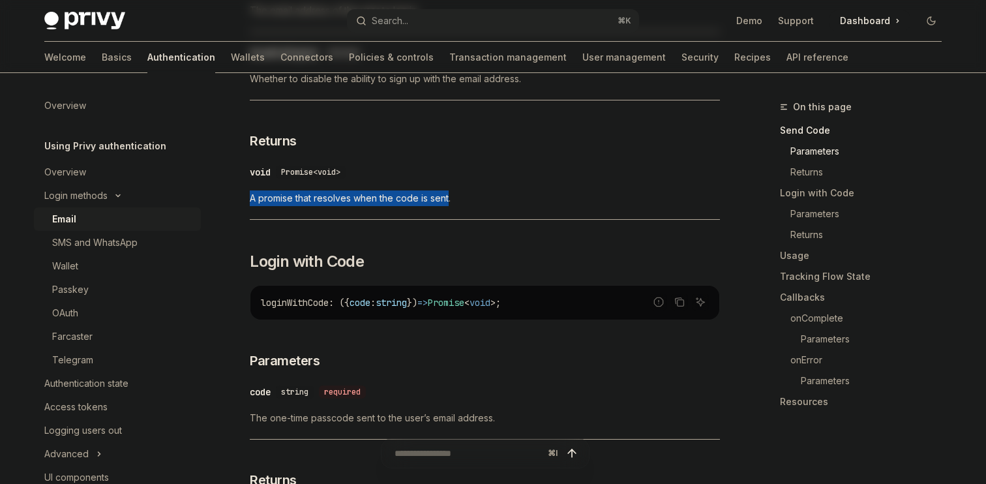
click at [462, 199] on span "A promise that resolves when the code is sent." at bounding box center [485, 198] width 470 height 16
click at [465, 199] on span "A promise that resolves when the code is sent." at bounding box center [485, 198] width 470 height 16
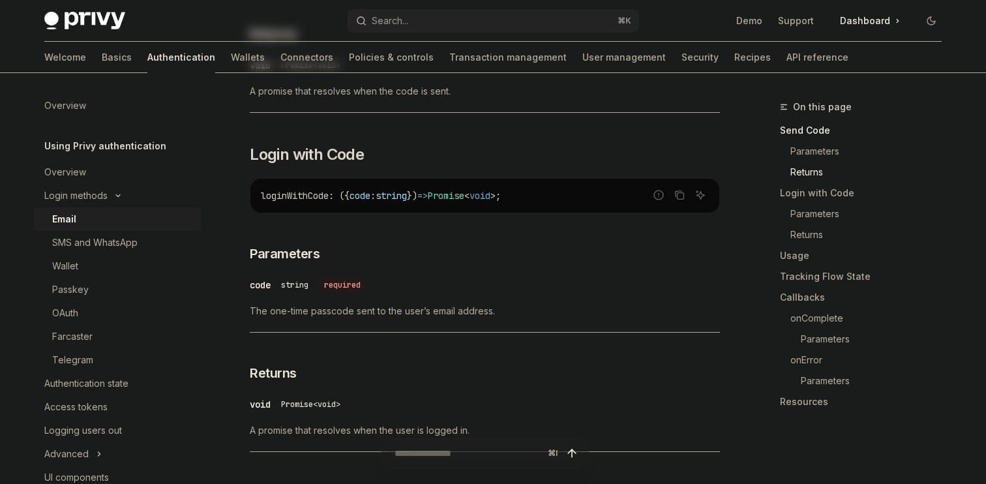
scroll to position [772, 0]
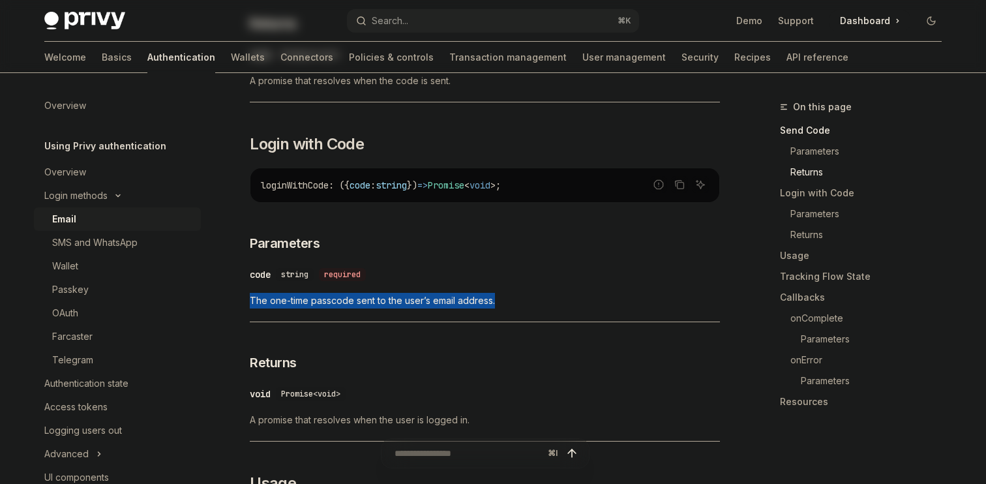
drag, startPoint x: 235, startPoint y: 301, endPoint x: 495, endPoint y: 301, distance: 260.2
click at [487, 307] on div at bounding box center [487, 307] width 0 height 0
click at [496, 313] on div "​ code string required The one-time passcode sent to the user’s email address." at bounding box center [485, 291] width 470 height 62
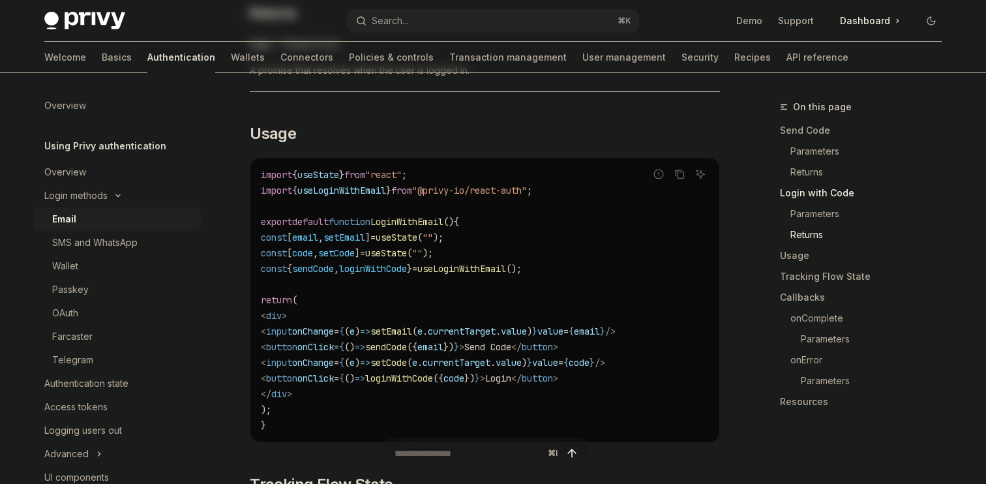
scroll to position [1137, 0]
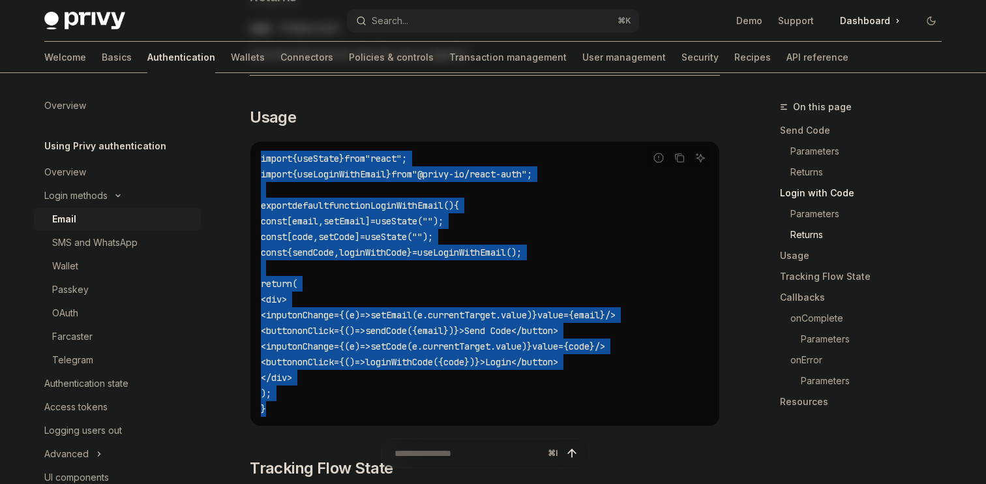
drag, startPoint x: 249, startPoint y: 171, endPoint x: 346, endPoint y: 407, distance: 255.1
click at [346, 407] on code "import { useState } from "react" ; import { useLoginWithEmail } from "@privy-io…" at bounding box center [485, 284] width 448 height 266
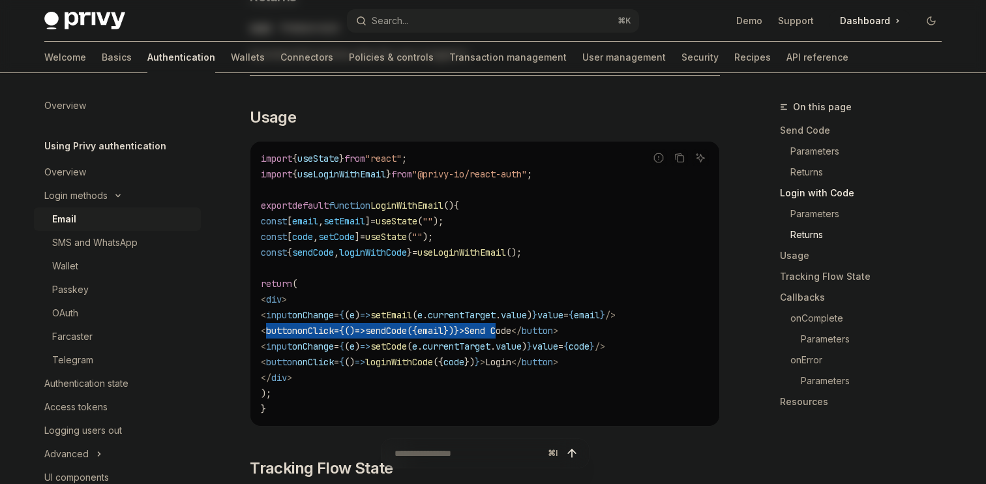
drag, startPoint x: 319, startPoint y: 327, endPoint x: 592, endPoint y: 325, distance: 273.3
click at [558, 325] on span "< button onClick = { () => sendCode ({ email }) } > Send Code </ button >" at bounding box center [409, 331] width 297 height 12
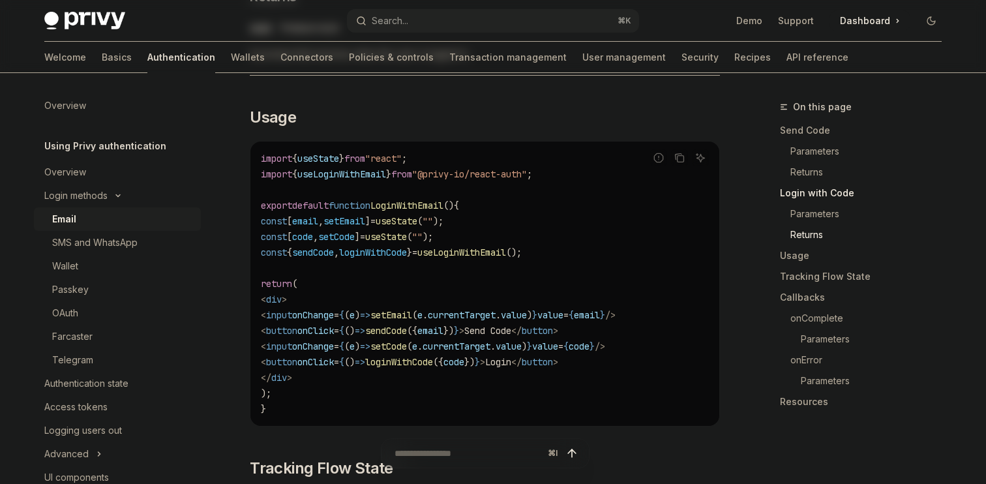
click at [511, 325] on span "Send Code" at bounding box center [487, 331] width 47 height 12
drag, startPoint x: 692, startPoint y: 335, endPoint x: 312, endPoint y: 324, distance: 379.7
click at [312, 324] on code "import { useState } from "react" ; import { useLoginWithEmail } from "@privy-io…" at bounding box center [485, 284] width 448 height 266
drag, startPoint x: 292, startPoint y: 310, endPoint x: 364, endPoint y: 403, distance: 118.1
click at [364, 403] on code "import { useState } from "react" ; import { useLoginWithEmail } from "@privy-io…" at bounding box center [485, 284] width 448 height 266
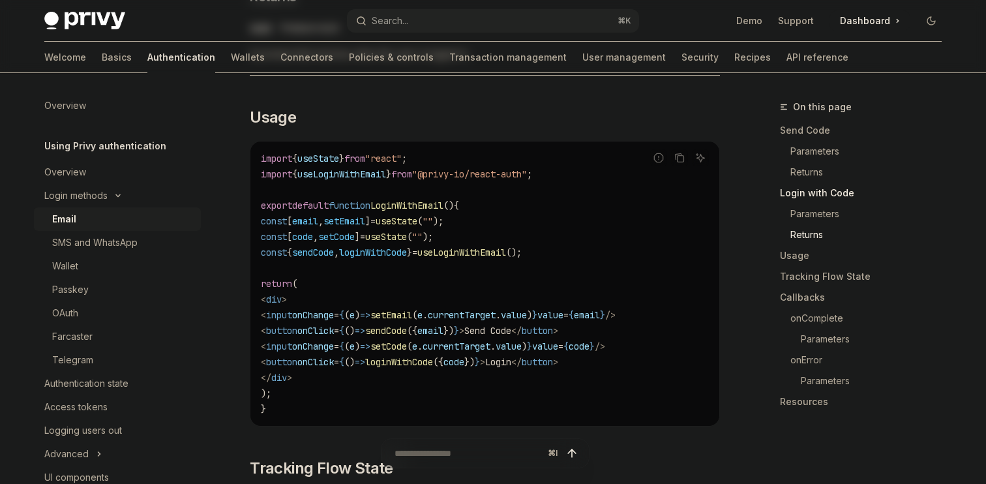
click at [364, 403] on code "import { useState } from "react" ; import { useLoginWithEmail } from "@privy-io…" at bounding box center [485, 284] width 448 height 266
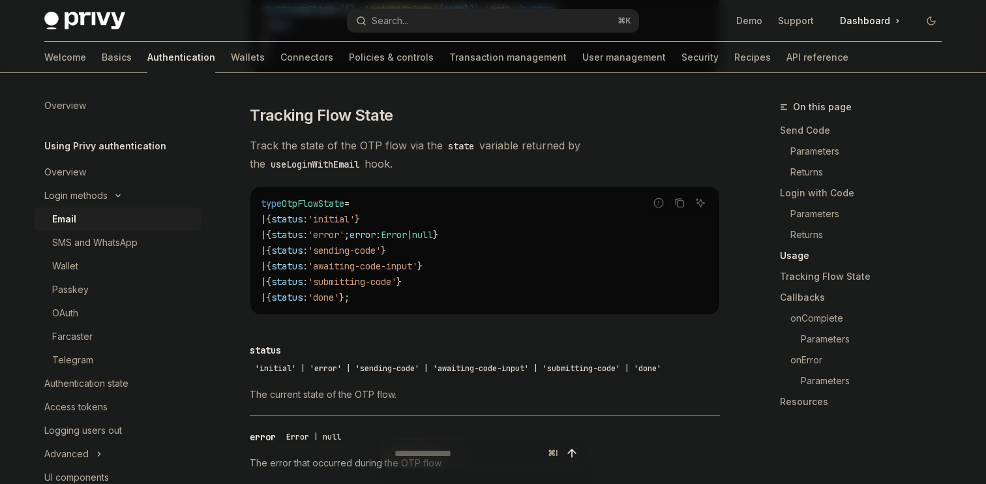
scroll to position [1501, 0]
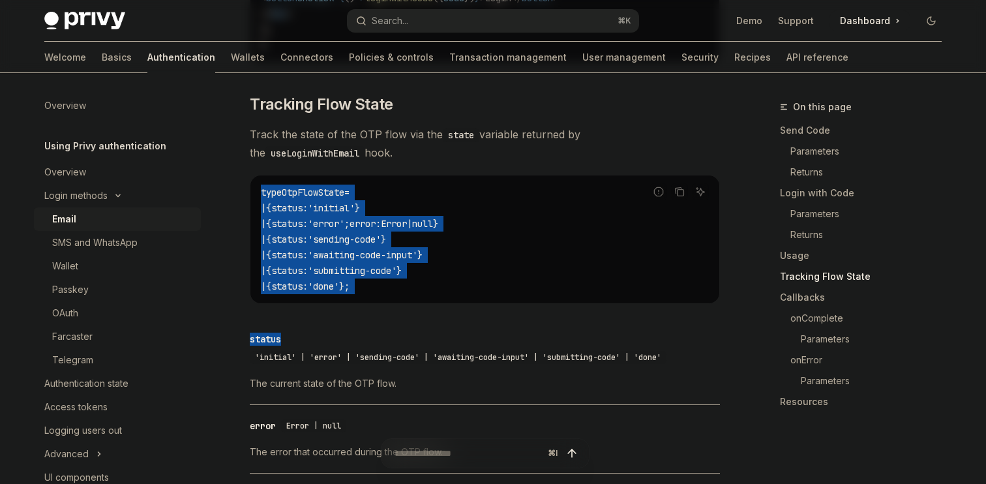
drag, startPoint x: 258, startPoint y: 196, endPoint x: 408, endPoint y: 313, distance: 190.1
click at [408, 313] on div "To authenticate your users with a one-time passcode (OTP) sent to their email a…" at bounding box center [485, 214] width 470 height 2668
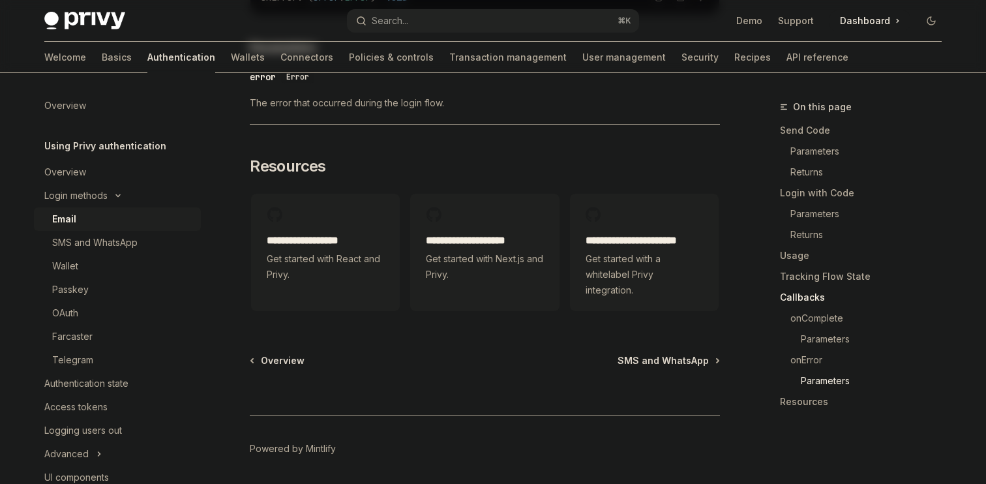
scroll to position [2781, 0]
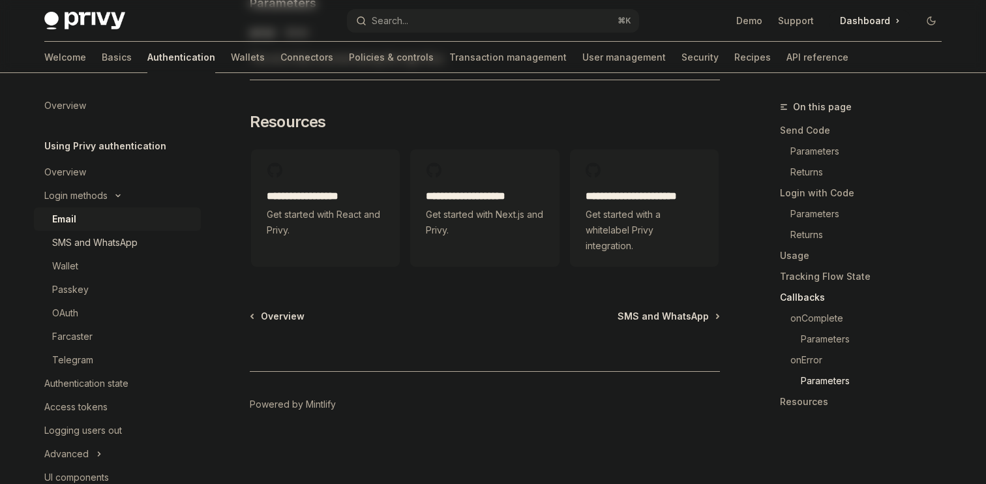
click at [80, 254] on link "SMS and WhatsApp" at bounding box center [117, 242] width 167 height 23
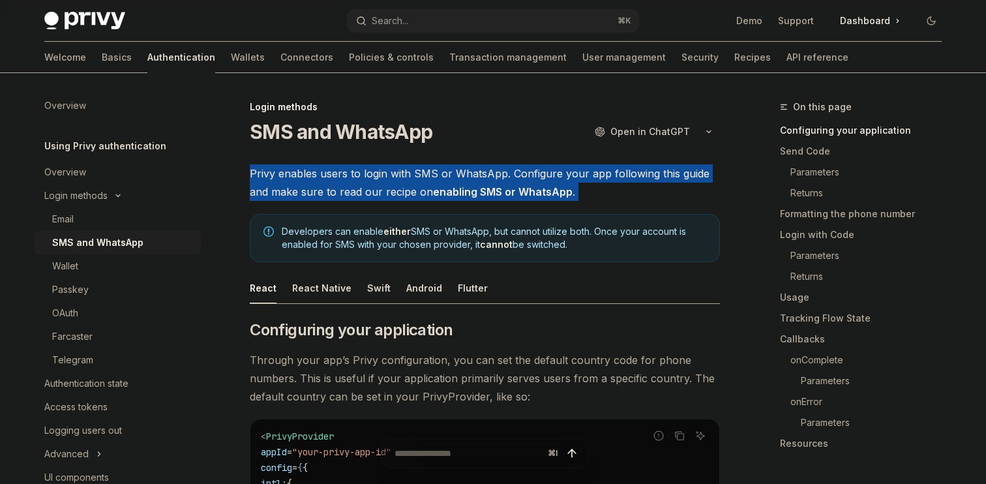
drag, startPoint x: 249, startPoint y: 178, endPoint x: 627, endPoint y: 215, distance: 379.5
click at [618, 252] on div at bounding box center [618, 252] width 0 height 0
click at [628, 335] on h2 "​ Configuring your application" at bounding box center [485, 330] width 470 height 21
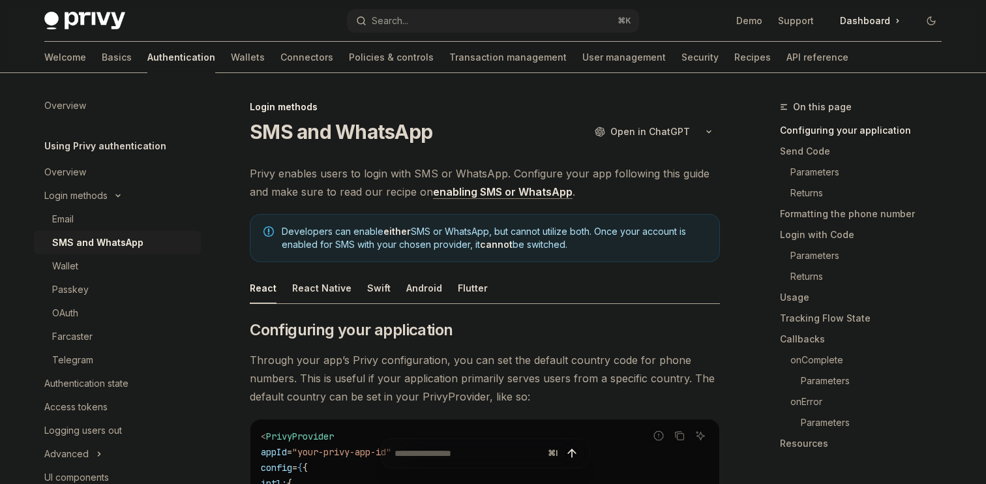
click at [441, 190] on link "enabling SMS or WhatsApp" at bounding box center [503, 192] width 140 height 14
type textarea "*"
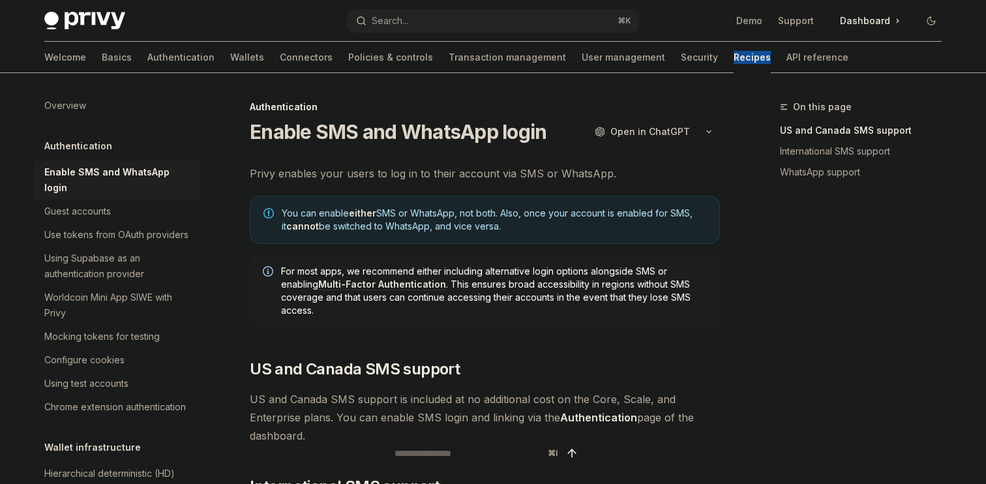
drag, startPoint x: 637, startPoint y: 53, endPoint x: 691, endPoint y: 53, distance: 54.8
click at [691, 53] on div "Welcome Basics Authentication Wallets Connectors Policies & controls Transactio…" at bounding box center [446, 57] width 804 height 31
click at [683, 34] on div at bounding box center [683, 34] width 0 height 0
click at [429, 9] on button "Search... ⌘ K" at bounding box center [493, 20] width 292 height 23
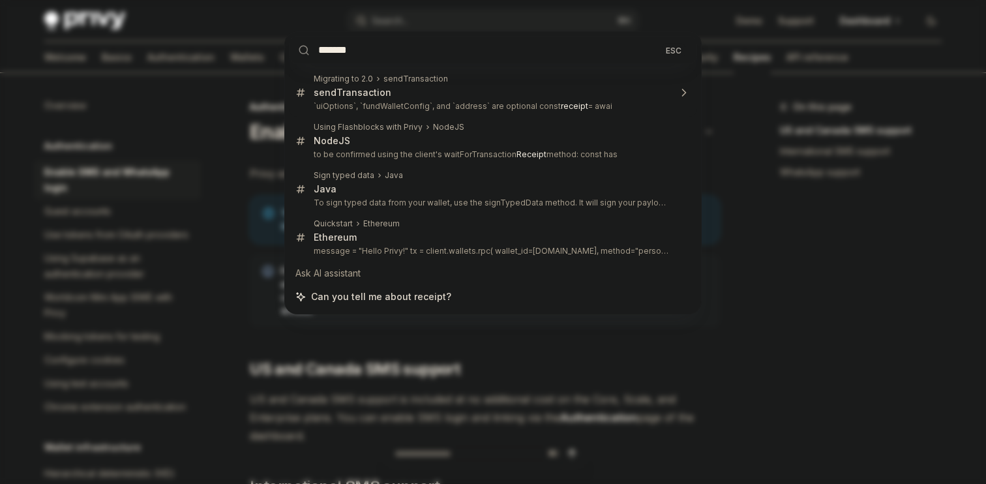
type input "*******"
click at [400, 314] on div "******* ESC Migrating to 2.0 sendTransaction sendTransaction `uiOptions`, `fund…" at bounding box center [493, 242] width 986 height 484
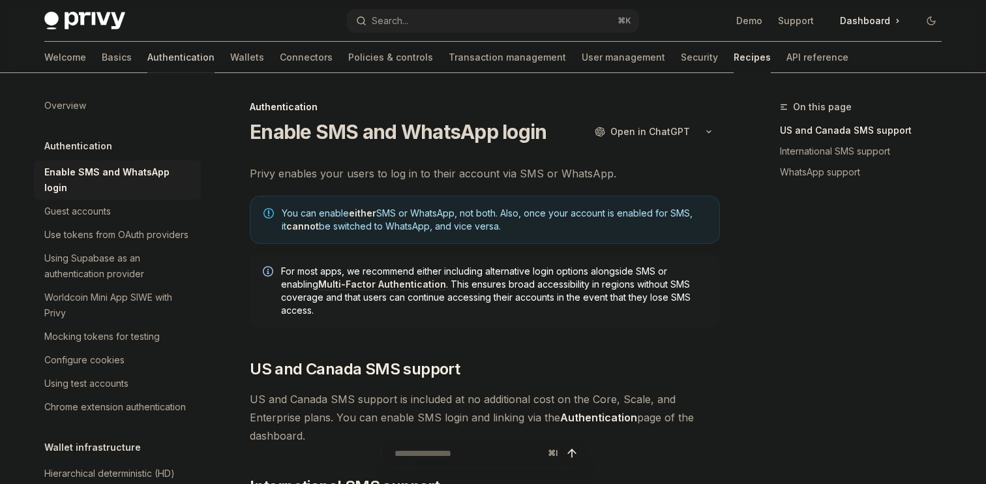
click at [147, 56] on link "Authentication" at bounding box center [180, 57] width 67 height 31
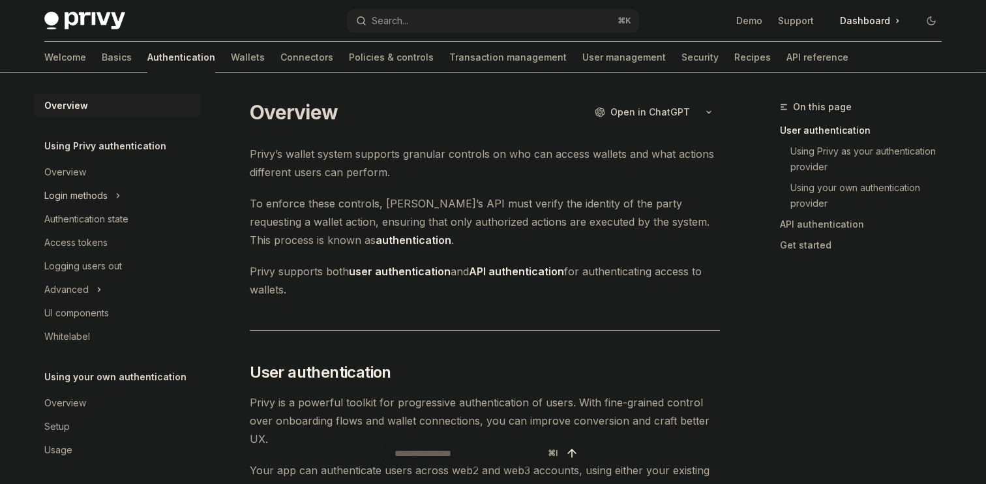
click at [108, 202] on div "Login methods" at bounding box center [75, 196] width 63 height 16
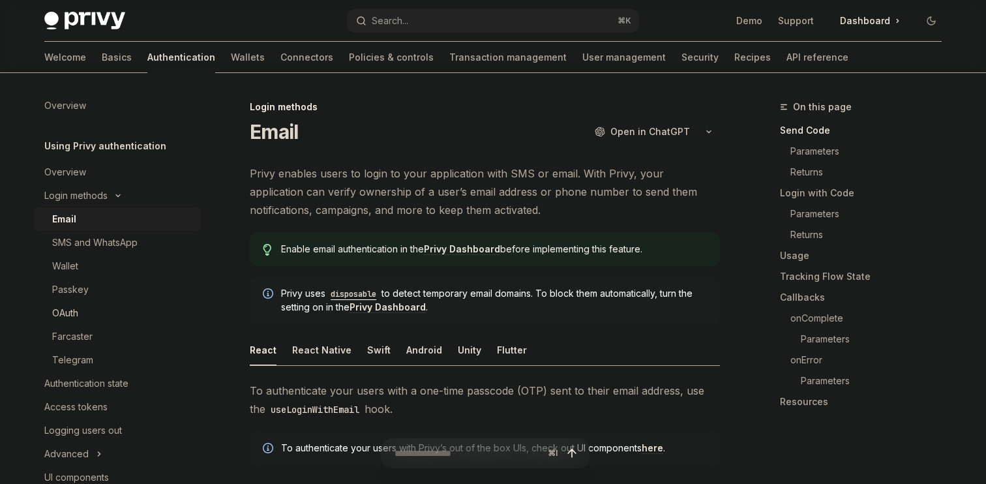
click at [82, 308] on div "OAuth" at bounding box center [122, 313] width 141 height 16
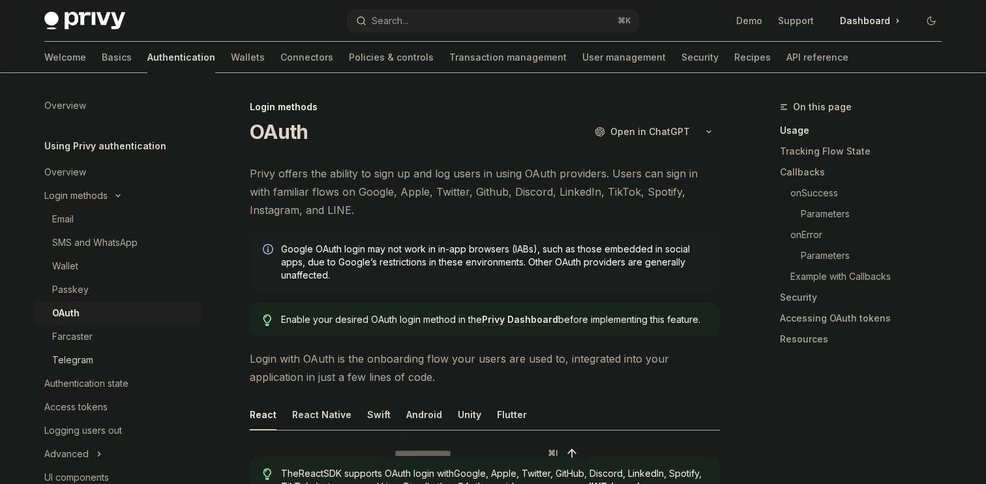
click at [76, 360] on div "Telegram" at bounding box center [72, 360] width 41 height 16
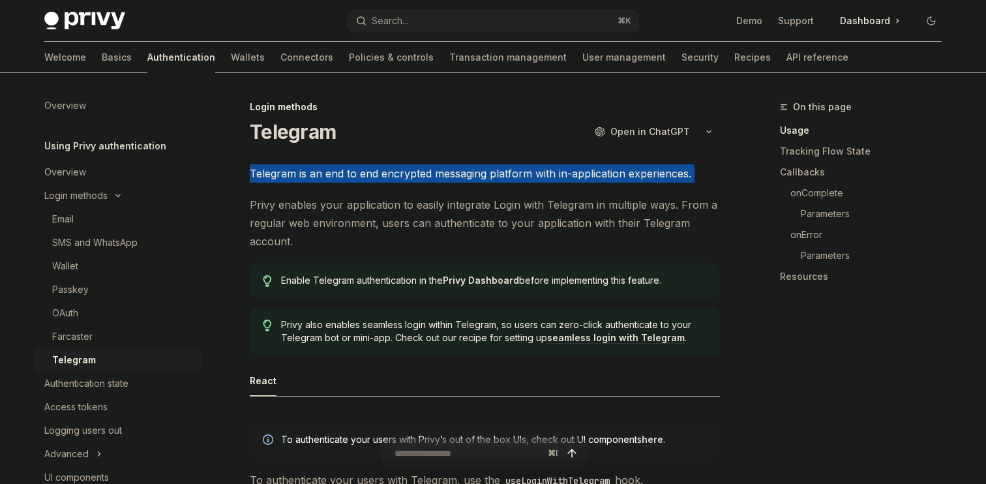
drag, startPoint x: 245, startPoint y: 176, endPoint x: 607, endPoint y: 187, distance: 361.5
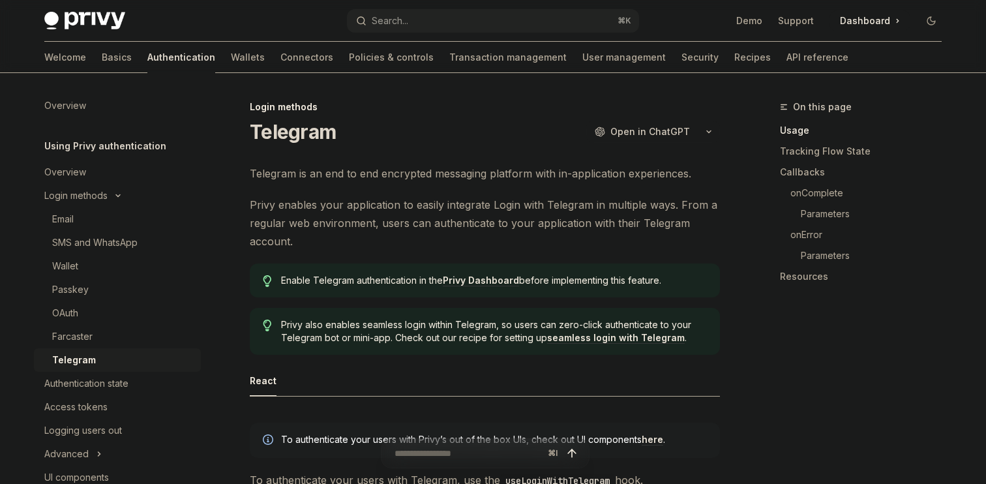
click at [320, 235] on span "Privy enables your application to easily integrate Login with Telegram in multi…" at bounding box center [485, 223] width 470 height 55
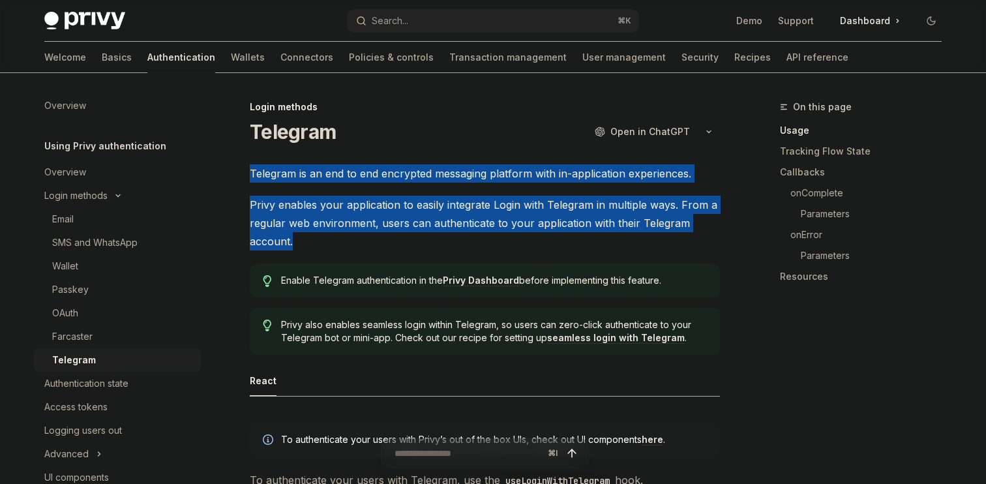
drag, startPoint x: 304, startPoint y: 237, endPoint x: 239, endPoint y: 149, distance: 109.6
click at [617, 172] on span "Telegram is an end to end encrypted messaging platform with in-application expe…" at bounding box center [485, 173] width 470 height 18
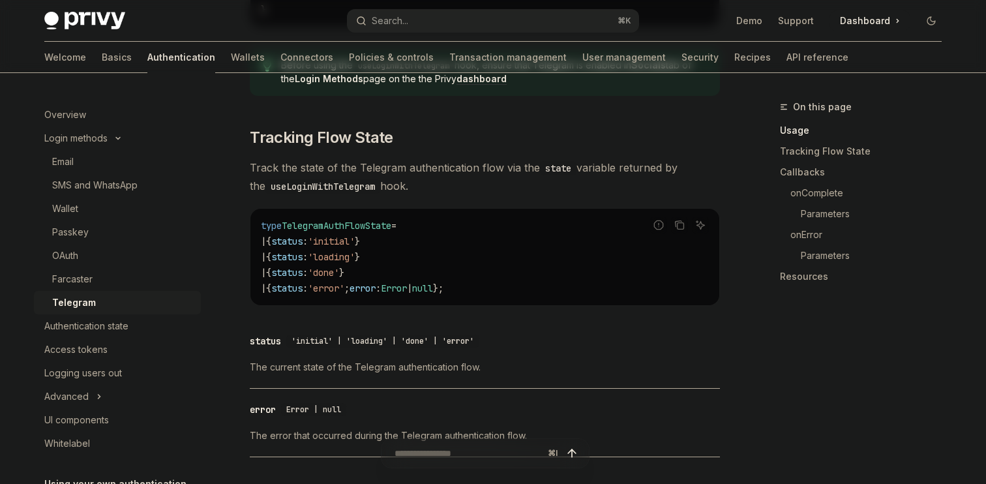
scroll to position [912, 0]
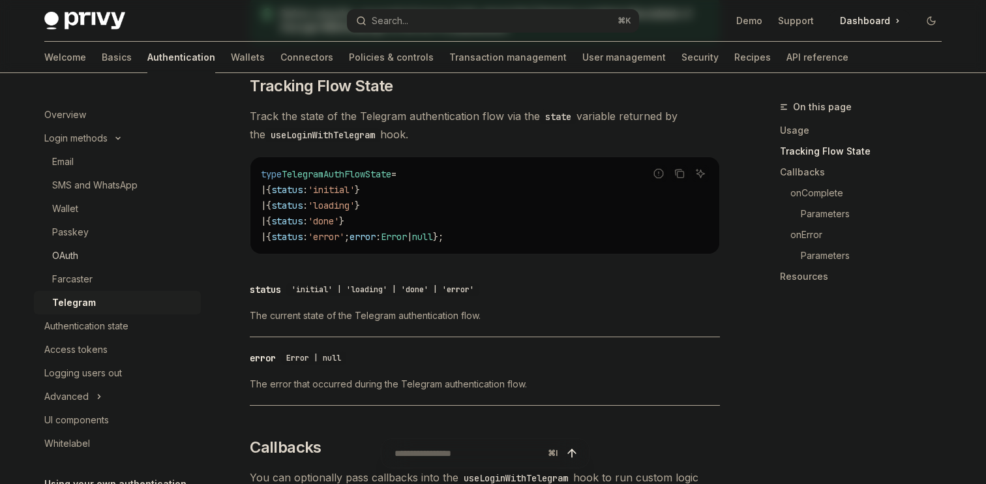
click at [173, 251] on div "OAuth" at bounding box center [122, 256] width 141 height 16
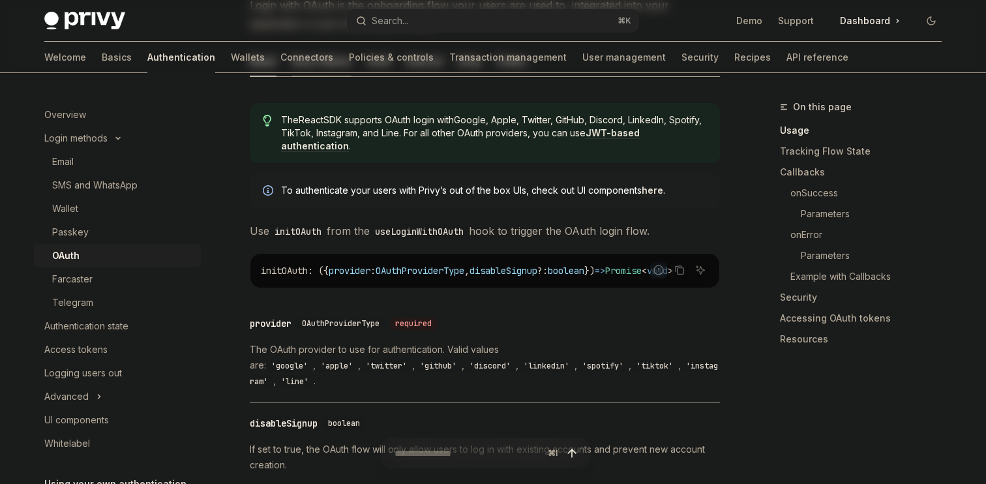
scroll to position [388, 0]
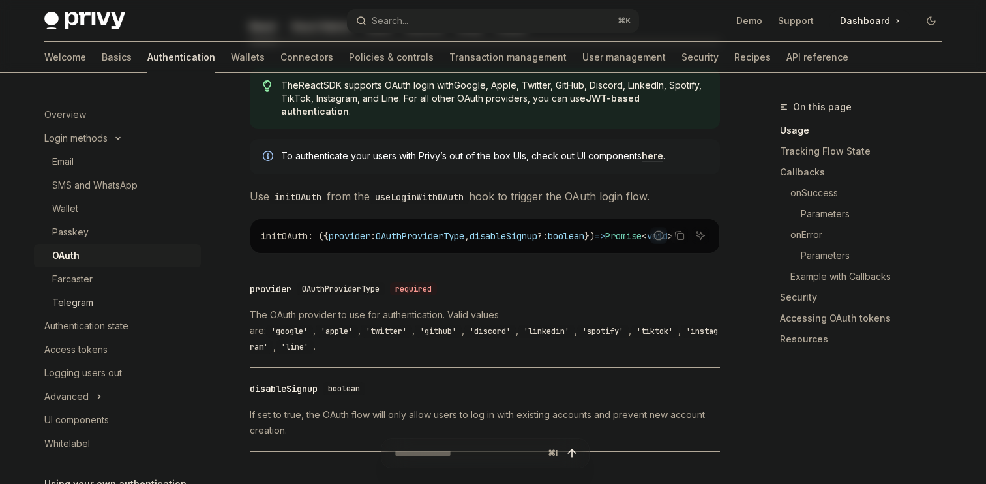
click at [147, 297] on div "Telegram" at bounding box center [122, 303] width 141 height 16
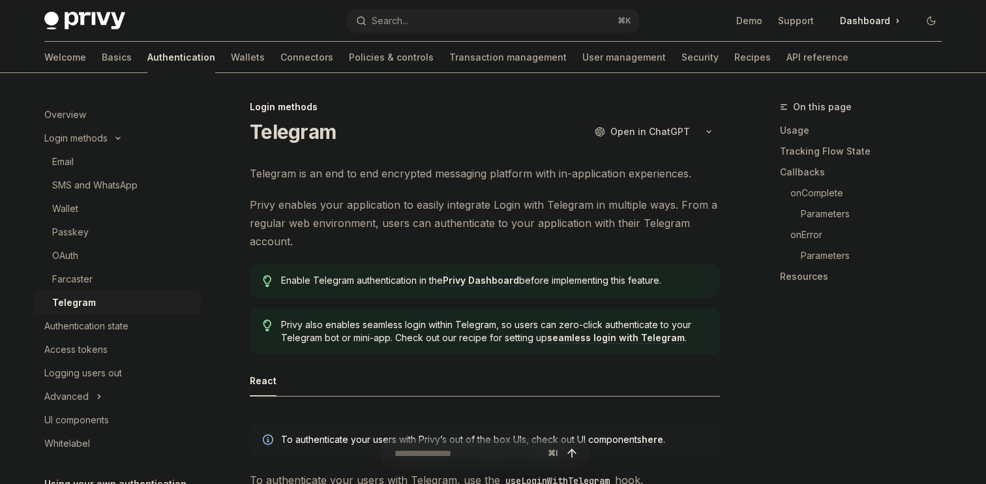
type textarea "*"
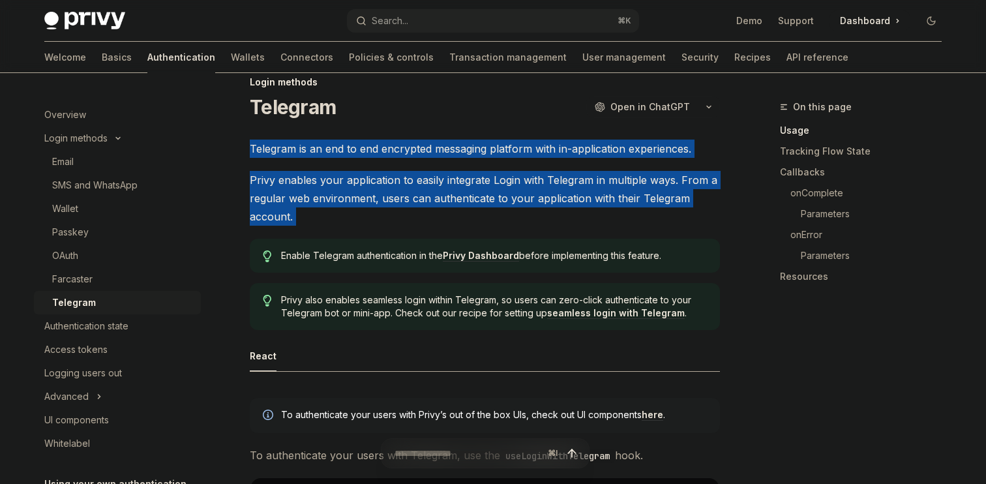
drag, startPoint x: 224, startPoint y: 153, endPoint x: 335, endPoint y: 255, distance: 150.9
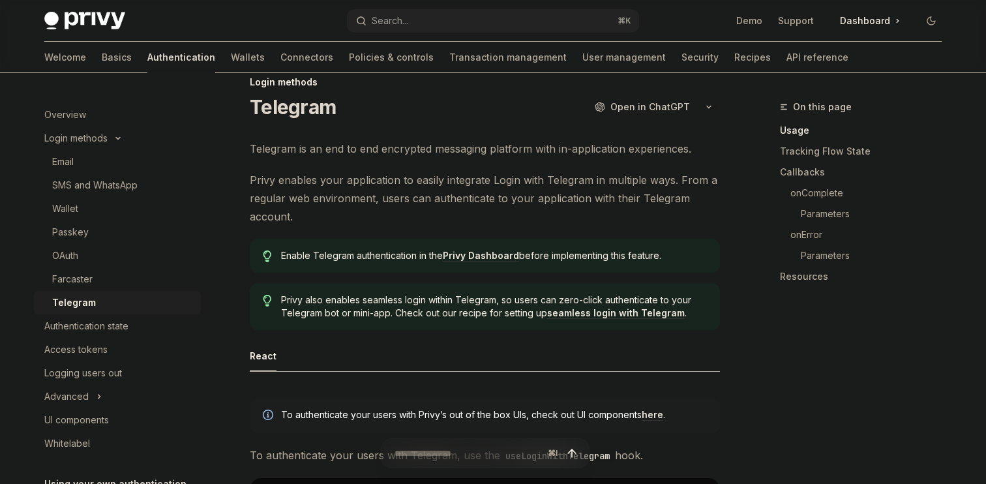
click at [335, 255] on span "Enable Telegram authentication in the Privy Dashboard before implementing this …" at bounding box center [494, 255] width 426 height 13
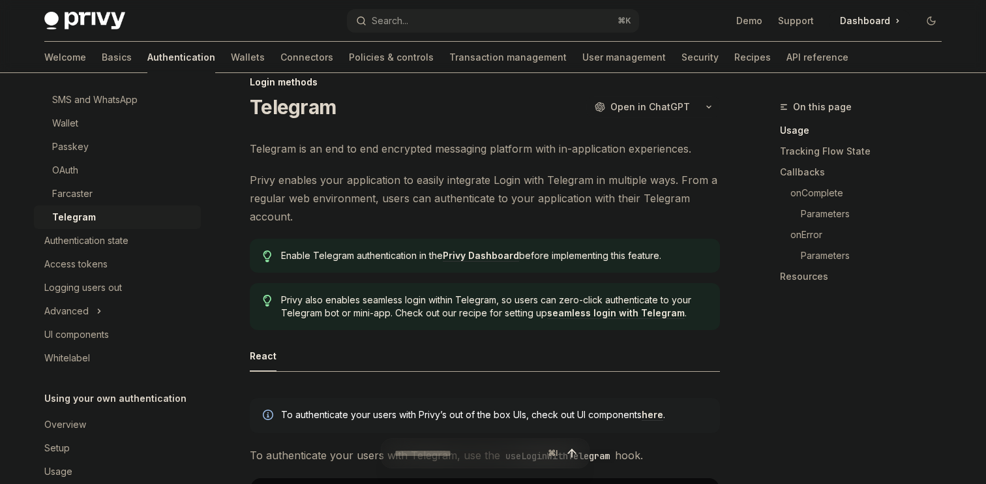
scroll to position [149, 0]
